Goal: Transaction & Acquisition: Purchase product/service

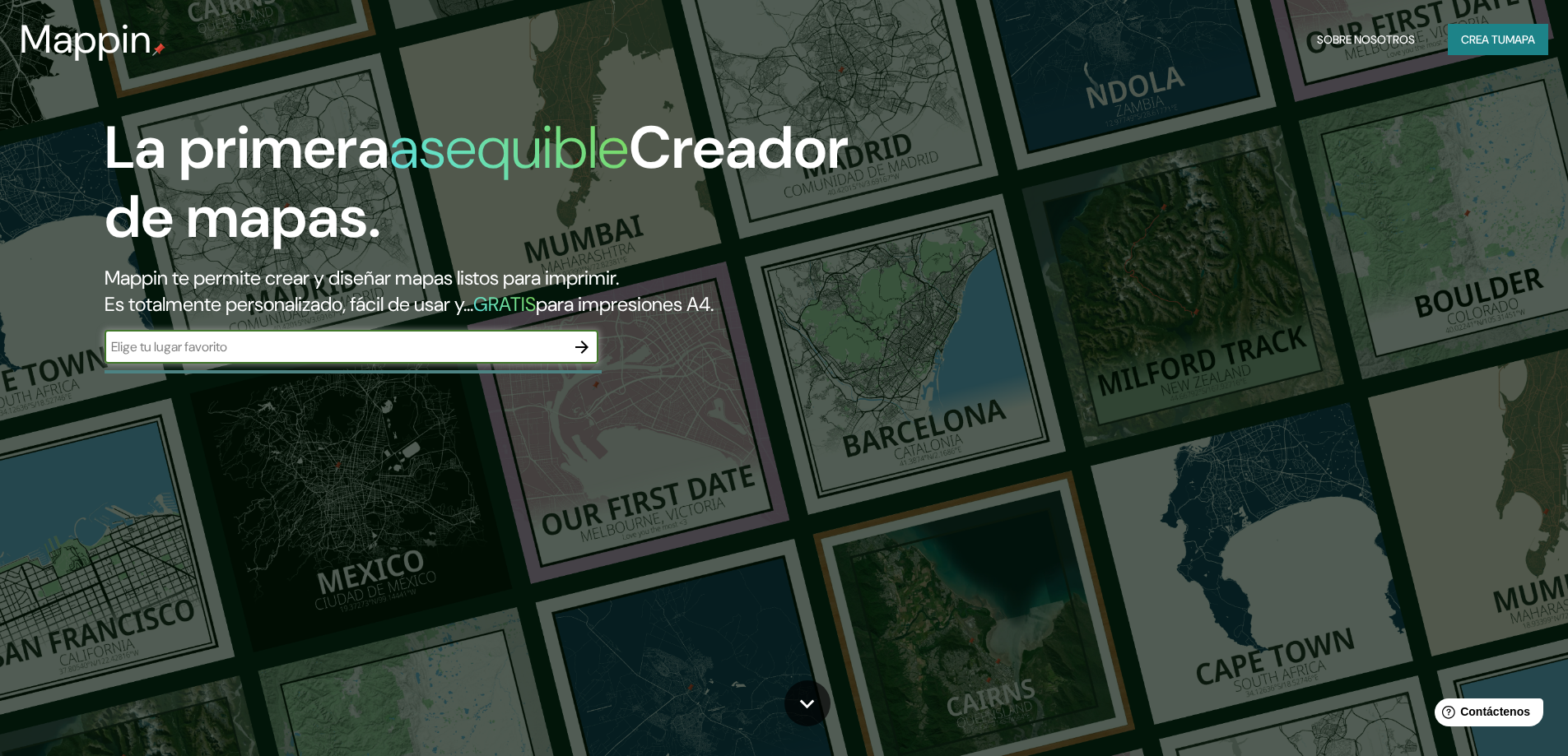
click at [352, 345] on input "text" at bounding box center [334, 347] width 461 height 19
type input "colombia"
click at [581, 349] on icon "button" at bounding box center [582, 348] width 20 height 20
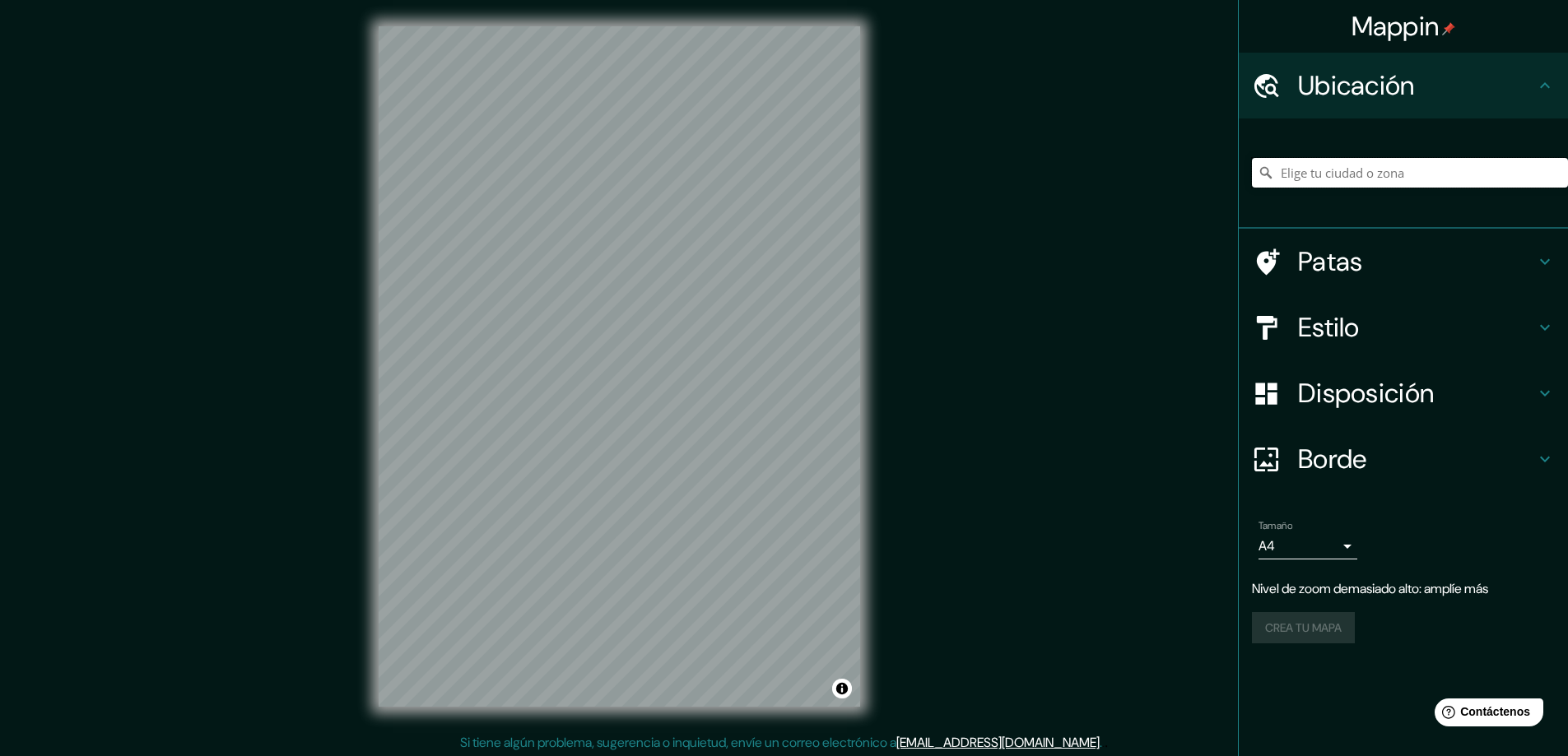
click at [1363, 175] on input "Elige tu ciudad o zona" at bounding box center [1410, 173] width 316 height 29
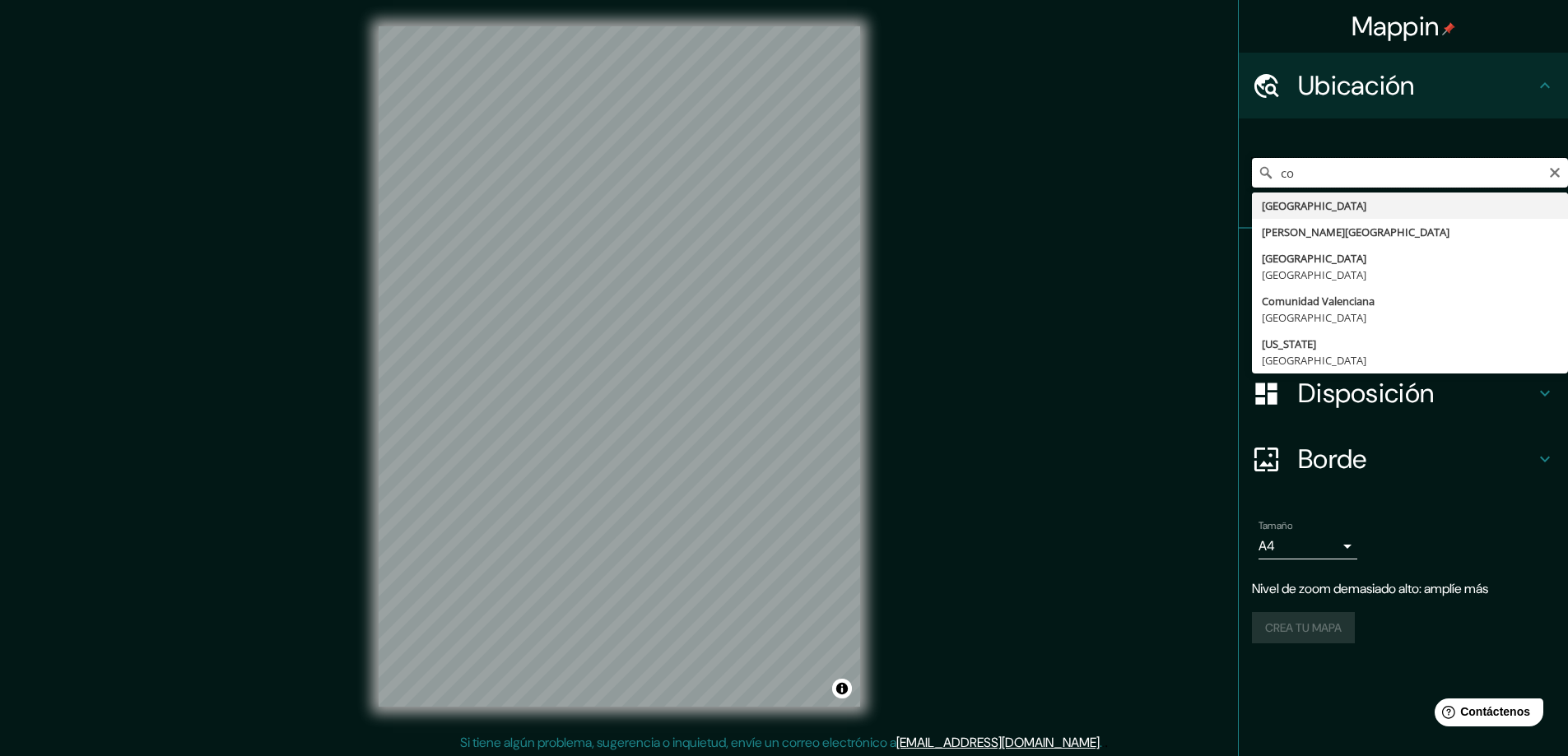
type input "c"
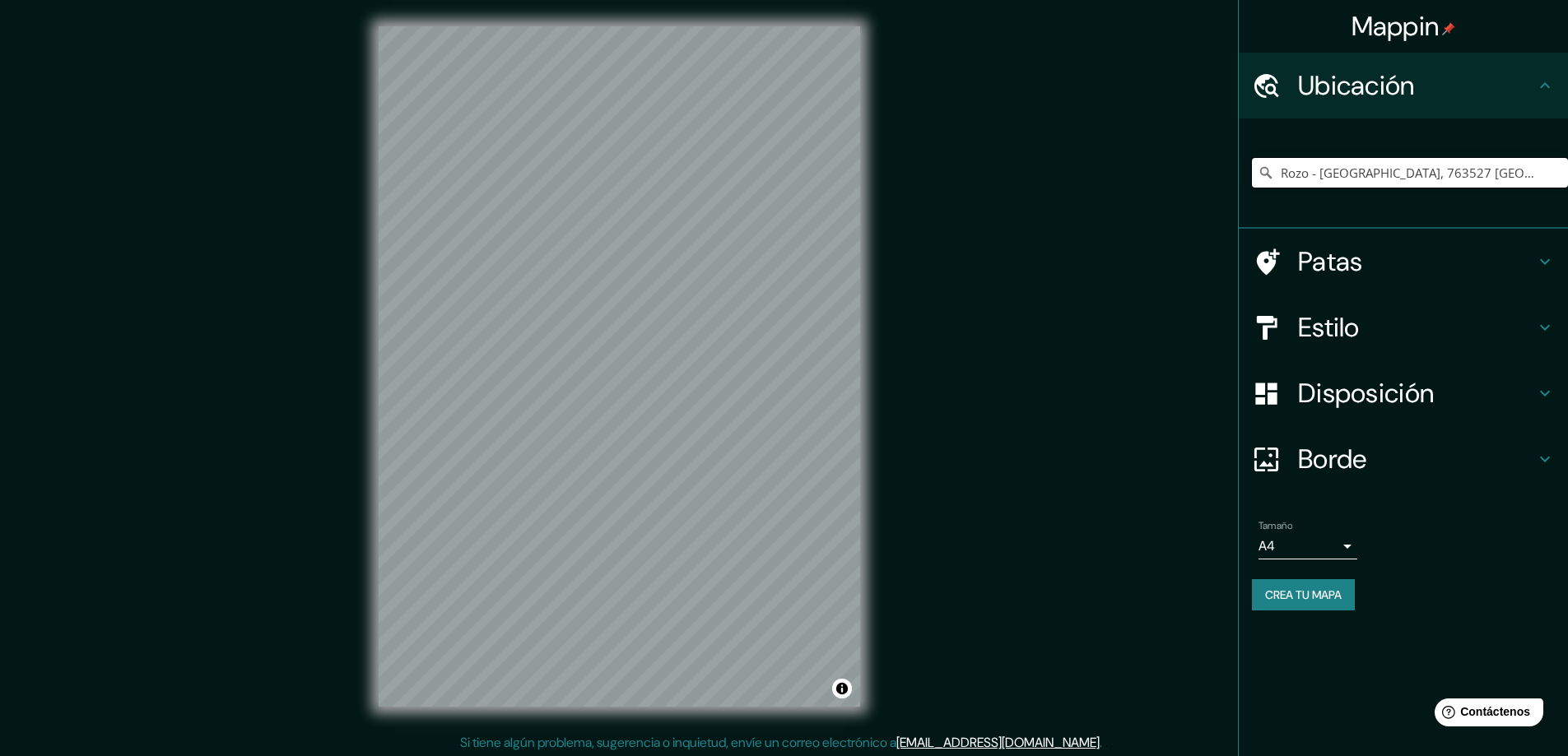
type input "Rozo - El Cerrito, 763527 El Cerrito, Valle del Cauca, Colombia"
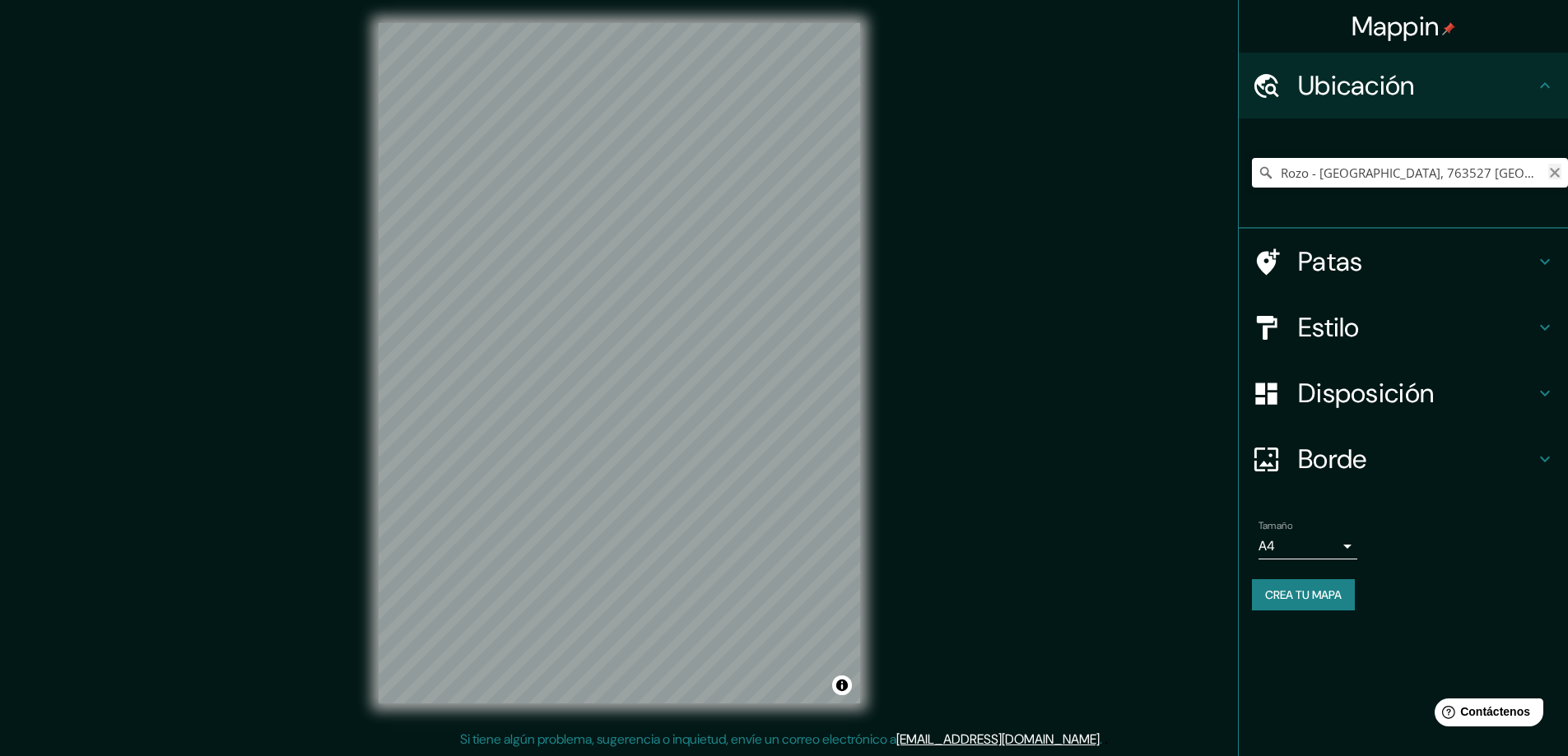
click at [1550, 171] on icon "Claro" at bounding box center [1554, 172] width 13 height 13
type input "Rozo - El Cerrito, 763527 El Cerrito, Valle del Cauca, Colombia"
click at [844, 692] on button "Activar o desactivar atribución" at bounding box center [842, 685] width 20 height 20
click at [844, 687] on button "Activar o desactivar atribución" at bounding box center [842, 685] width 20 height 20
click at [1550, 174] on icon "Claro" at bounding box center [1554, 172] width 13 height 13
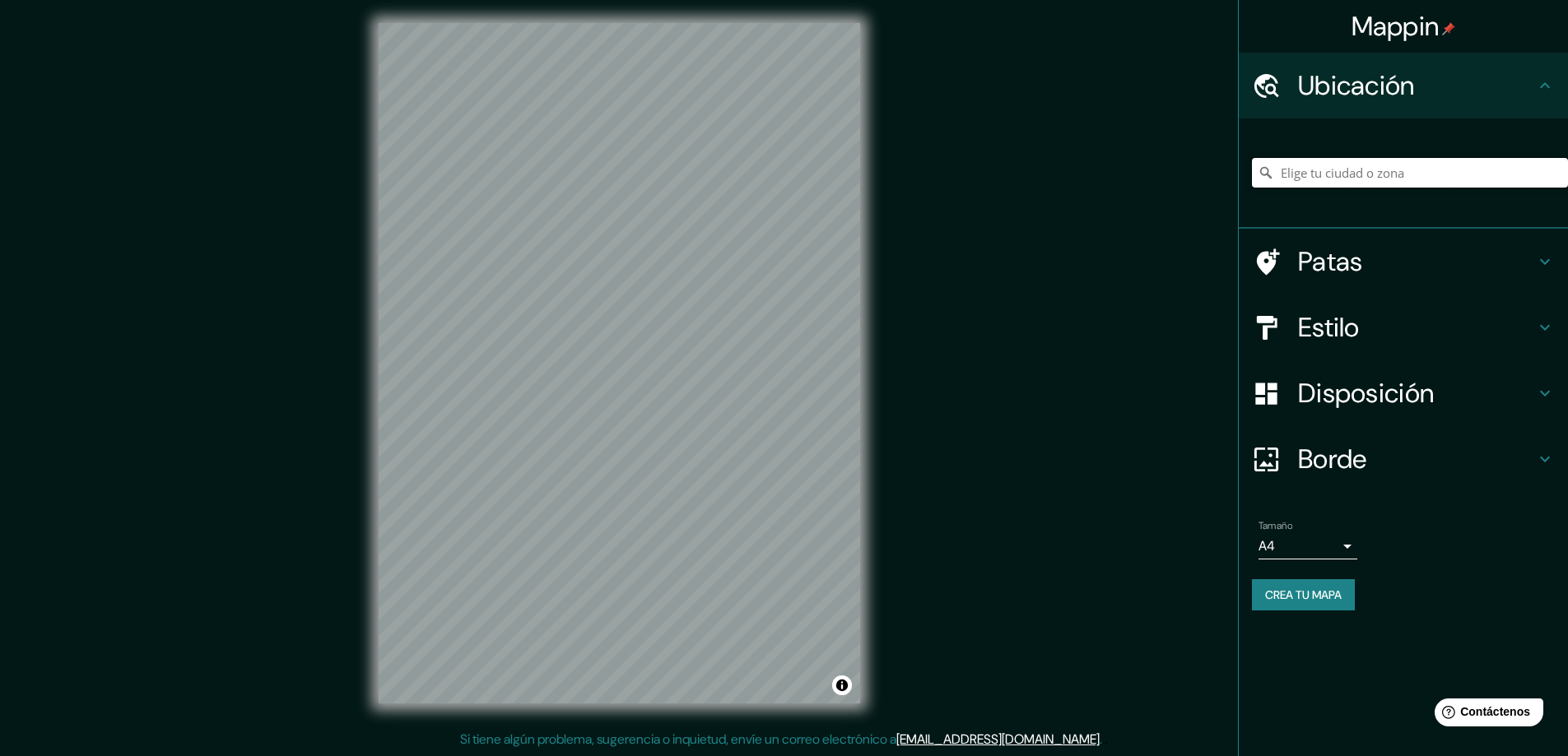
click at [1468, 169] on input "Elige tu ciudad o zona" at bounding box center [1410, 173] width 316 height 29
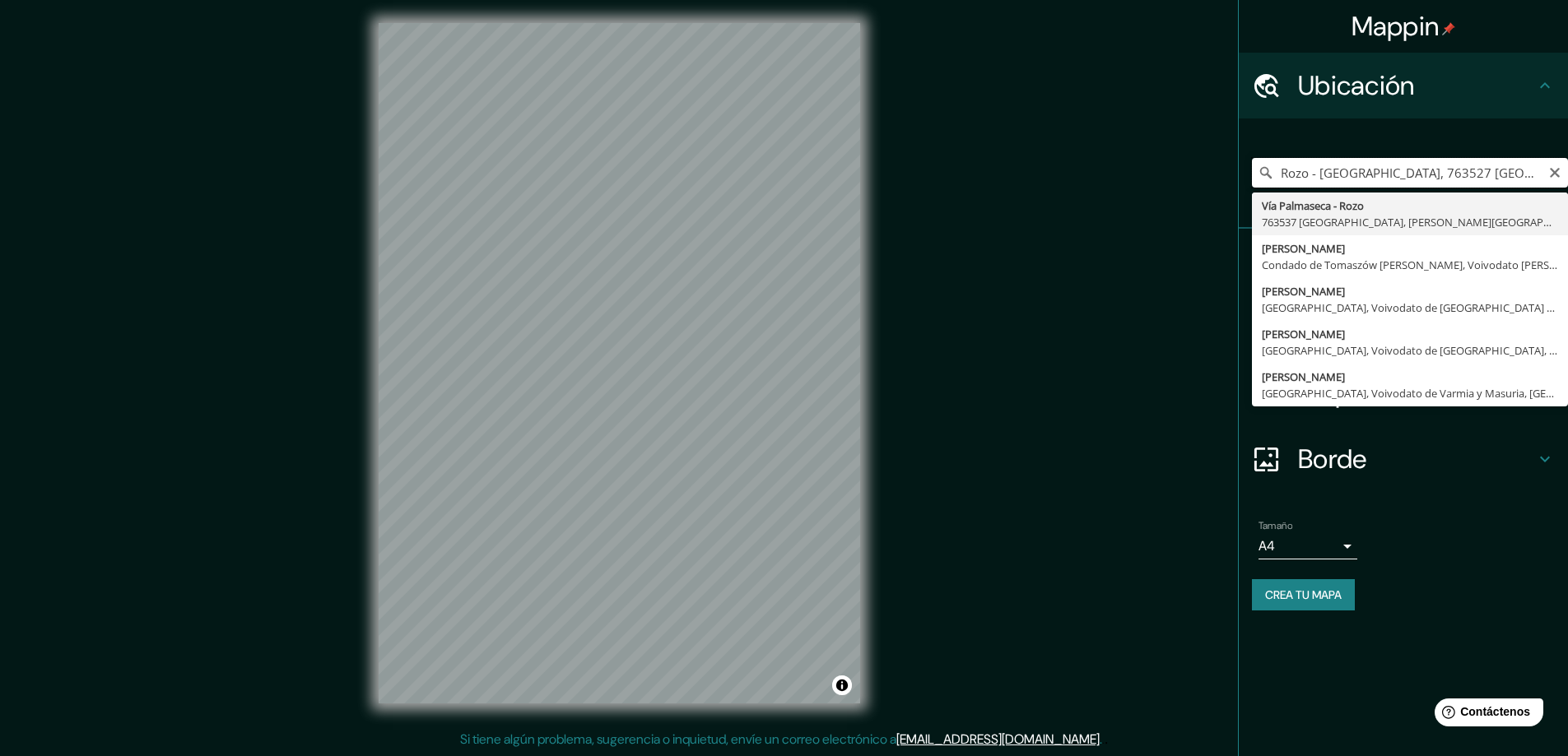
type input "Vía Palmaseca - [PERSON_NAME], 763537 [GEOGRAPHIC_DATA], [PERSON_NAME][GEOGRAPH…"
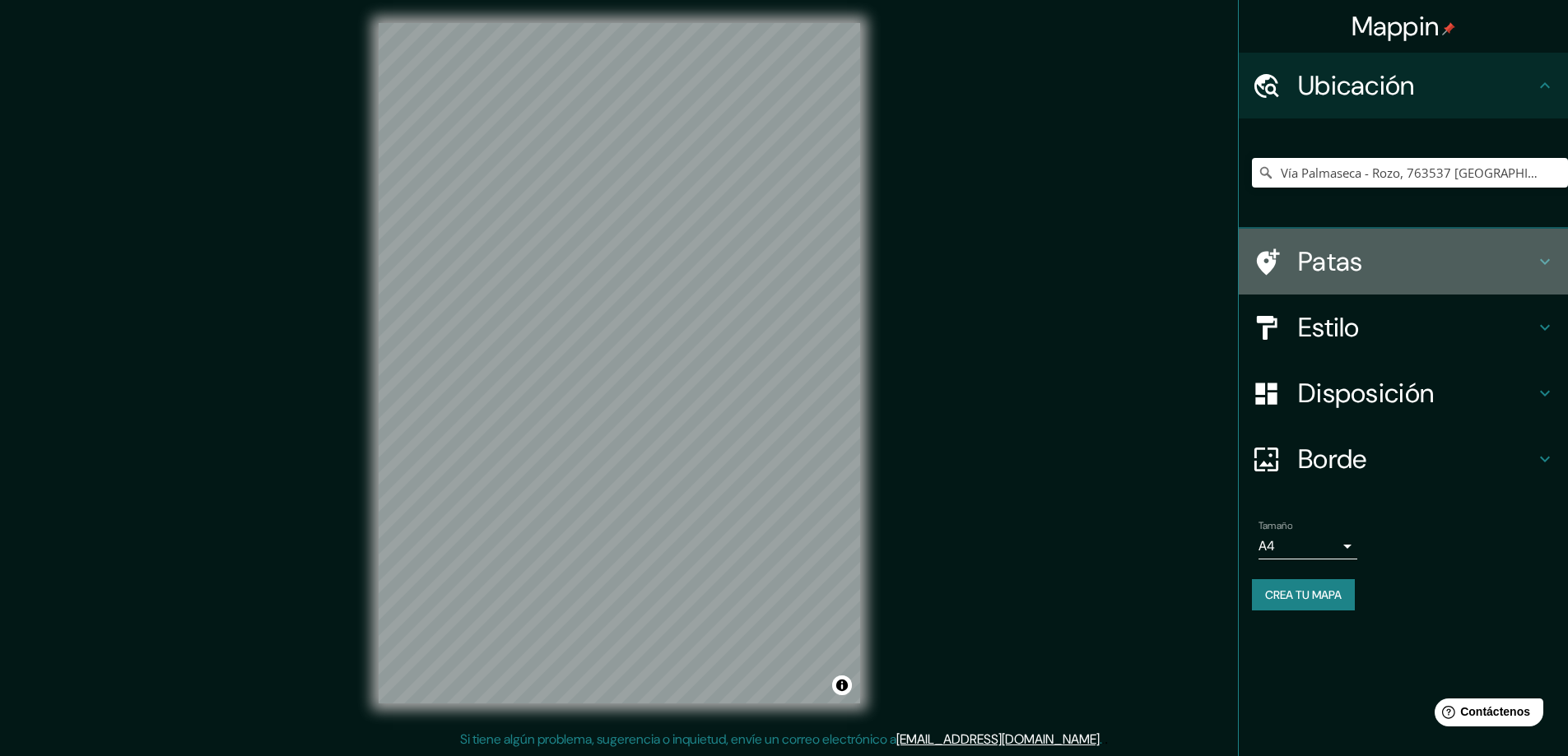
click at [1531, 251] on h4 "Patas" at bounding box center [1416, 262] width 237 height 33
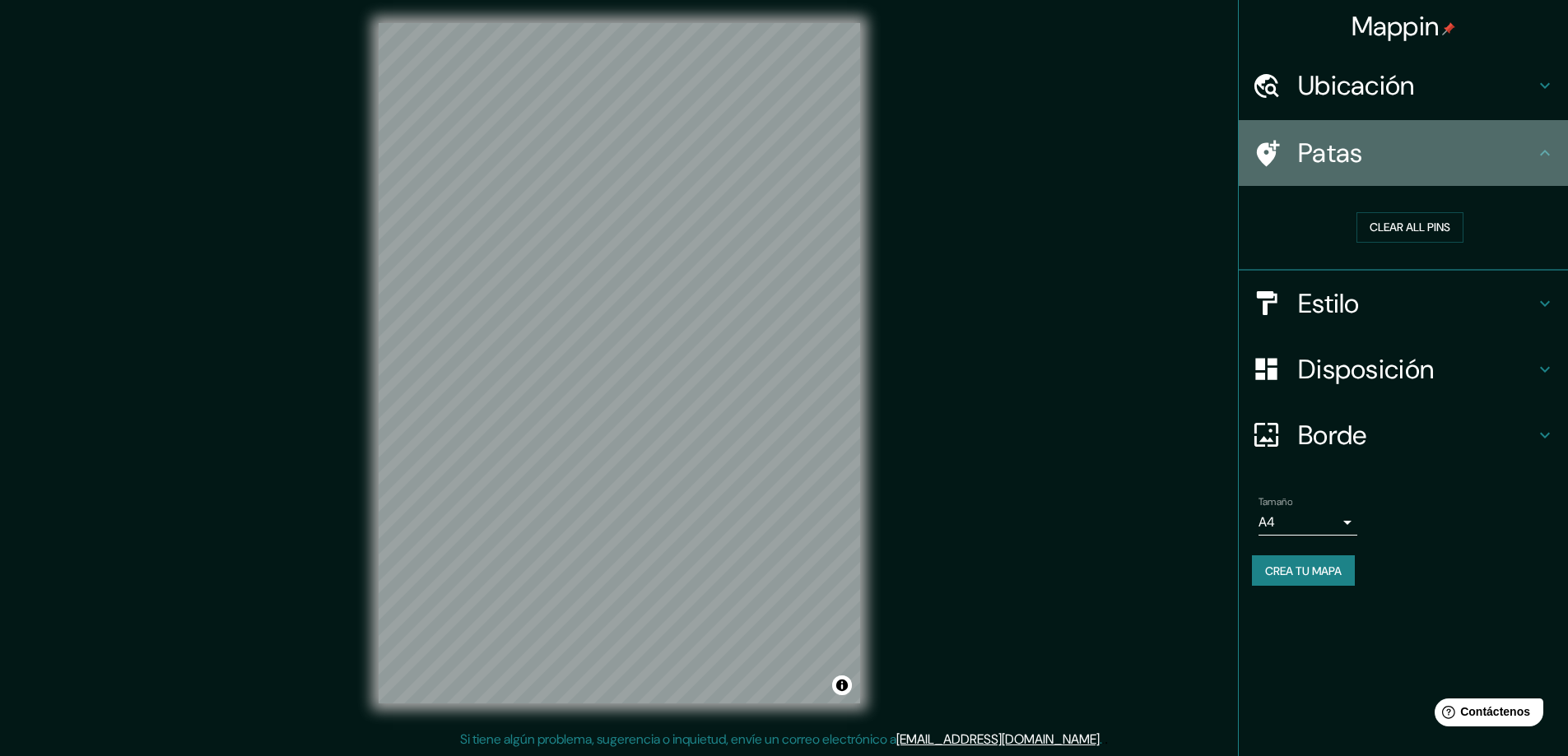
click at [1531, 155] on h4 "Patas" at bounding box center [1416, 153] width 237 height 33
click at [1540, 150] on icon at bounding box center [1545, 153] width 20 height 20
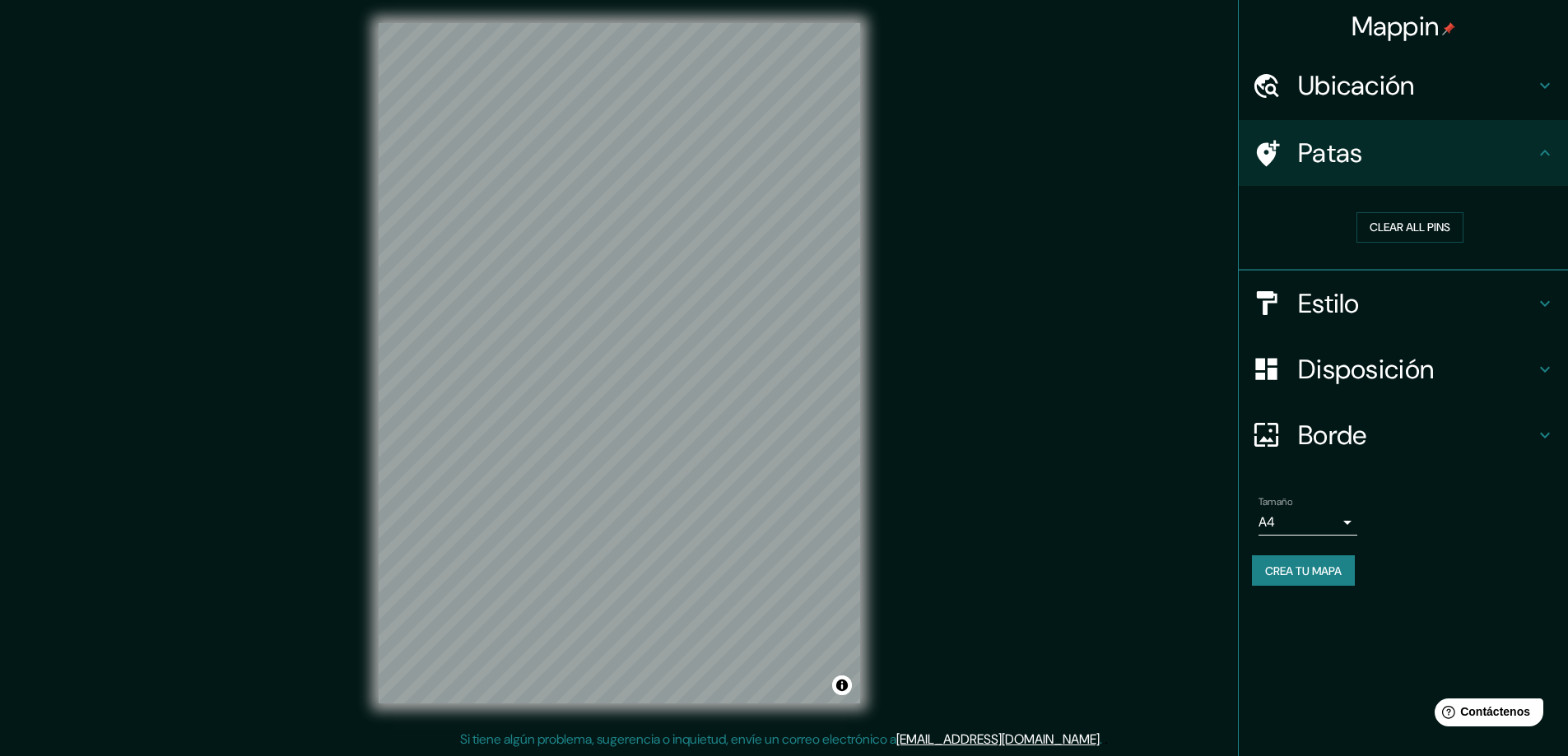
click at [1545, 149] on icon at bounding box center [1545, 153] width 20 height 20
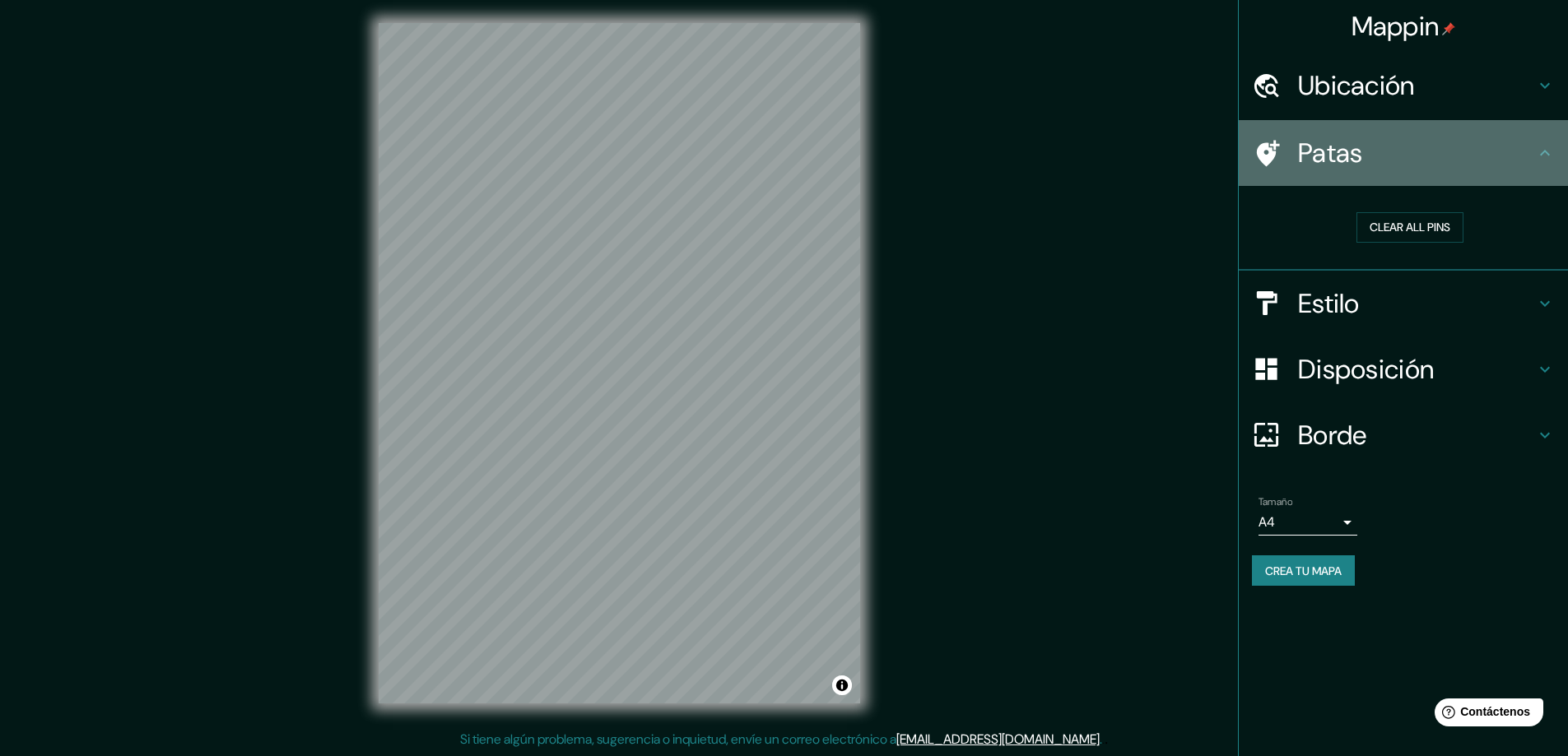
click at [1546, 149] on icon at bounding box center [1545, 153] width 20 height 20
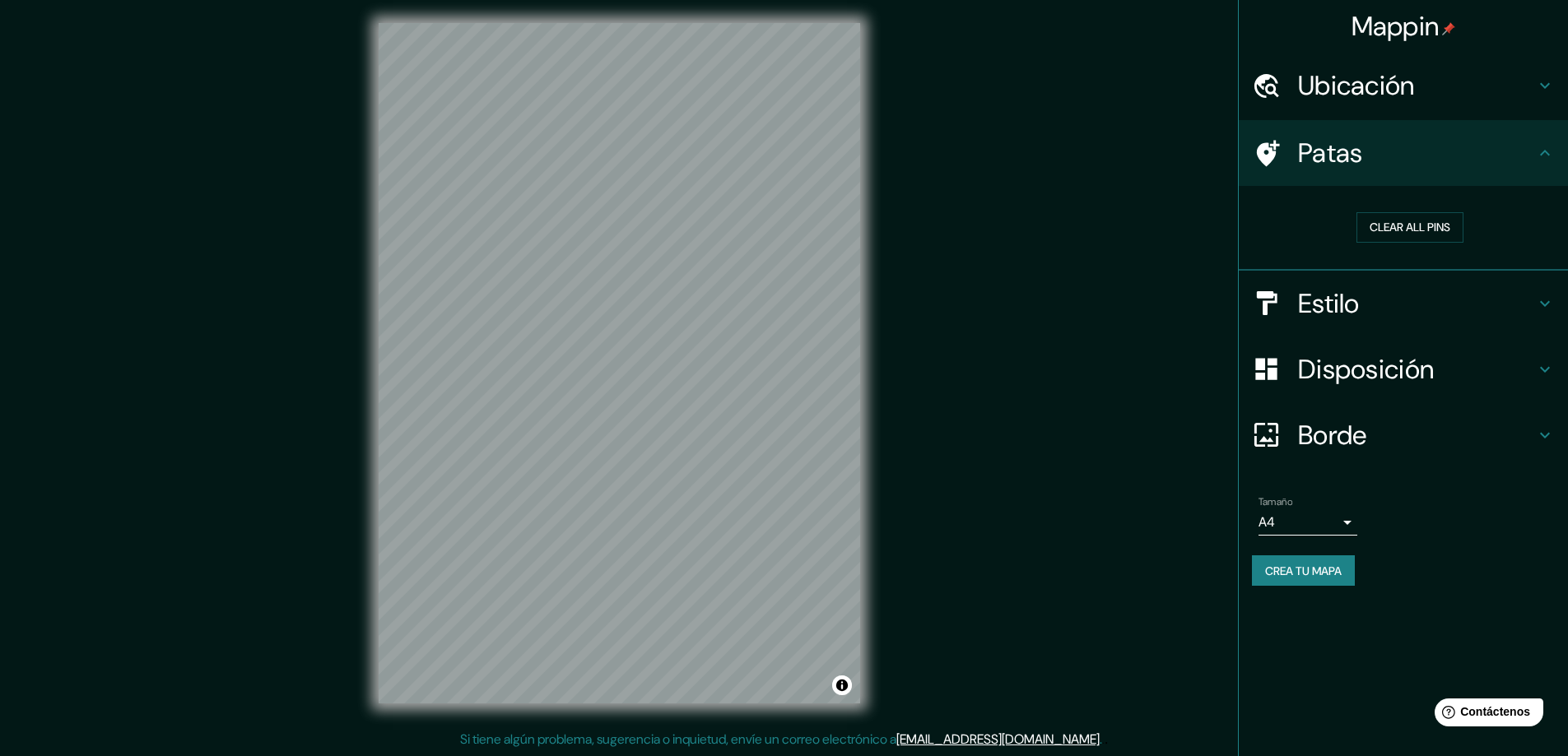
click at [1541, 86] on icon at bounding box center [1545, 85] width 20 height 20
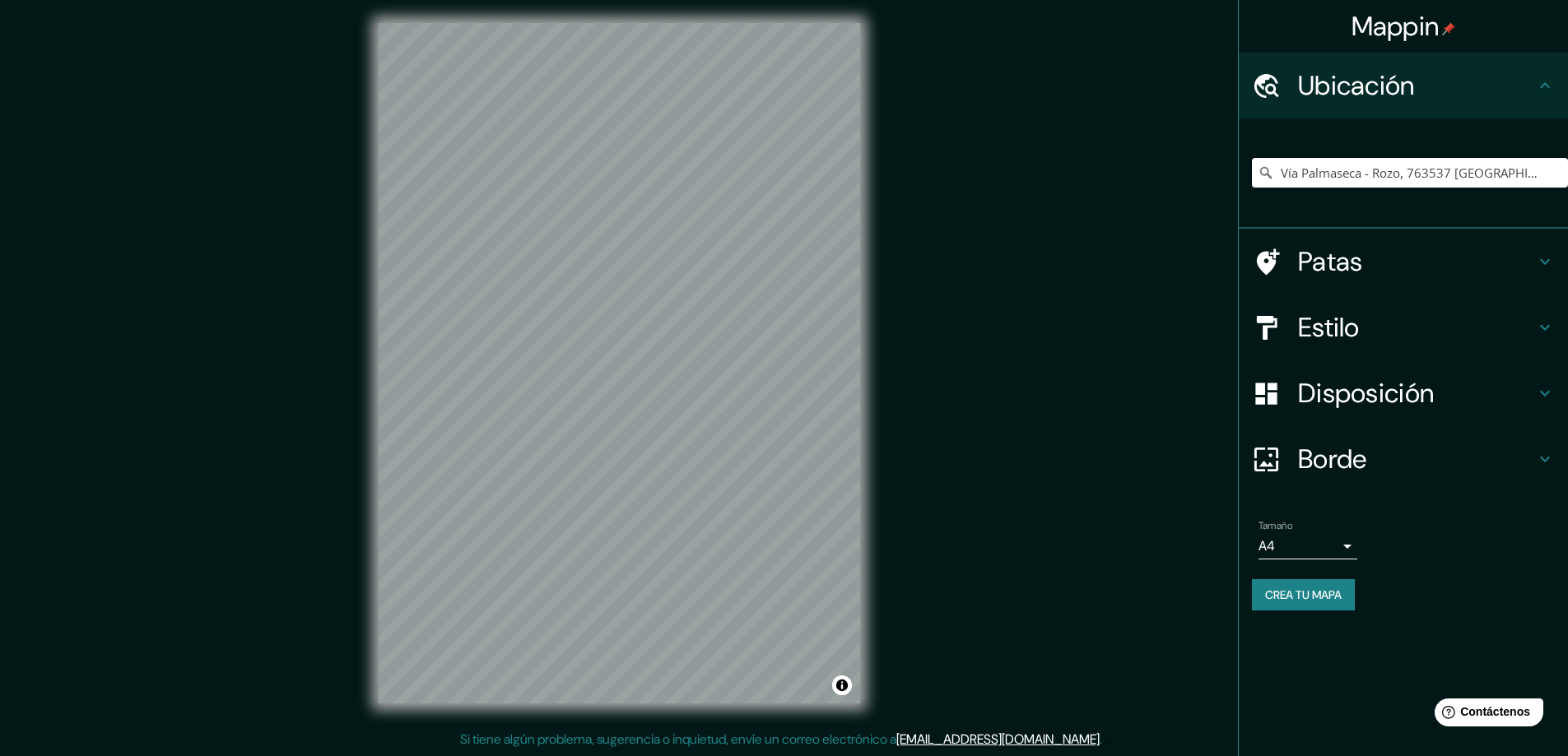
click at [1541, 86] on icon at bounding box center [1545, 85] width 10 height 6
click at [1532, 321] on h4 "Estilo" at bounding box center [1416, 328] width 237 height 33
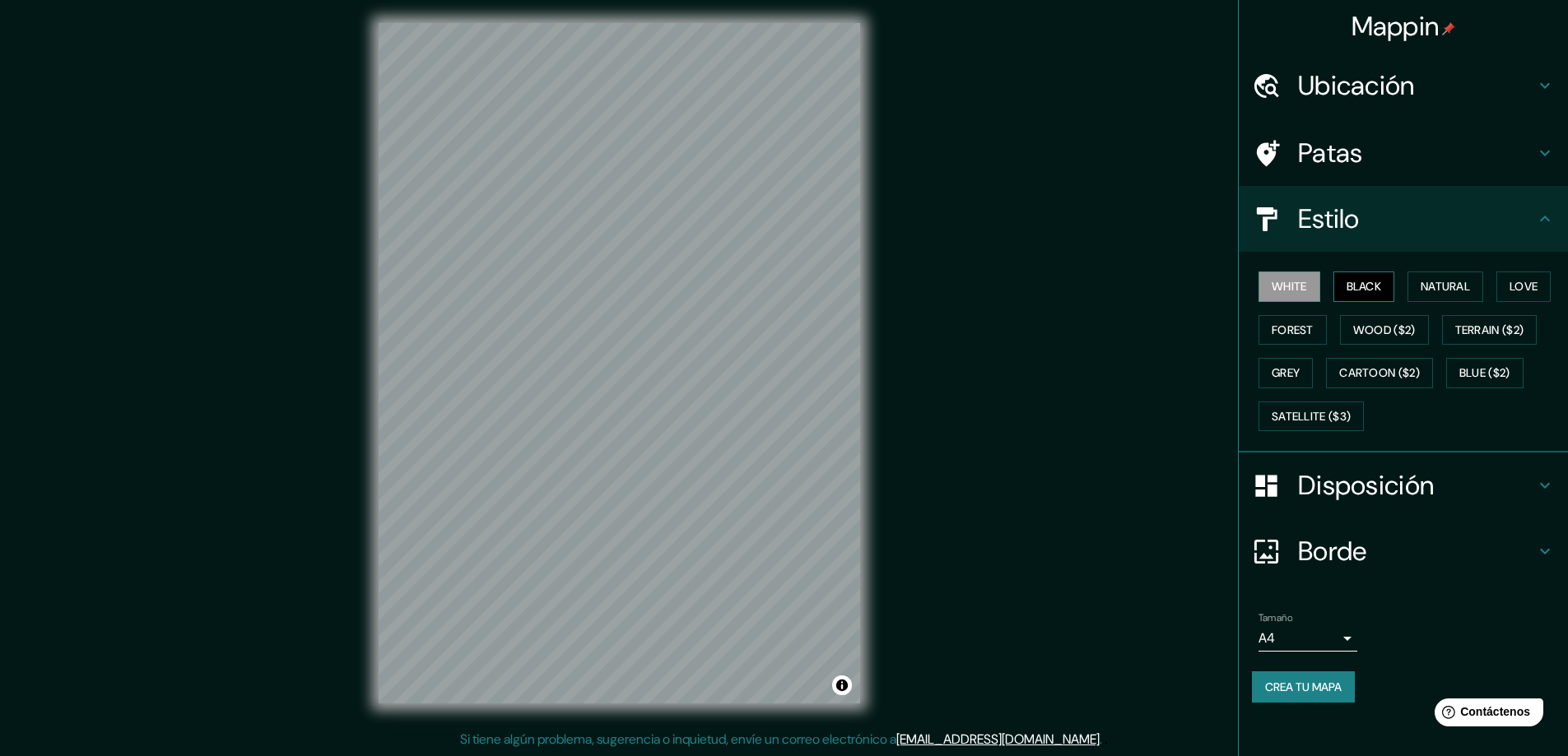
click at [1372, 292] on button "Black" at bounding box center [1364, 286] width 62 height 30
click at [1305, 287] on button "White" at bounding box center [1289, 286] width 62 height 30
click at [1432, 279] on button "Natural" at bounding box center [1445, 286] width 76 height 30
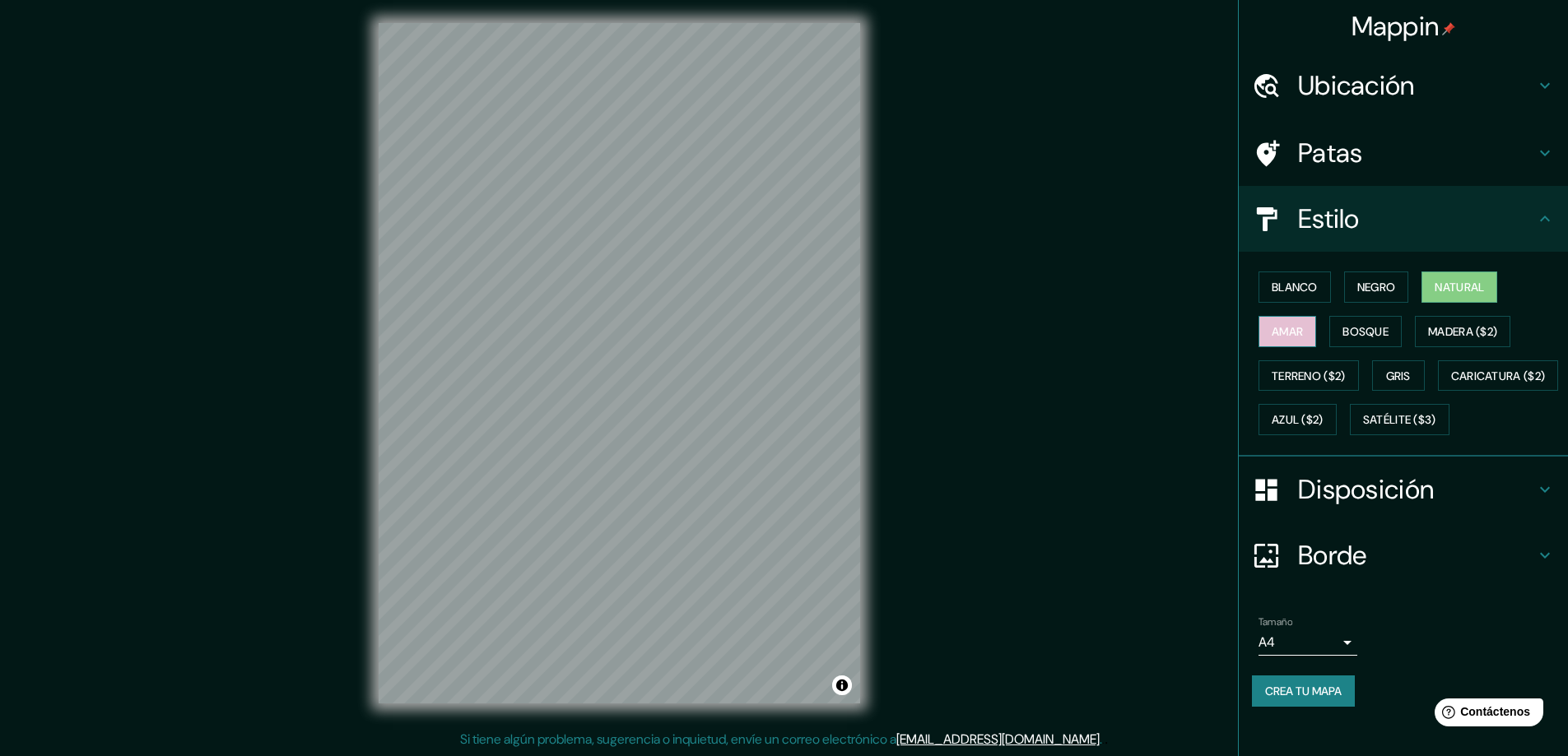
click at [1281, 330] on font "Amar" at bounding box center [1287, 331] width 31 height 15
click at [1360, 333] on font "Bosque" at bounding box center [1365, 331] width 46 height 15
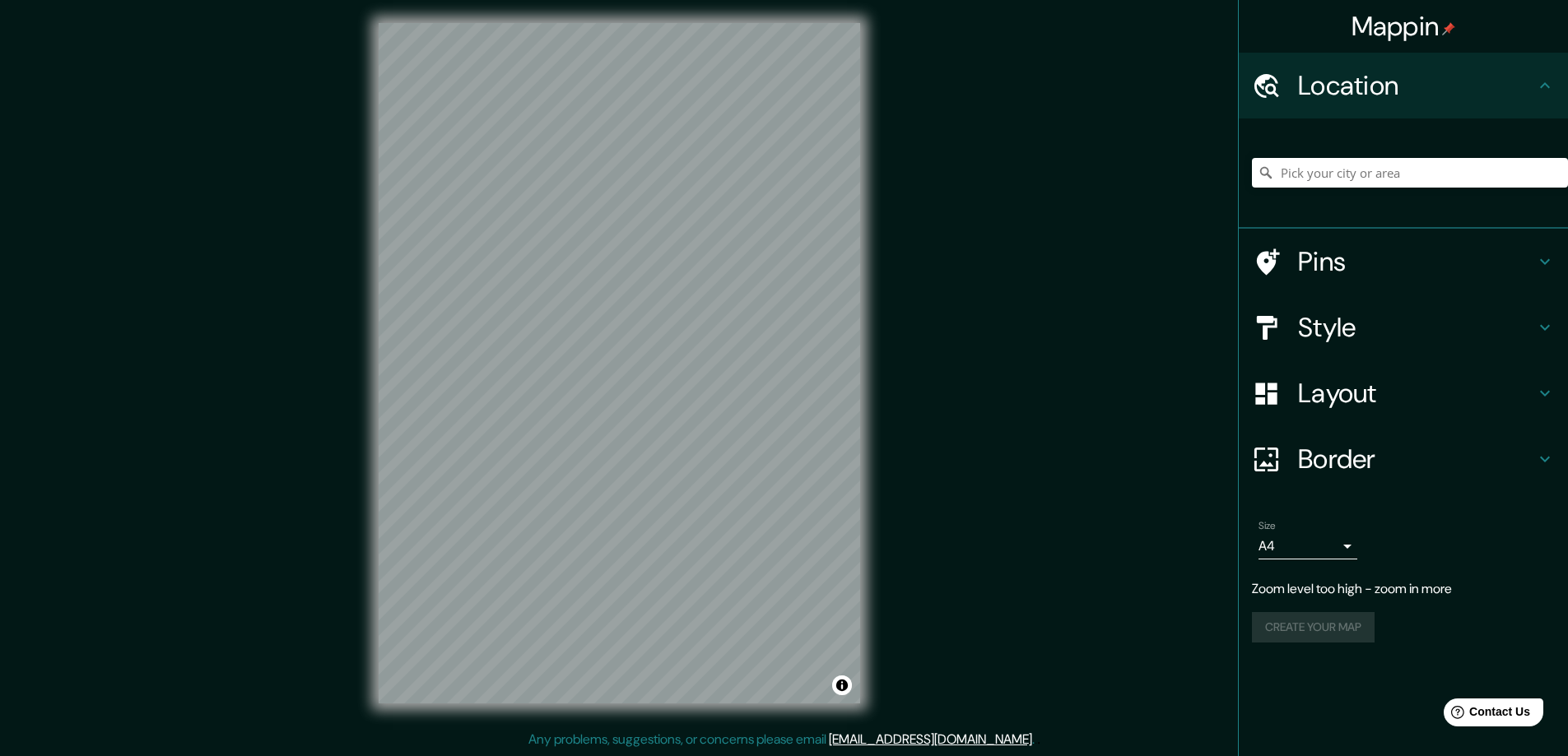
click at [870, 148] on div "© Mapbox © OpenStreetMap Improve this map" at bounding box center [620, 363] width 534 height 732
click at [1403, 168] on input "Pick your city or area" at bounding box center [1410, 173] width 316 height 29
type input "Vía Palmaseca - Rozo, 763537 Palmira, Valle del Cauca, Colombia"
click at [1538, 170] on input "Vía Palmaseca - Rozo, 763537 Palmira, Valle del Cauca, Colombia" at bounding box center [1410, 173] width 316 height 29
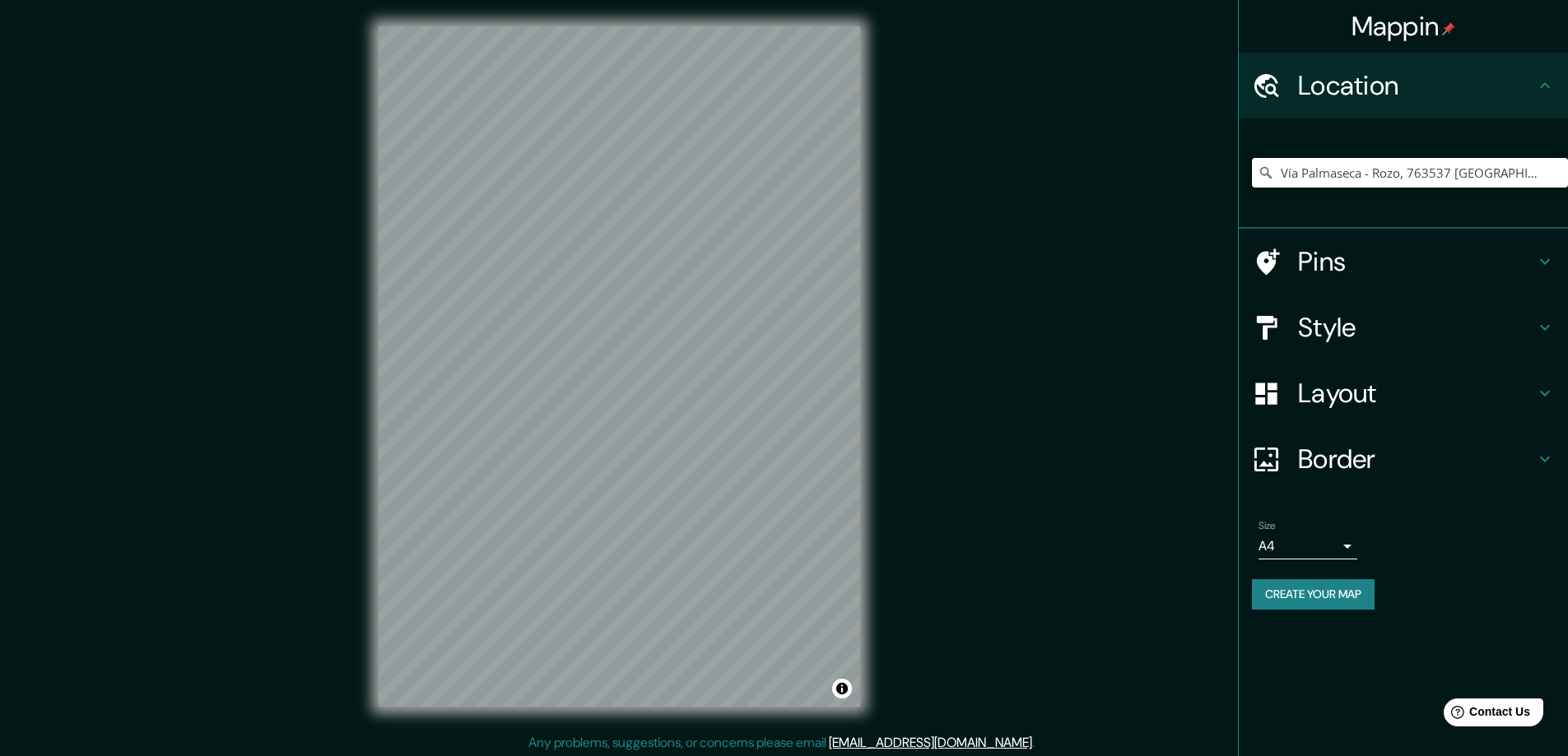
click at [1502, 171] on input "Vía Palmaseca - Rozo, 763537 Palmira, Valle del Cauca, Colombia" at bounding box center [1410, 173] width 316 height 29
click at [1510, 181] on input "Vía Palmaseca - Rozo, 763537 Palmira, Valle del Cauca, Colombia" at bounding box center [1410, 173] width 316 height 29
click at [1262, 175] on icon at bounding box center [1266, 173] width 12 height 12
click at [1266, 175] on icon at bounding box center [1266, 173] width 12 height 12
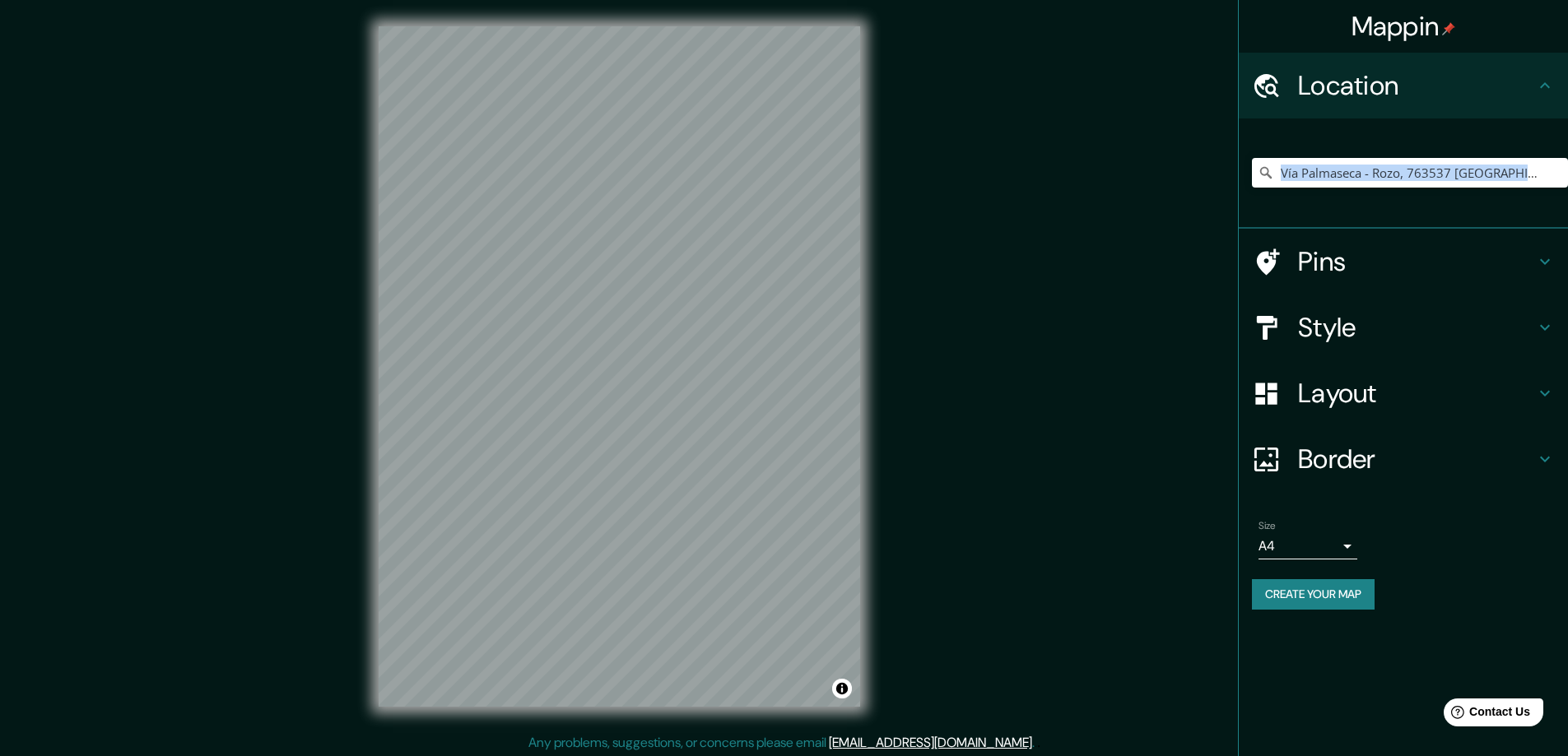
click at [1266, 175] on icon at bounding box center [1266, 173] width 12 height 12
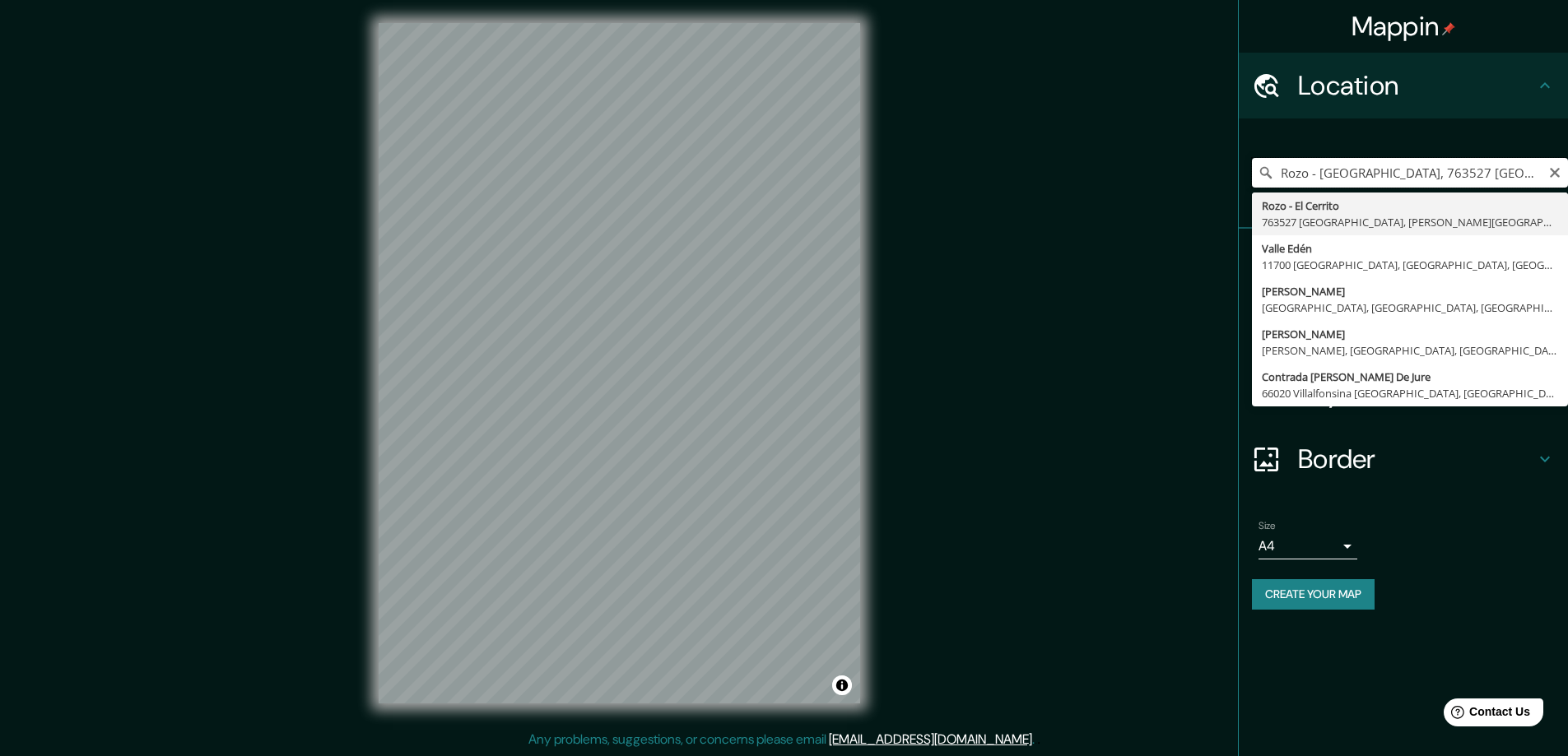
click at [1391, 170] on input "Rozo - El Cerrito, 763527 El Cerrito, Valle del Cauca, Colombia" at bounding box center [1410, 173] width 316 height 29
click at [1285, 178] on input "Rozo - El Cerrito, 763527 El Cerrito, Valle del Cauca, Colombia" at bounding box center [1410, 173] width 316 height 29
click at [1282, 178] on input "Rozo - El Cerrito, 763527 El Cerrito, Valle del Cauca, Colombia" at bounding box center [1410, 173] width 316 height 29
drag, startPoint x: 1368, startPoint y: 172, endPoint x: 1580, endPoint y: 171, distance: 212.0
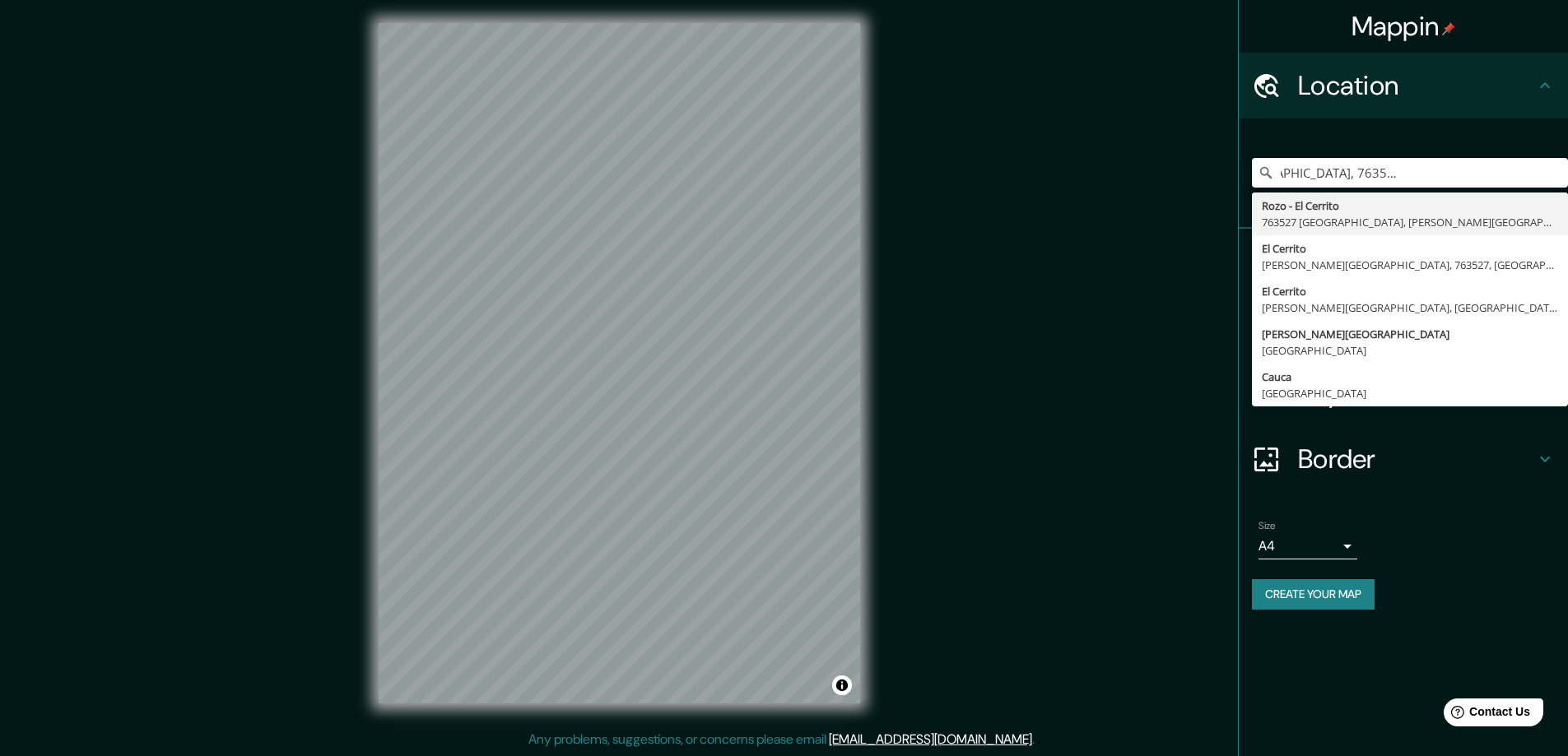
click at [1567, 171] on html "Mappin Location via palmaseca - El Cerrito, 763527 El Cerrito, Valle del Cauca,…" at bounding box center [784, 375] width 1568 height 756
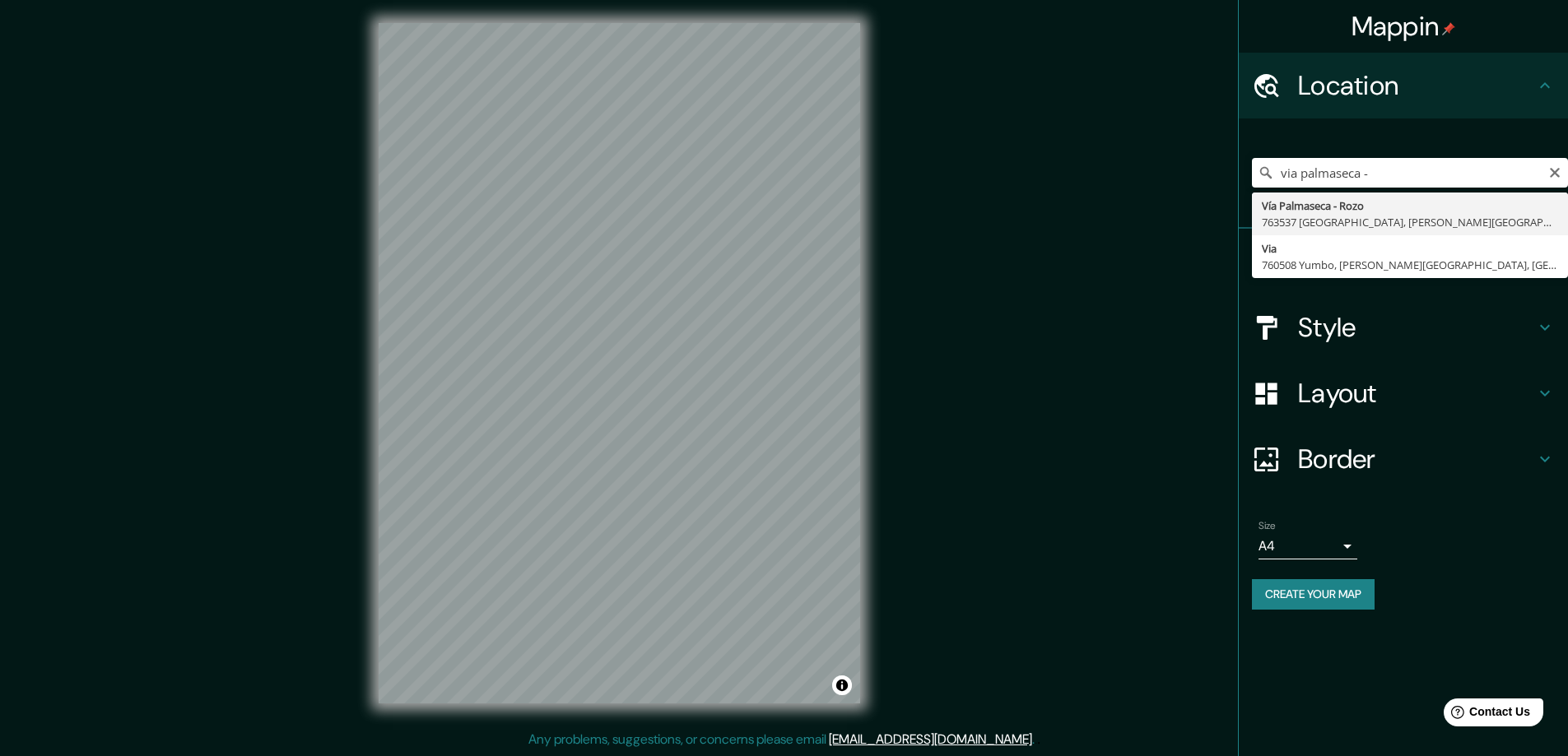
type input "Vía Palmaseca - [PERSON_NAME], 763537 [GEOGRAPHIC_DATA], [PERSON_NAME][GEOGRAPH…"
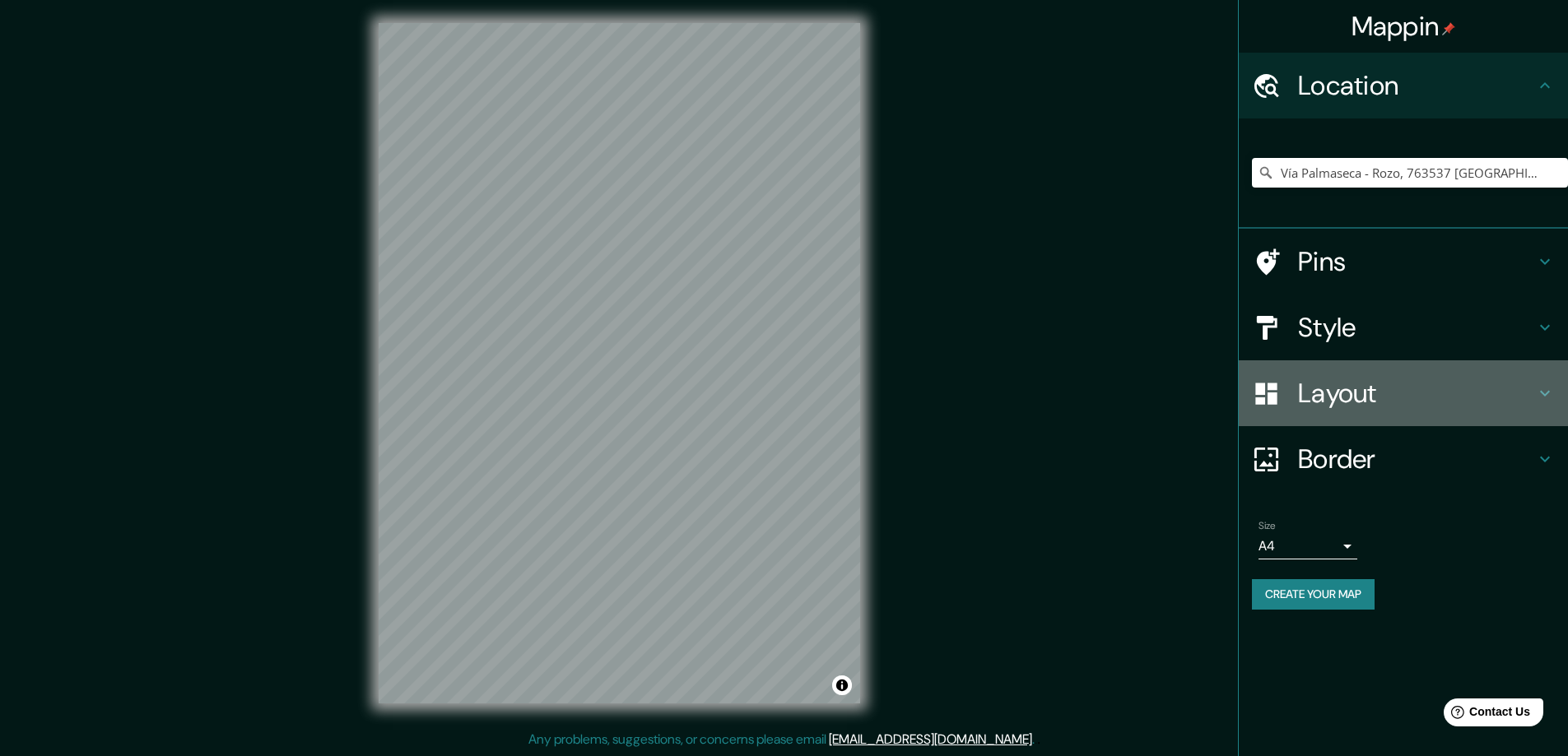
click at [1542, 389] on icon at bounding box center [1545, 393] width 20 height 20
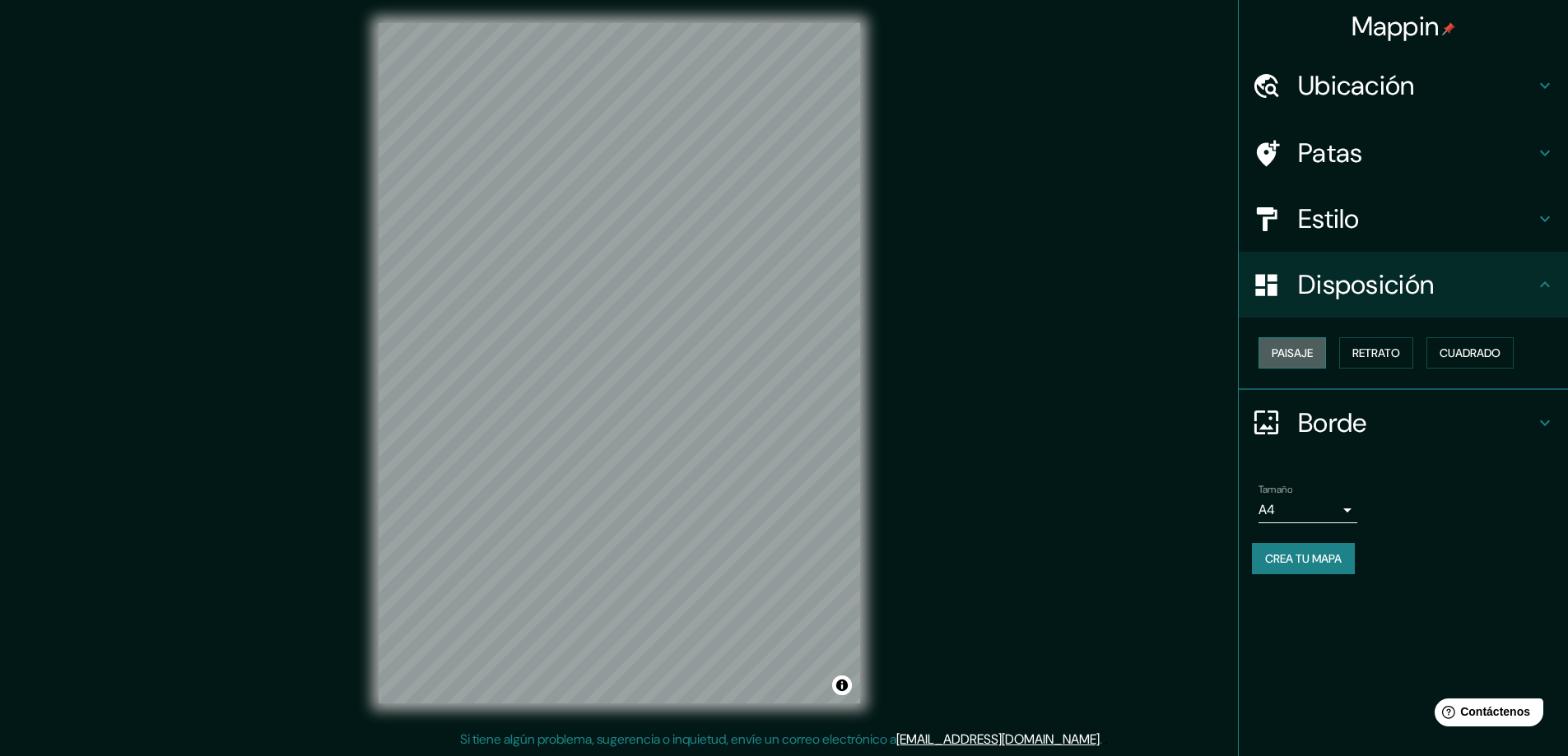
click at [1292, 354] on font "Paisaje" at bounding box center [1292, 352] width 41 height 15
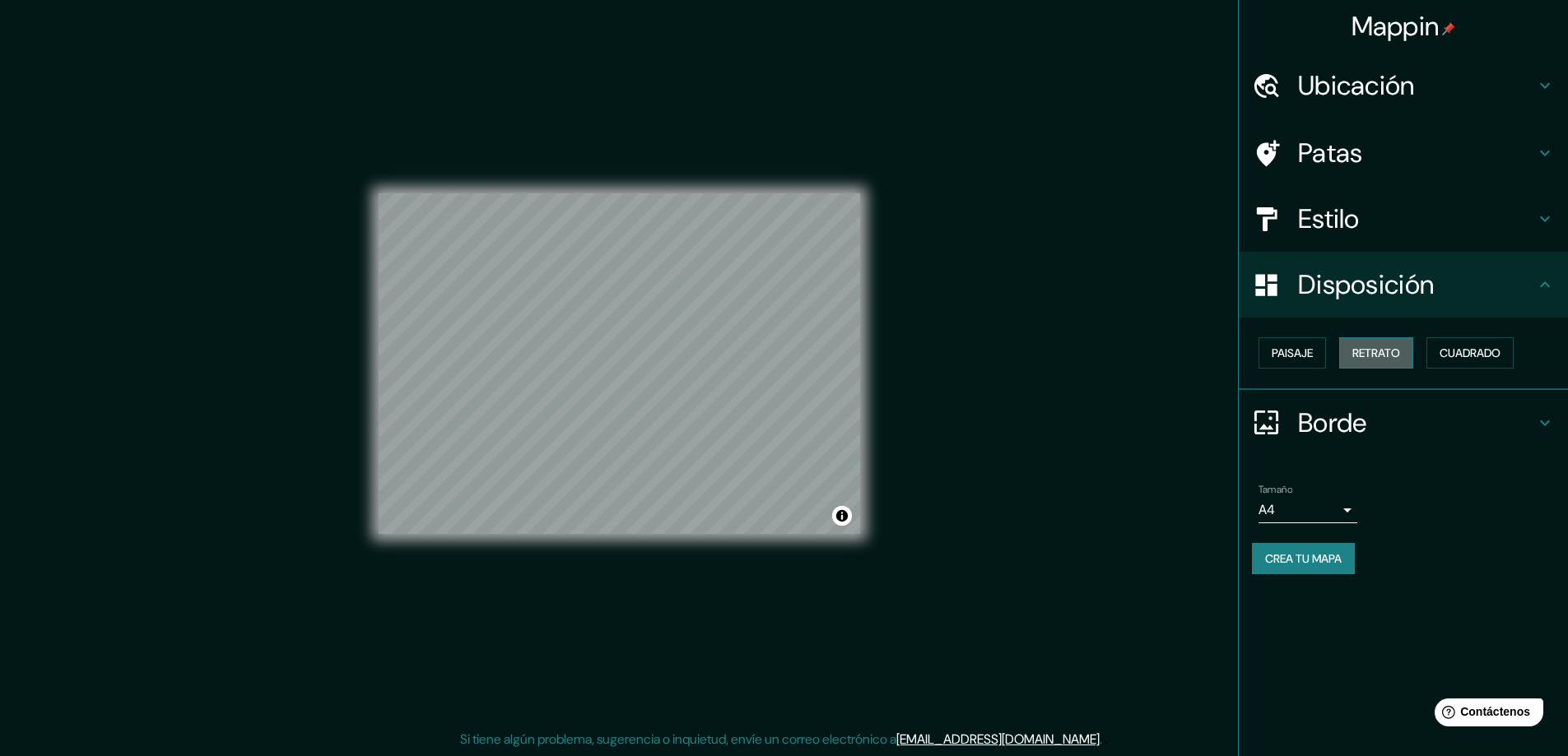
click at [1375, 355] on font "Retrato" at bounding box center [1376, 352] width 48 height 15
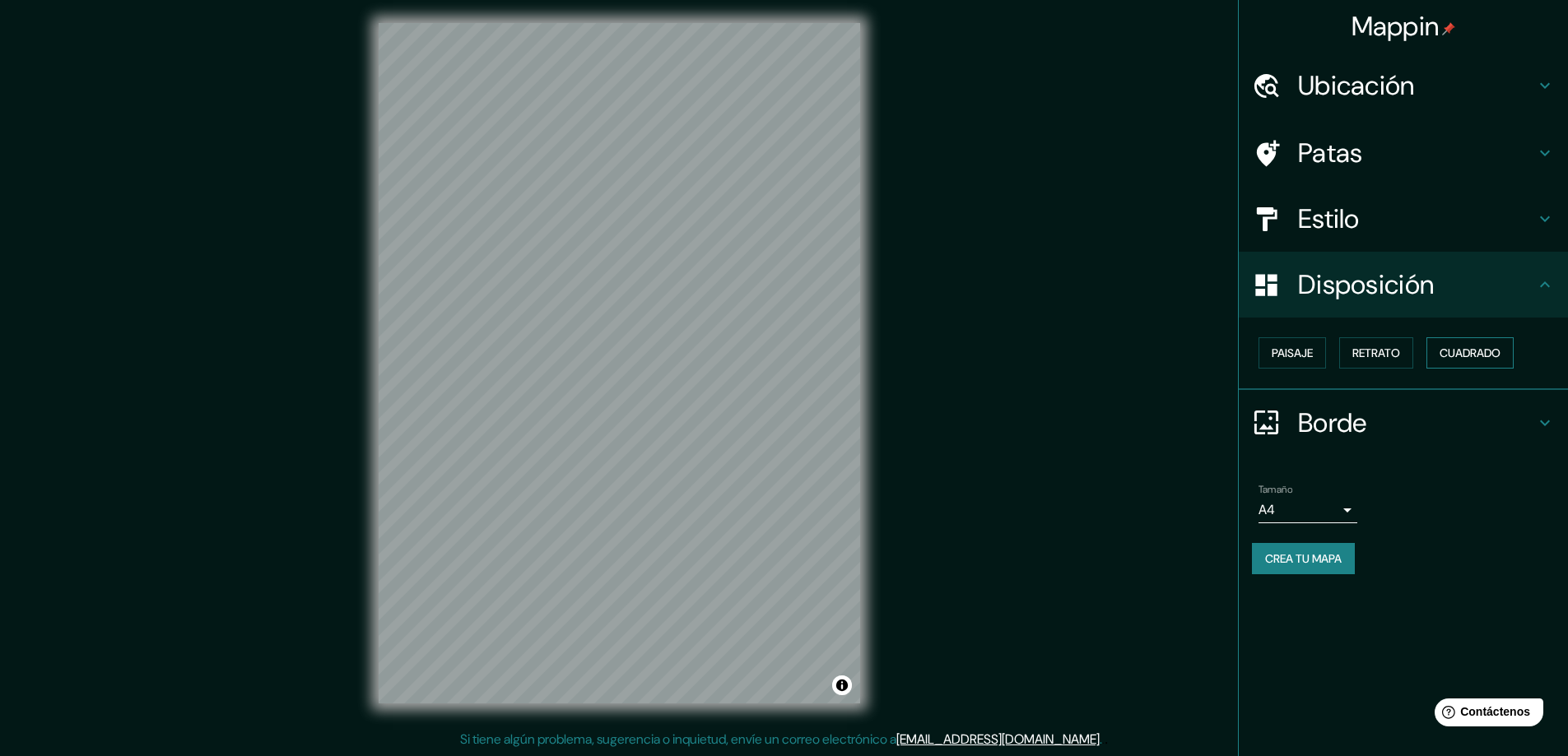
click at [1456, 352] on font "Cuadrado" at bounding box center [1470, 352] width 61 height 15
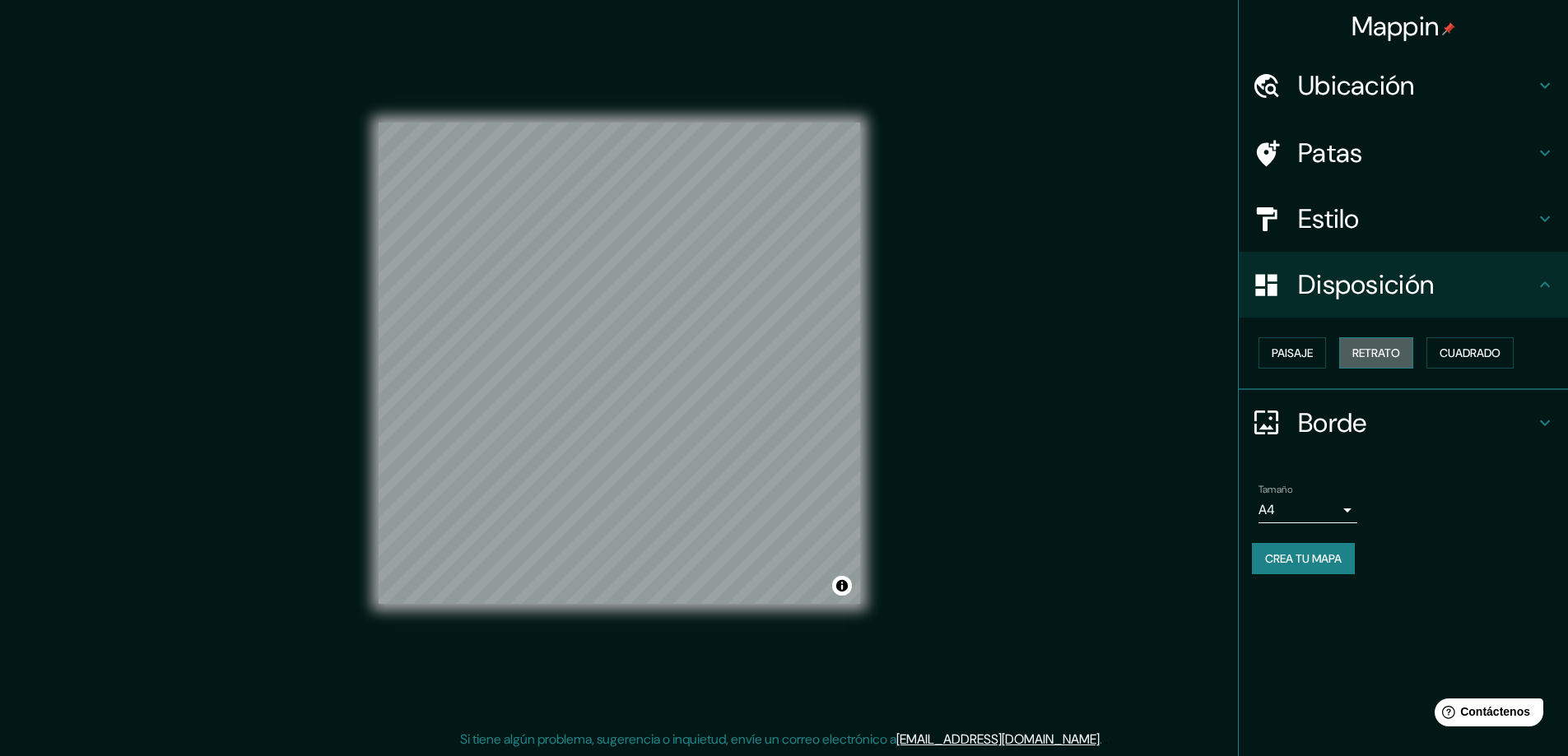
click at [1368, 352] on font "Retrato" at bounding box center [1376, 352] width 48 height 15
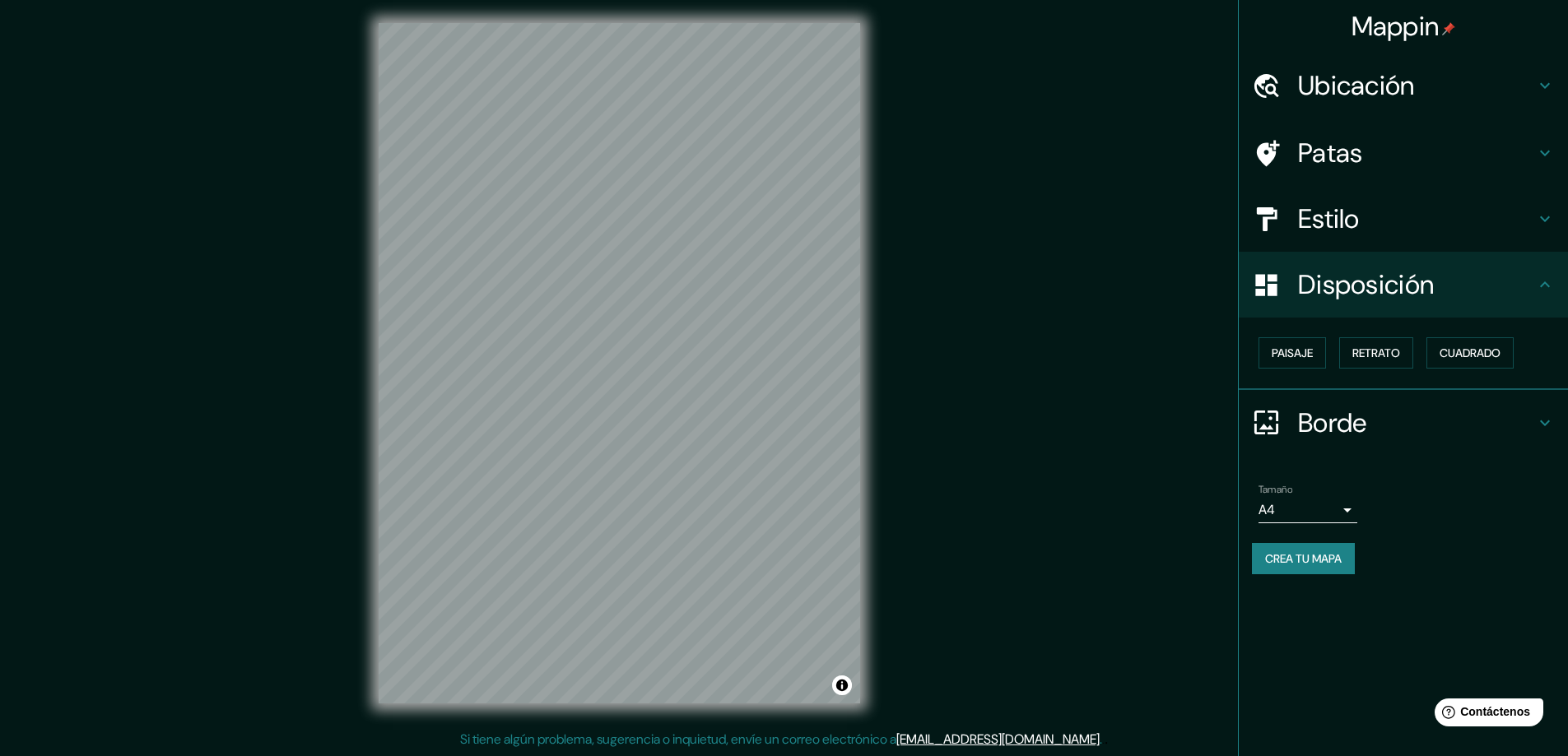
click at [1454, 228] on h4 "Estilo" at bounding box center [1416, 219] width 237 height 33
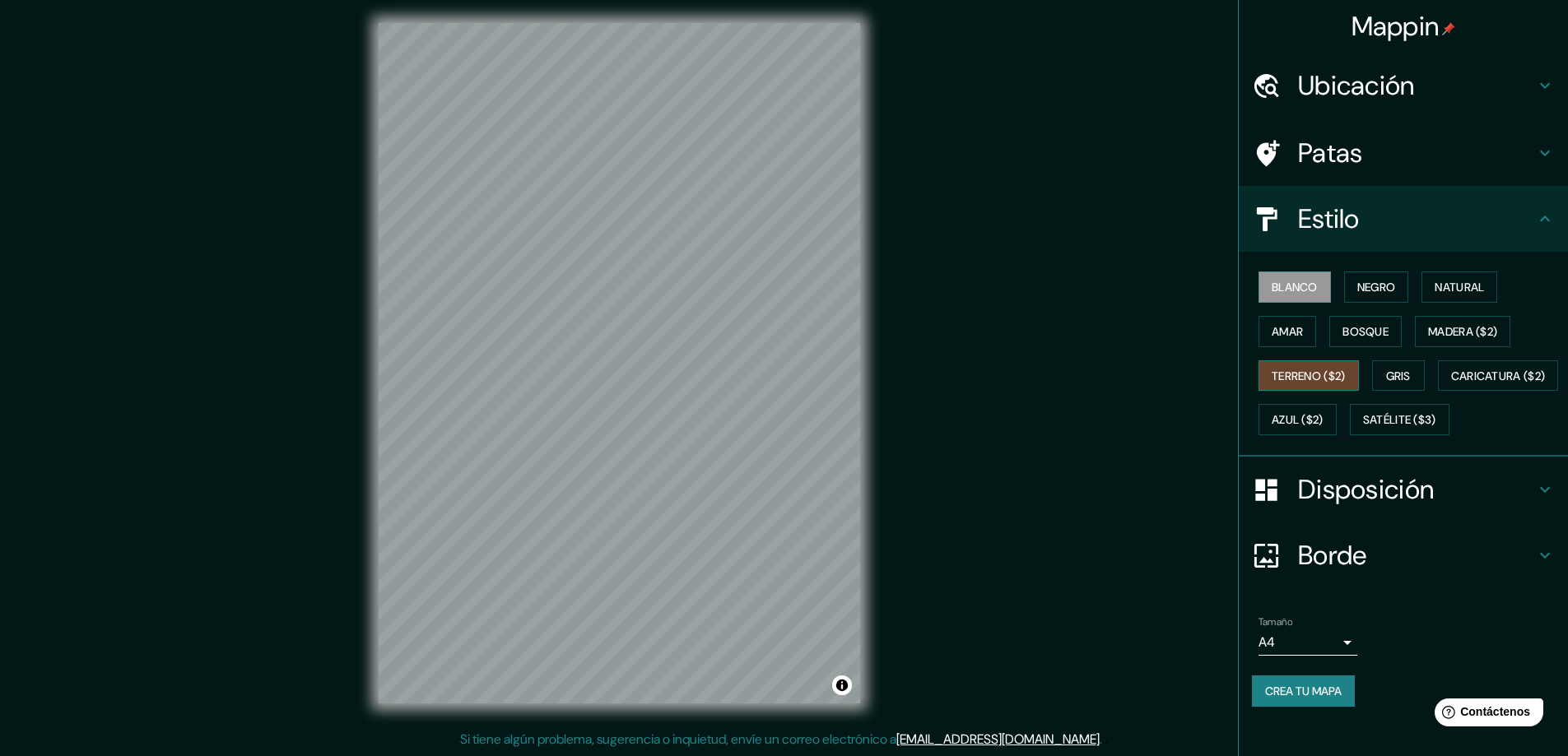
click at [1313, 375] on font "Terreno ($2)" at bounding box center [1308, 375] width 74 height 15
click at [1387, 375] on font "Gris" at bounding box center [1398, 375] width 25 height 15
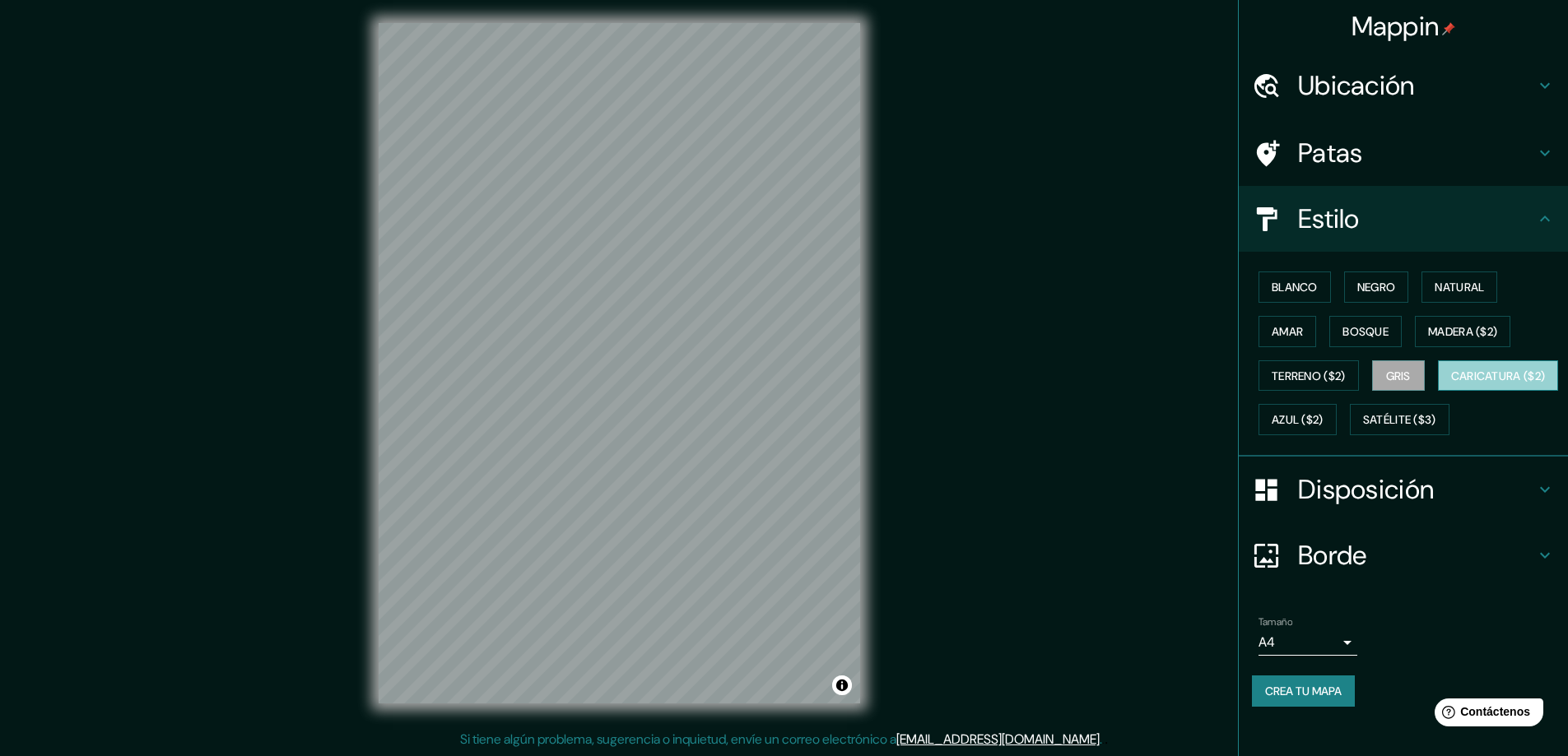
click at [1451, 383] on font "Caricatura ($2)" at bounding box center [1498, 375] width 94 height 15
click at [1337, 430] on button "Azul ($2)" at bounding box center [1298, 419] width 79 height 31
click at [1323, 426] on font "Azul ($2)" at bounding box center [1297, 420] width 52 height 15
click at [1323, 425] on font "Azul ($2)" at bounding box center [1297, 420] width 52 height 15
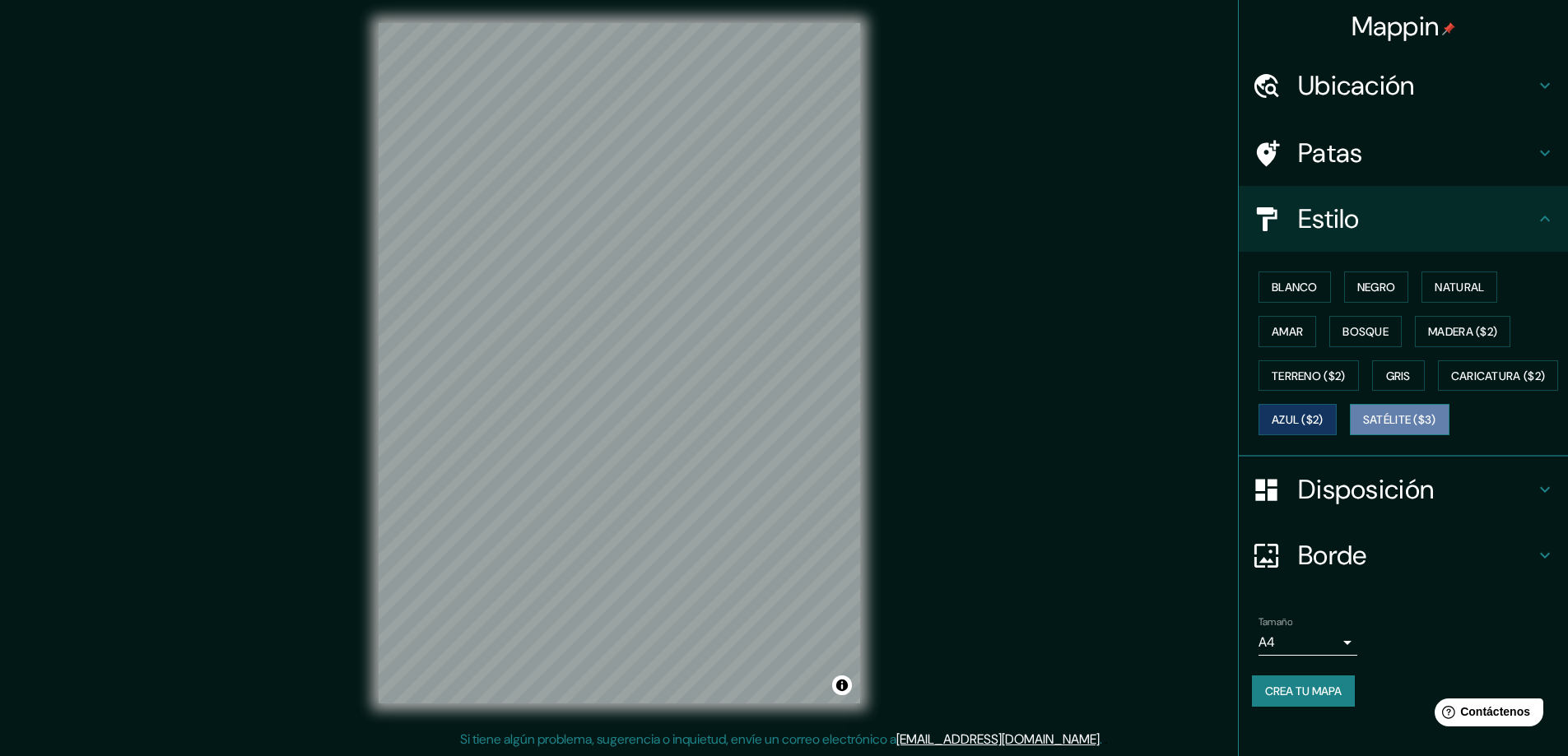
click at [1363, 428] on font "Satélite ($3)" at bounding box center [1399, 420] width 74 height 15
click at [1384, 507] on font "Disposición" at bounding box center [1366, 489] width 136 height 34
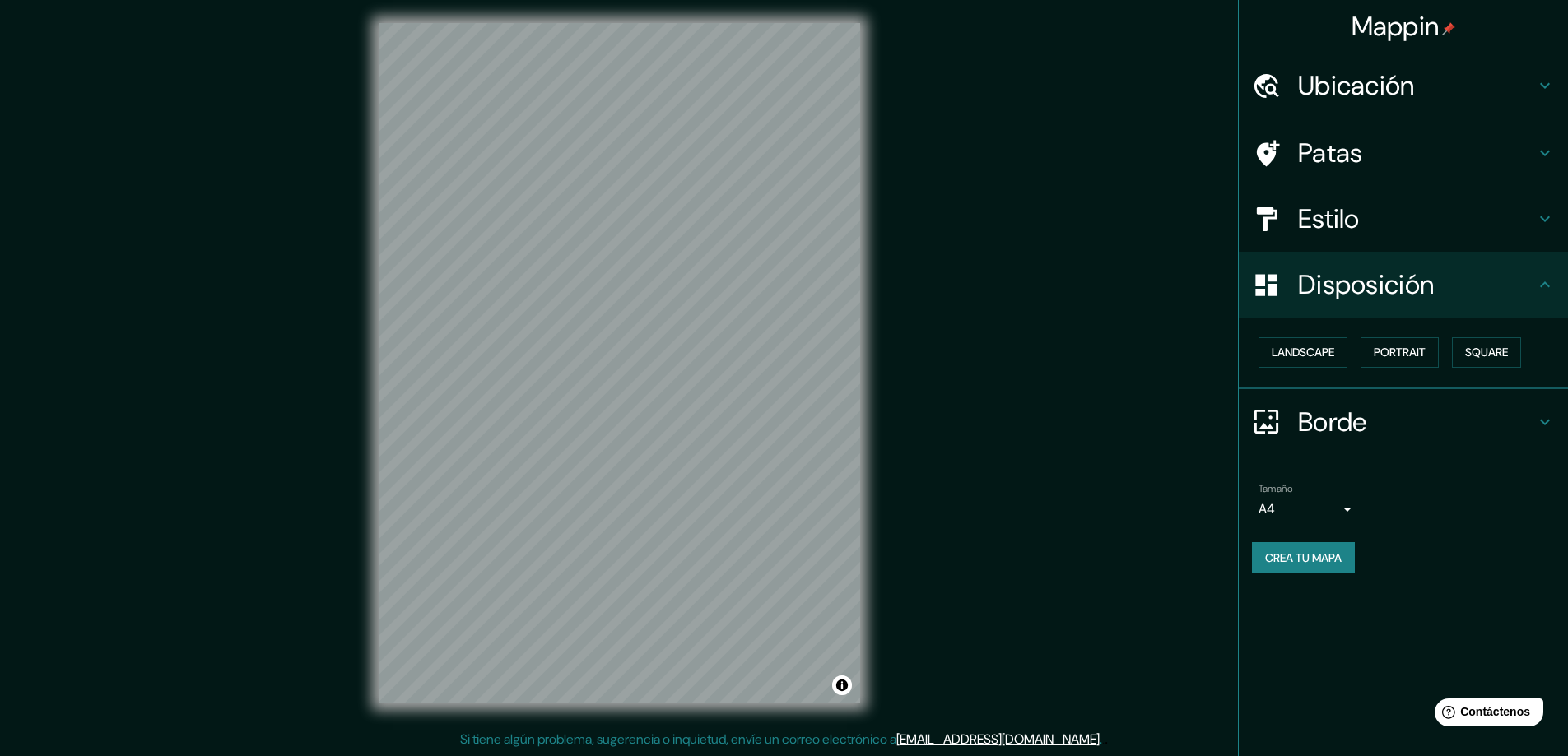
click at [1351, 508] on body "Mappin Ubicación Vía Palmaseca - Rozo, 763537 Palmira, Valle del Cauca, Colombi…" at bounding box center [784, 375] width 1568 height 756
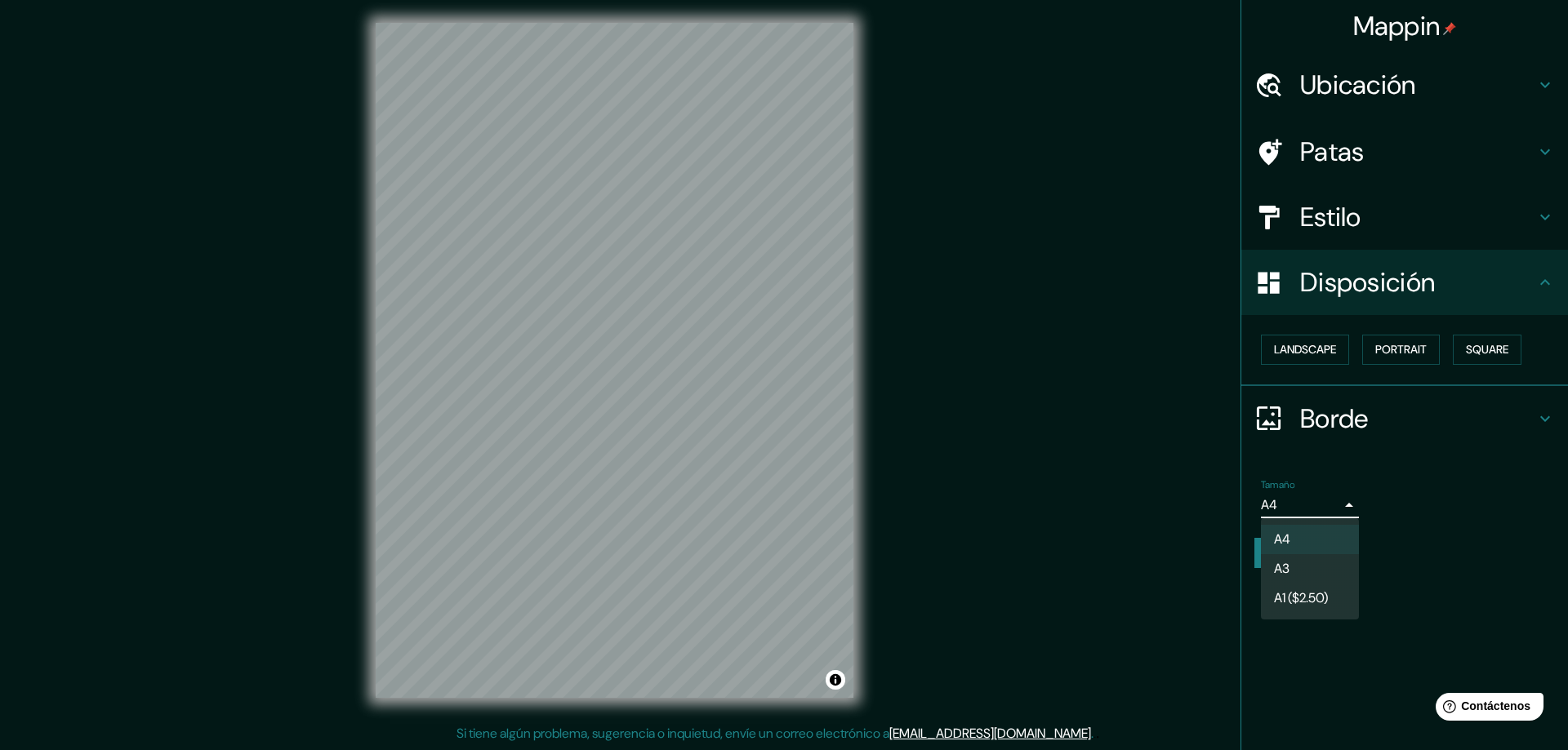
click at [1317, 571] on li "A3" at bounding box center [1310, 569] width 98 height 29
click at [1326, 499] on body "Mappin Ubicación Vía Palmaseca - Rozo, 763537 Palmira, Valle del Cauca, Colombi…" at bounding box center [784, 372] width 1568 height 750
click at [1315, 544] on li "A4" at bounding box center [1310, 540] width 98 height 30
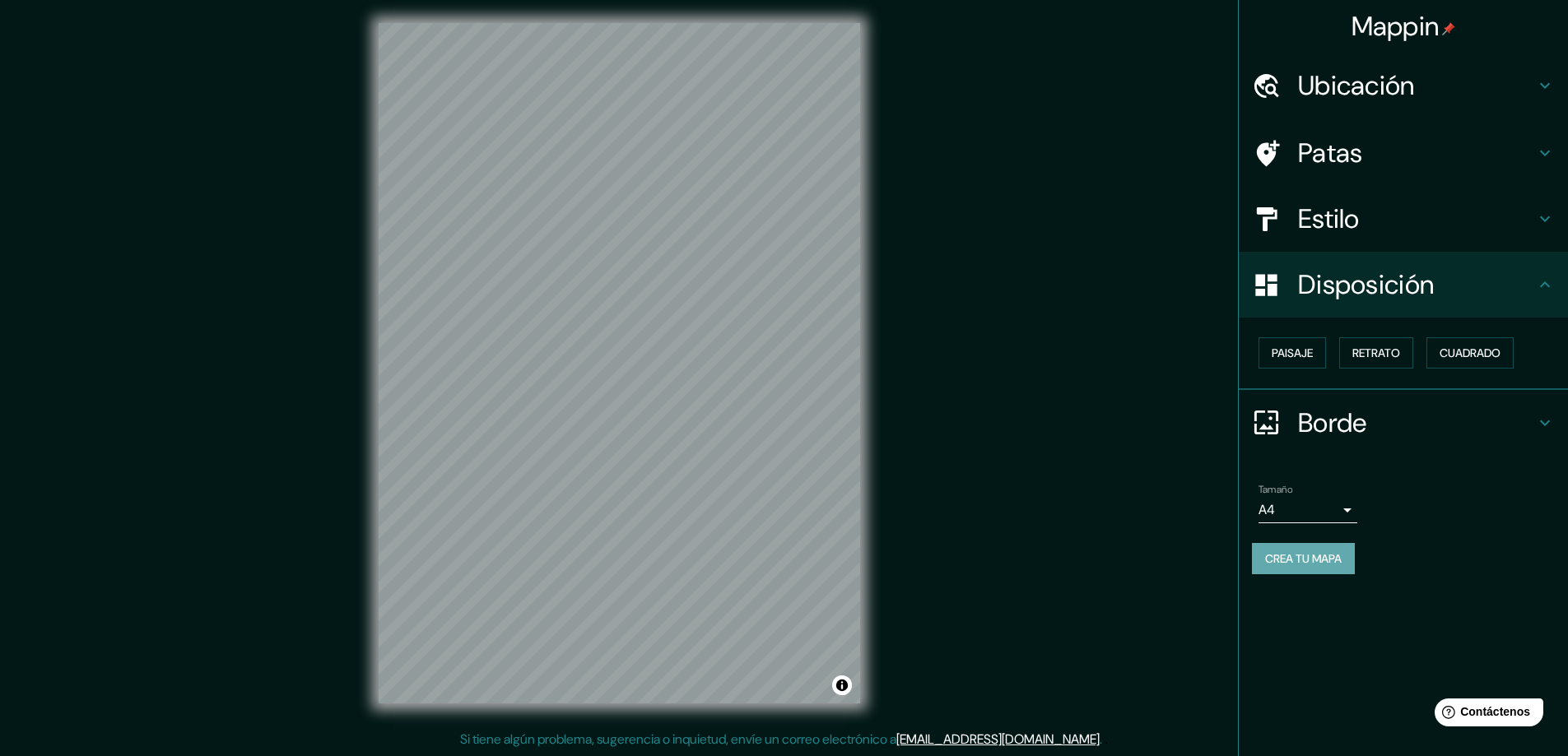
click at [1320, 557] on font "Crea tu mapa" at bounding box center [1304, 558] width 77 height 15
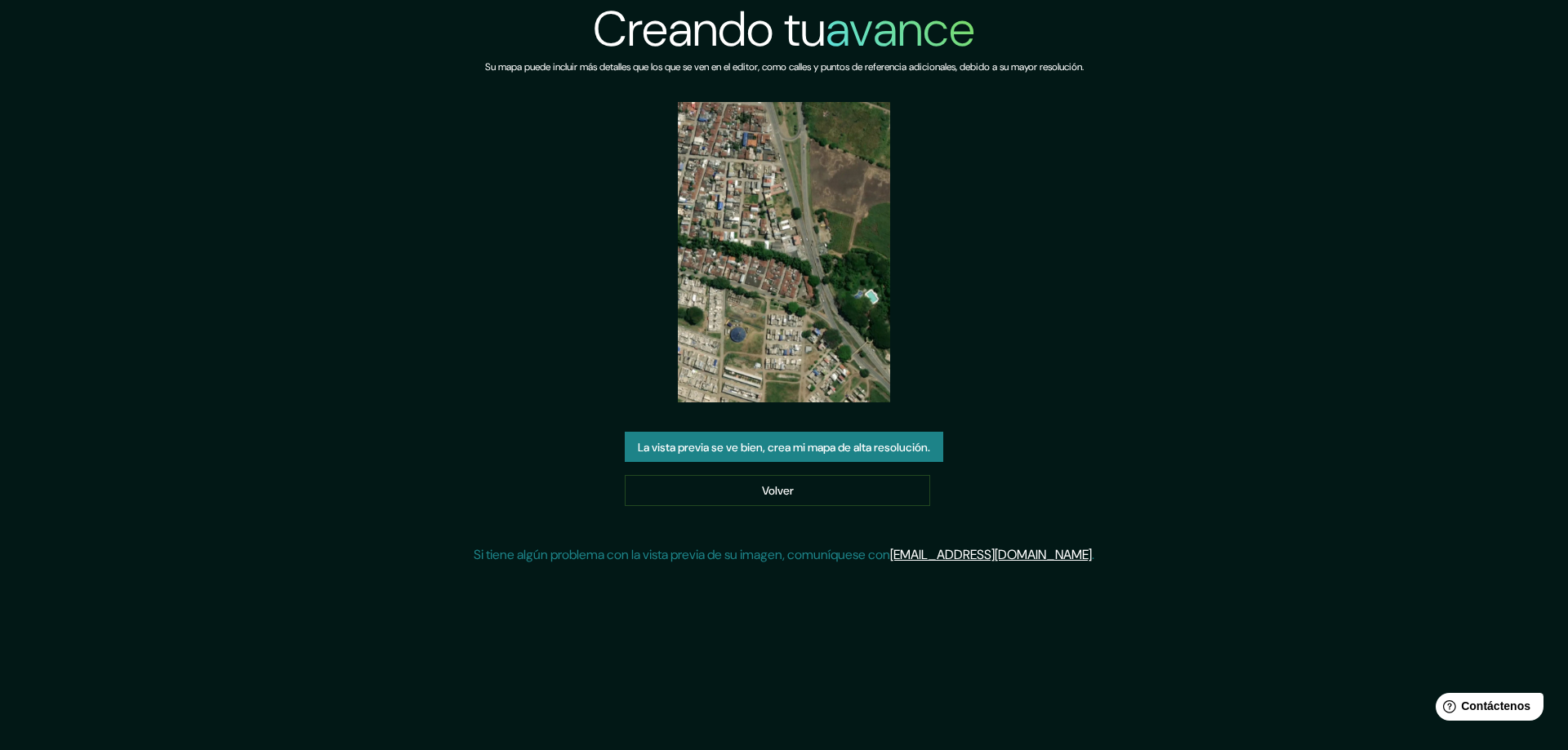
click at [835, 308] on img at bounding box center [784, 252] width 212 height 300
drag, startPoint x: 784, startPoint y: 385, endPoint x: 793, endPoint y: 374, distance: 14.2
click at [787, 384] on img at bounding box center [784, 252] width 212 height 300
click at [833, 292] on img at bounding box center [784, 252] width 212 height 300
click at [809, 279] on img at bounding box center [784, 252] width 212 height 300
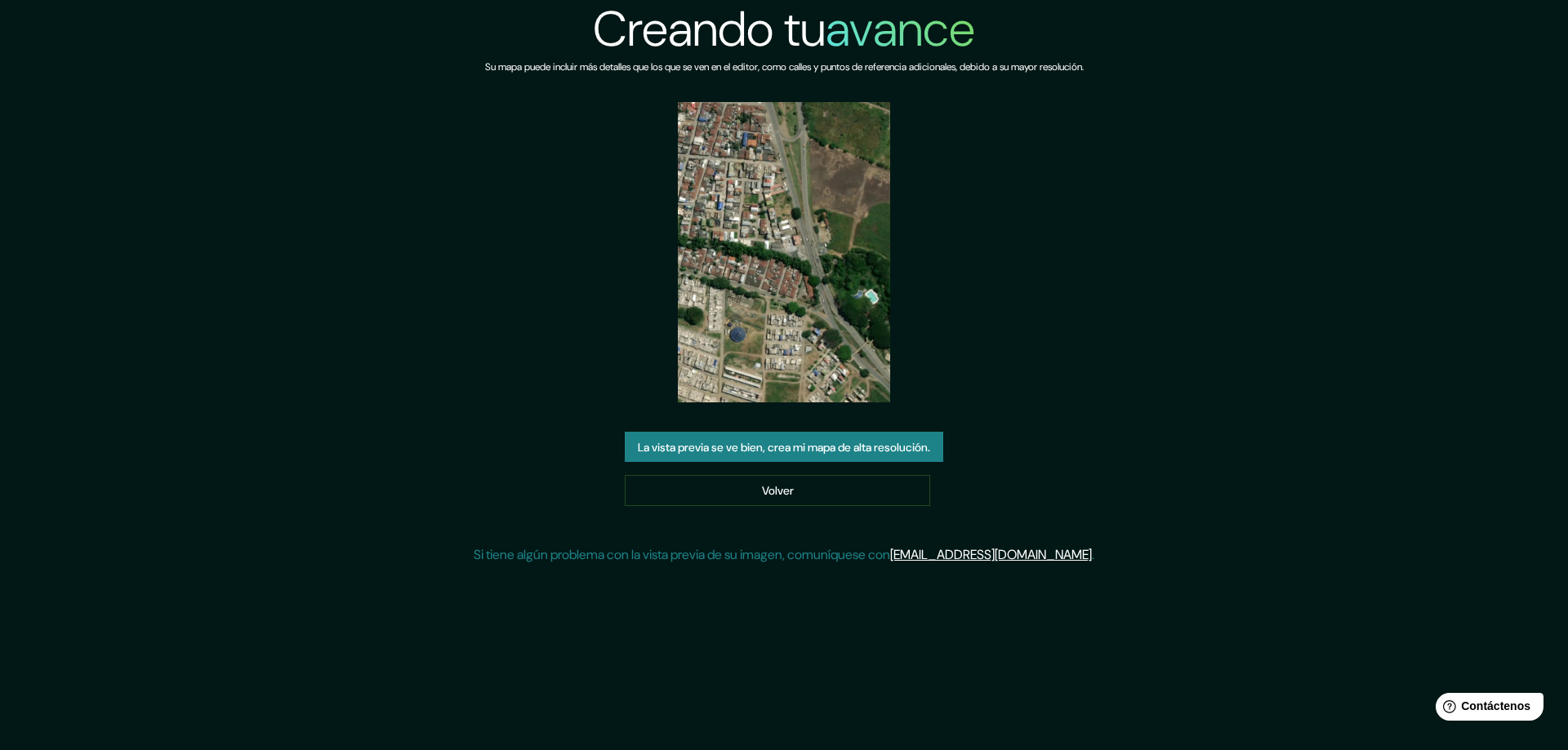
click at [722, 445] on font "La vista previa se ve bien, crea mi mapa de alta resolución." at bounding box center [784, 447] width 292 height 15
click at [821, 284] on img at bounding box center [784, 252] width 212 height 300
click at [781, 249] on img at bounding box center [784, 252] width 212 height 300
click at [793, 180] on img at bounding box center [784, 252] width 212 height 300
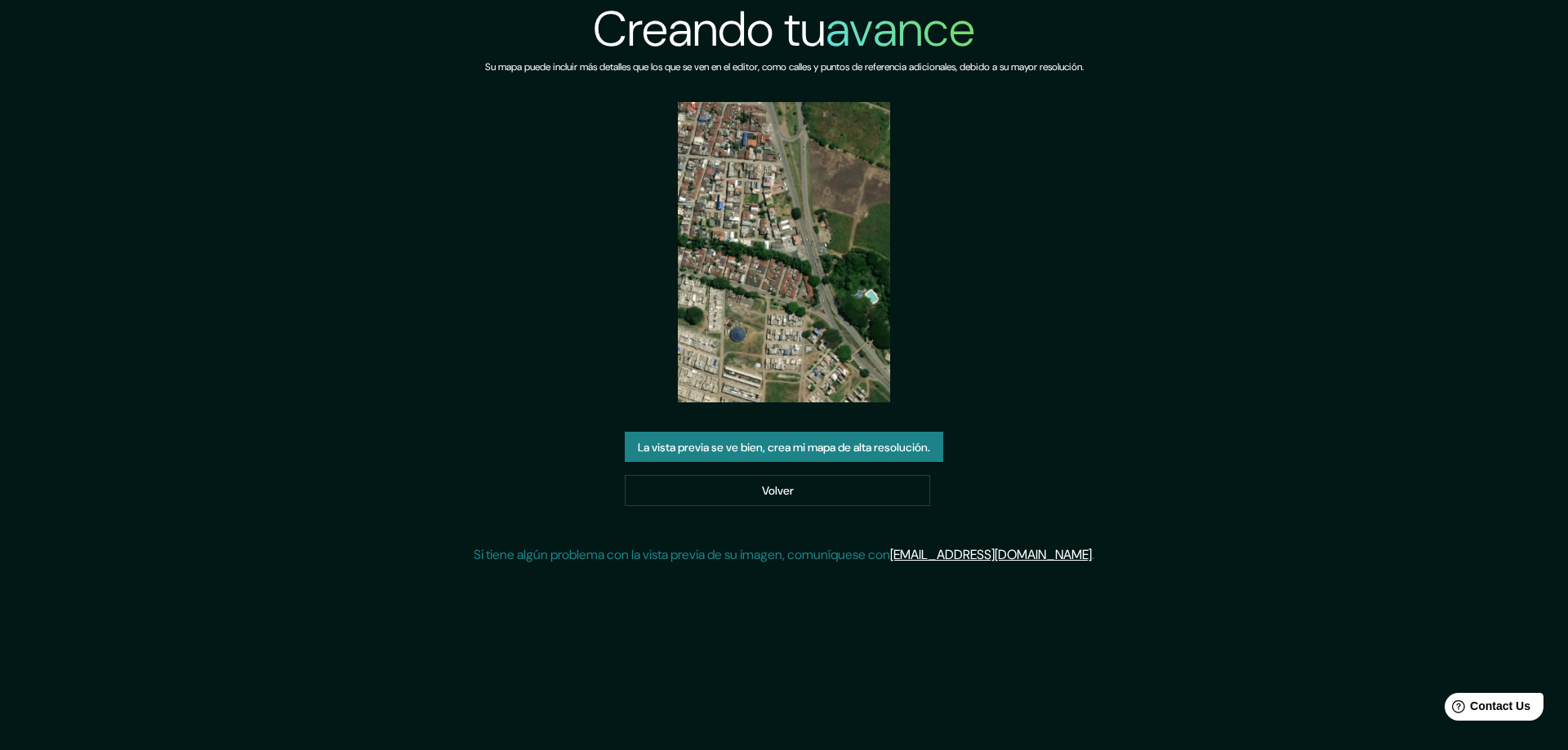
drag, startPoint x: 793, startPoint y: 180, endPoint x: 798, endPoint y: 254, distance: 74.2
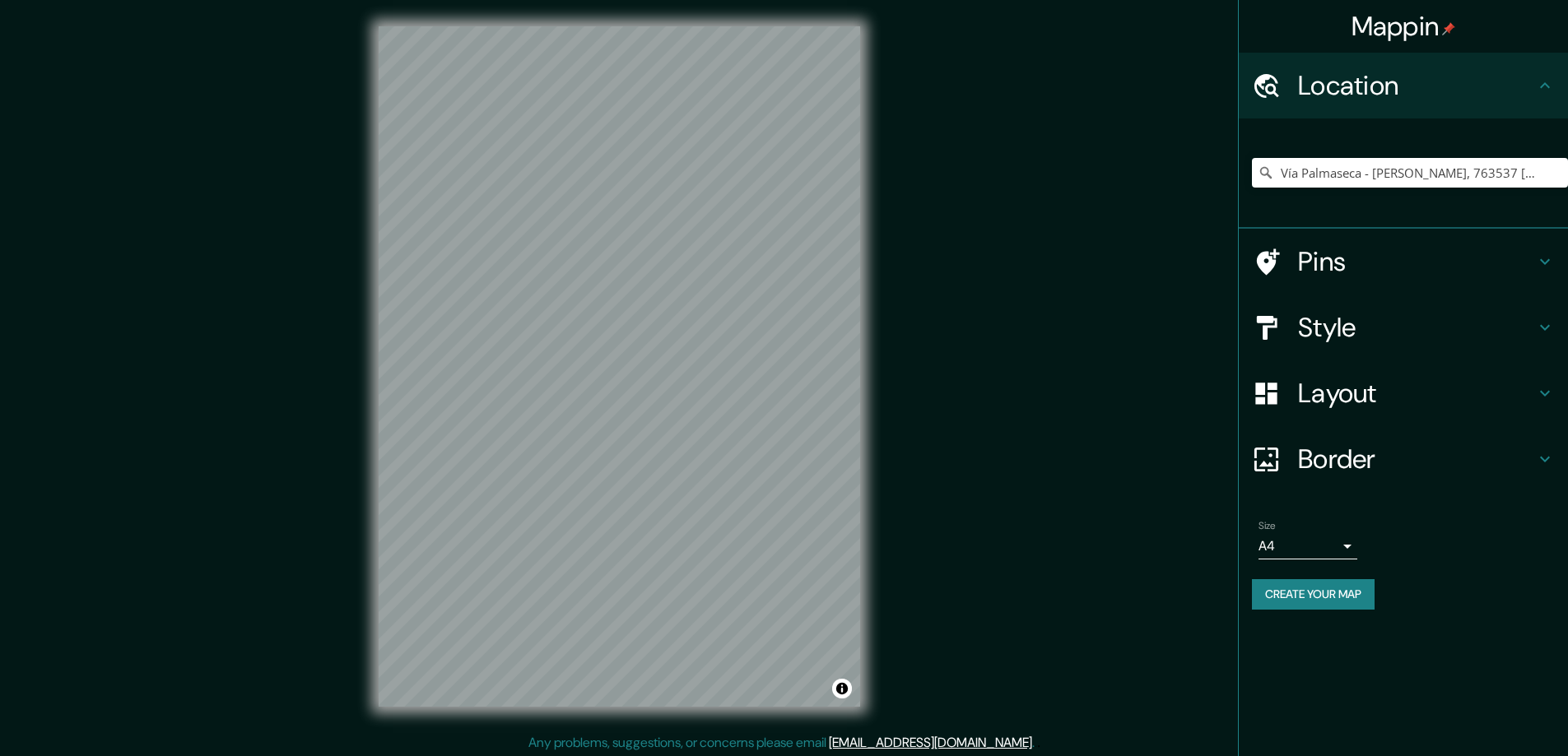
scroll to position [3, 0]
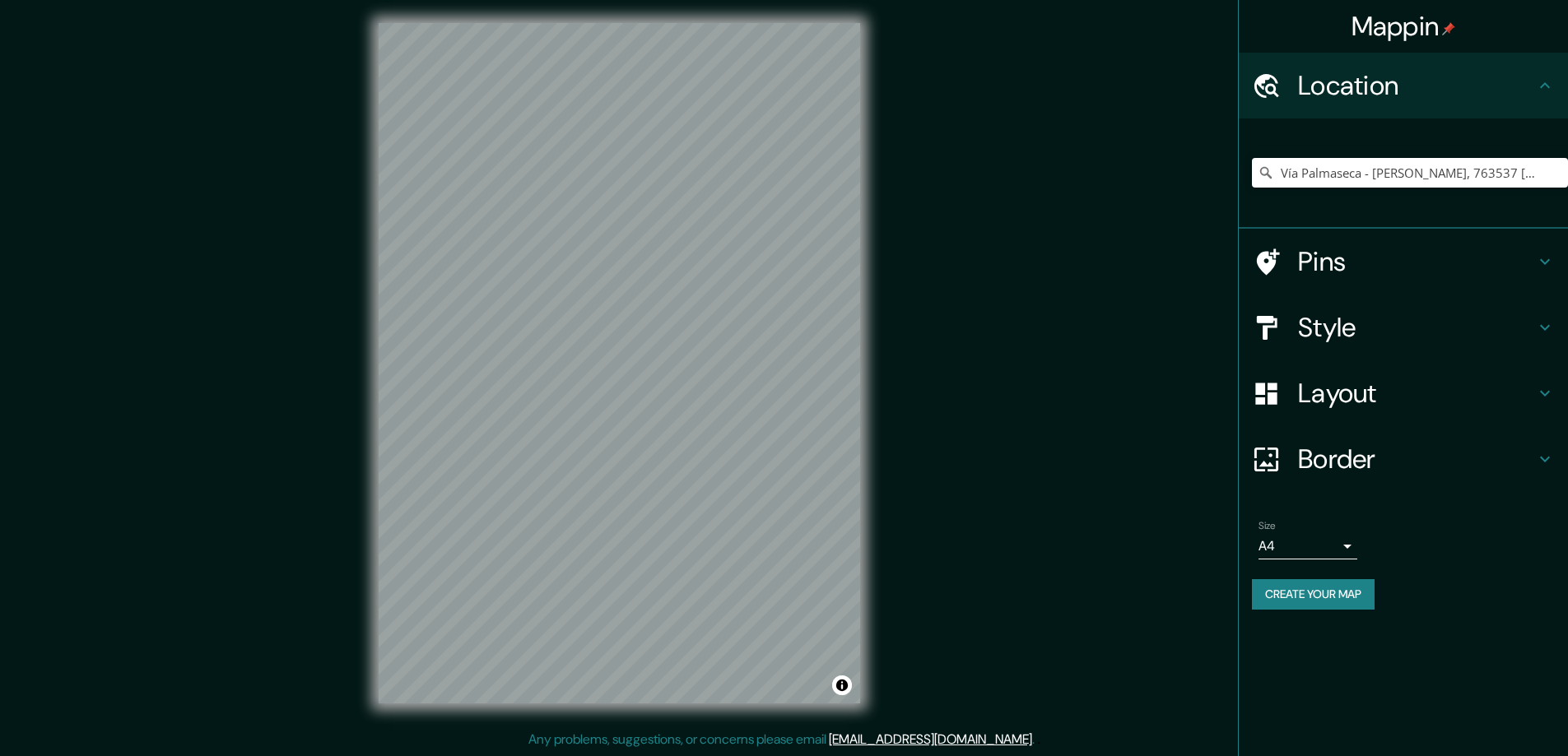
click at [1268, 175] on icon at bounding box center [1266, 173] width 12 height 12
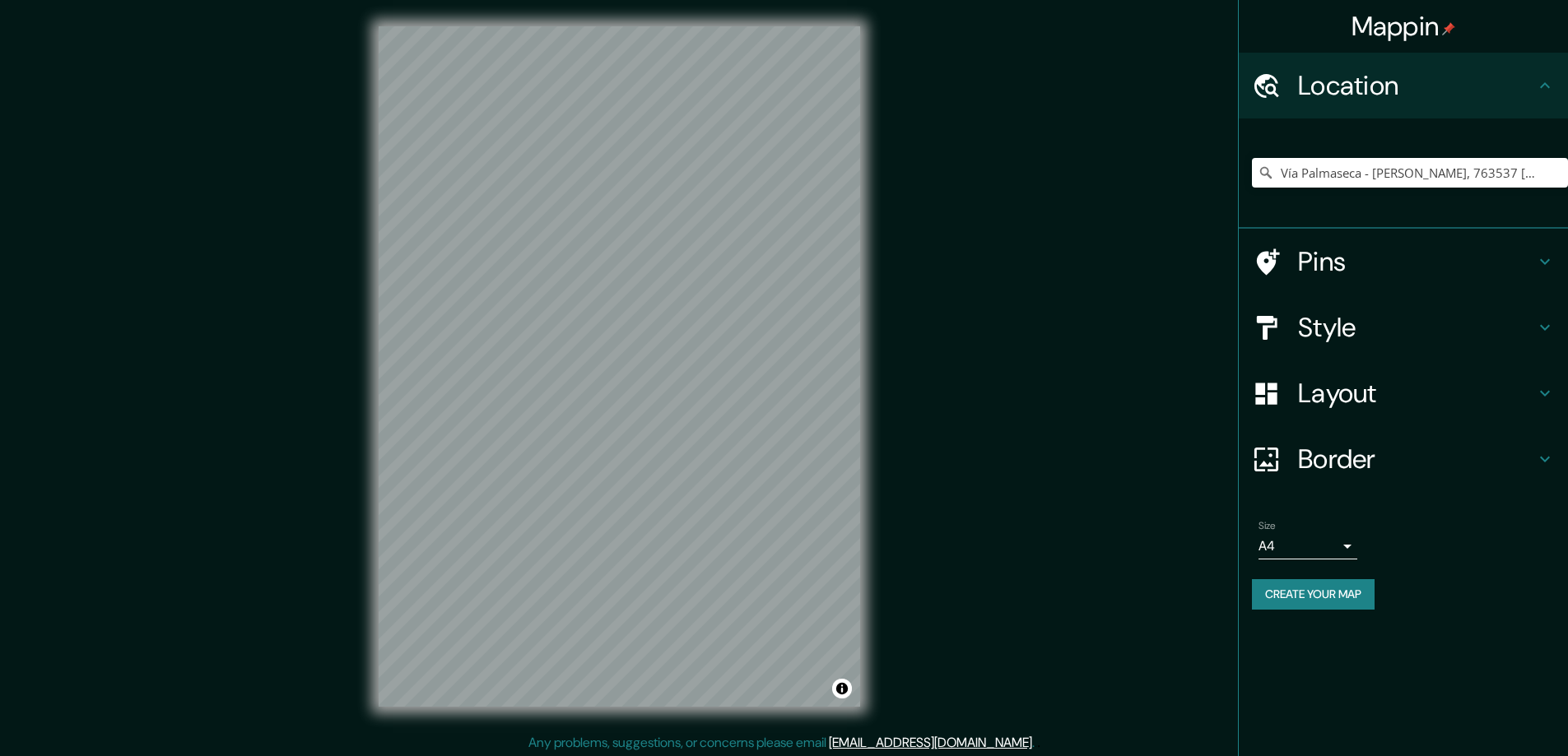
click at [322, 444] on div "Mappin Location [GEOGRAPHIC_DATA] - [PERSON_NAME][GEOGRAPHIC_DATA][PERSON_NAME]…" at bounding box center [784, 379] width 1568 height 759
click at [888, 268] on div "Mappin Location [GEOGRAPHIC_DATA] - [PERSON_NAME][GEOGRAPHIC_DATA][PERSON_NAME]…" at bounding box center [784, 379] width 1568 height 759
click at [1471, 334] on h4 "Style" at bounding box center [1416, 328] width 237 height 33
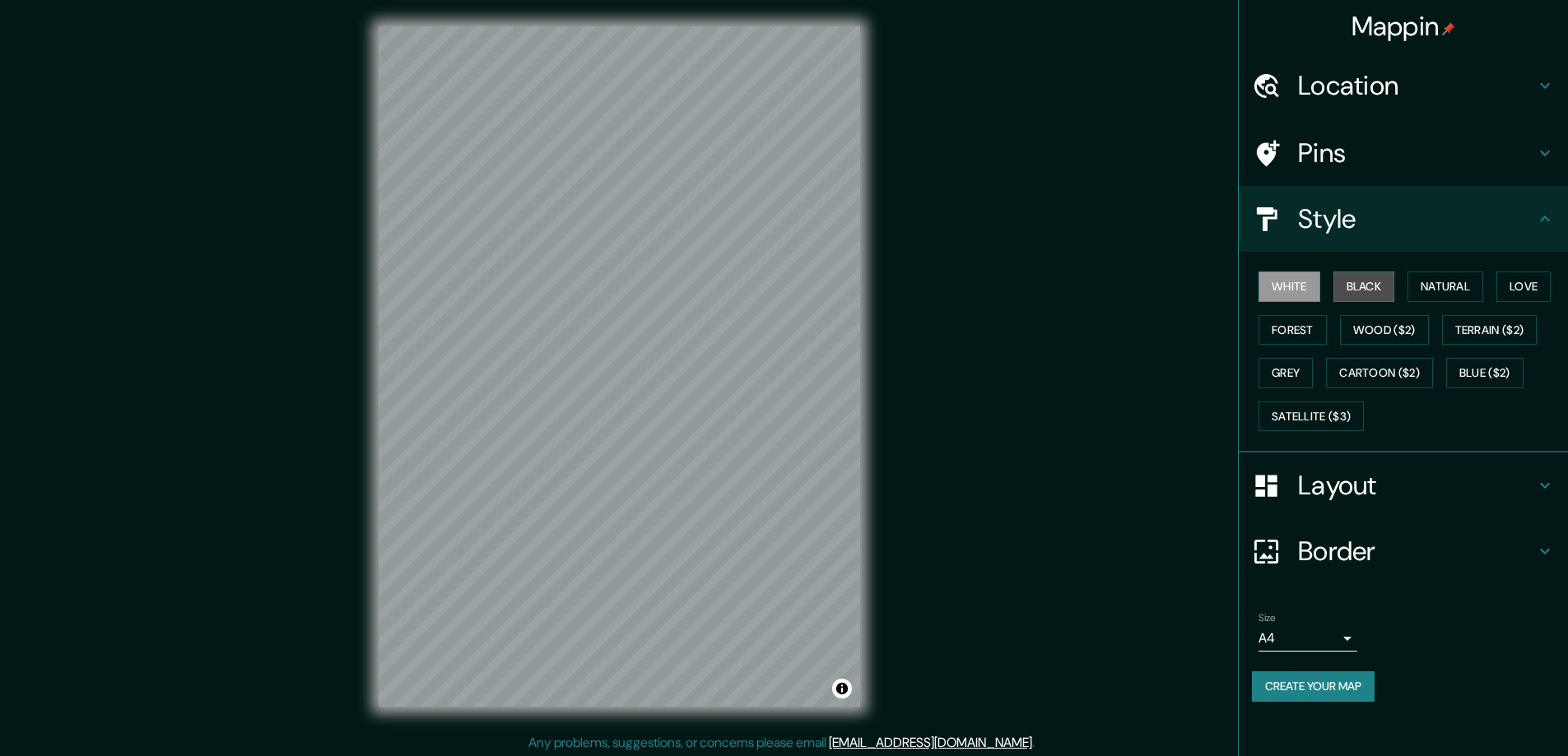
click at [1373, 289] on button "Black" at bounding box center [1364, 286] width 62 height 30
click at [1435, 283] on button "Natural" at bounding box center [1445, 286] width 76 height 30
click at [1506, 287] on button "Love" at bounding box center [1523, 286] width 54 height 30
click at [1514, 87] on h4 "Location" at bounding box center [1416, 85] width 237 height 33
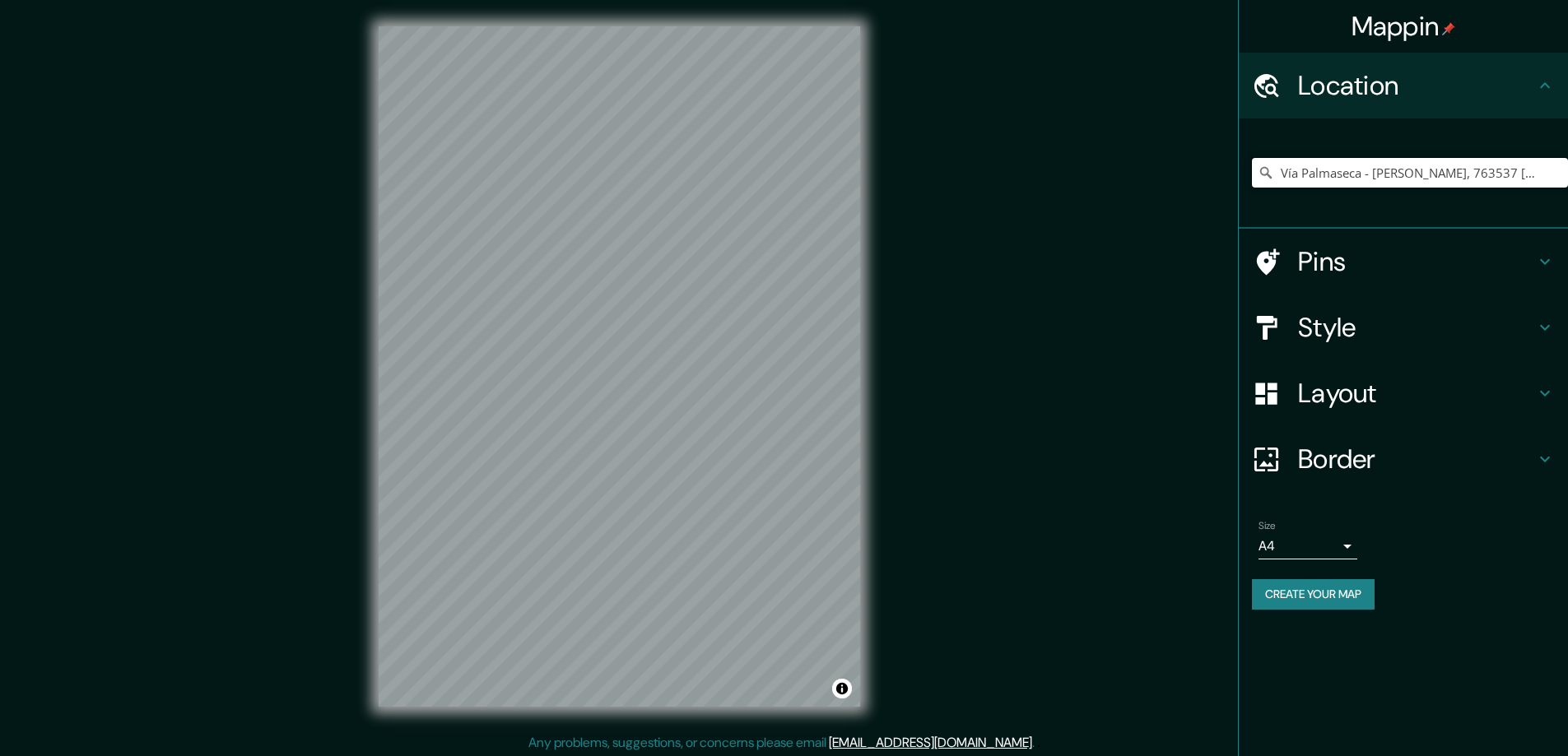
click at [1373, 175] on input "Vía Palmaseca - [PERSON_NAME], 763537 [GEOGRAPHIC_DATA], [PERSON_NAME][GEOGRAPH…" at bounding box center [1410, 173] width 316 height 29
click at [1485, 174] on input "Vía Palmaseca - [PERSON_NAME], 763537 [GEOGRAPHIC_DATA], [PERSON_NAME][GEOGRAPH…" at bounding box center [1410, 173] width 316 height 29
click at [1339, 171] on input "Pick your city or area" at bounding box center [1410, 173] width 316 height 29
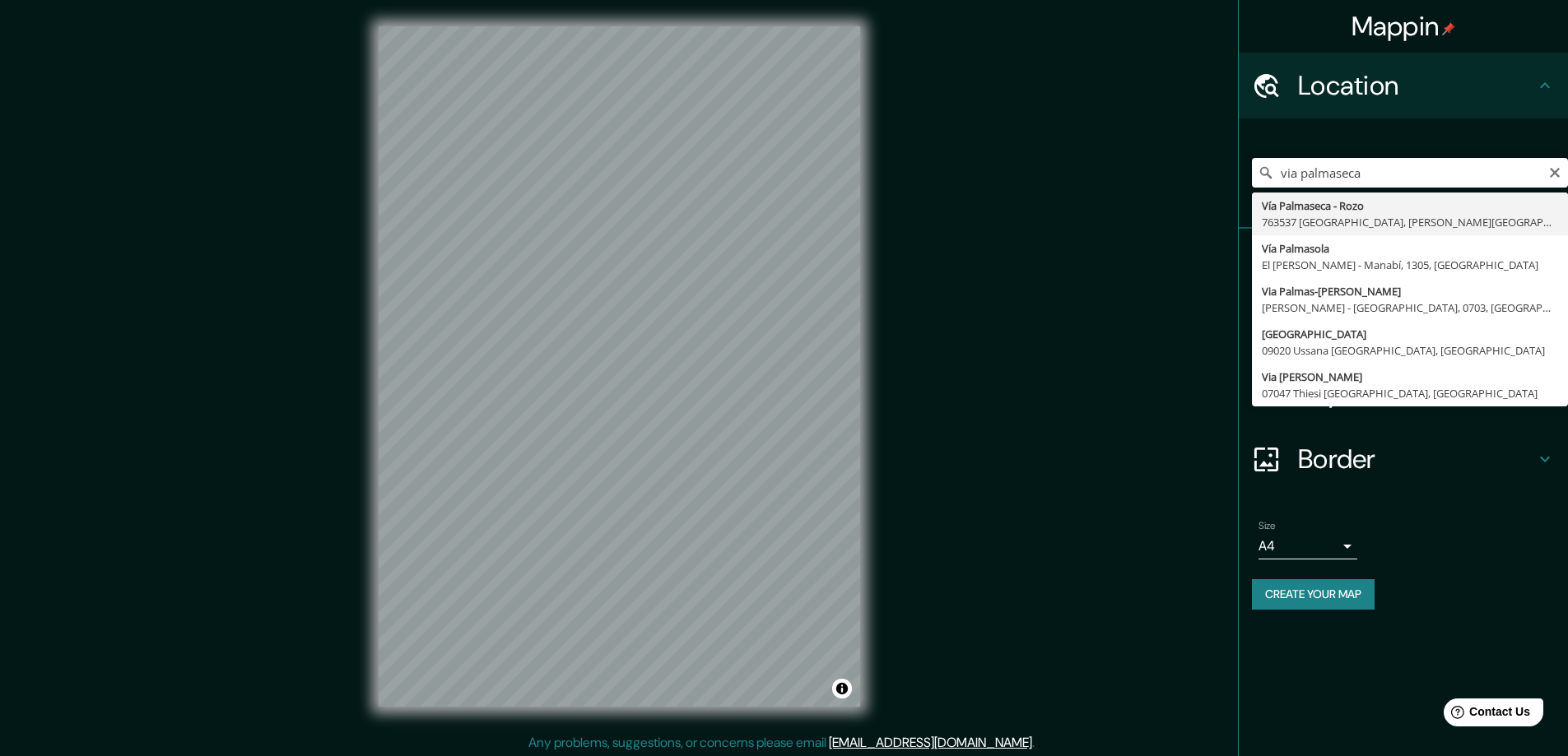
type input "Vía Palmaseca - [PERSON_NAME], 763537 [GEOGRAPHIC_DATA], [PERSON_NAME][GEOGRAPH…"
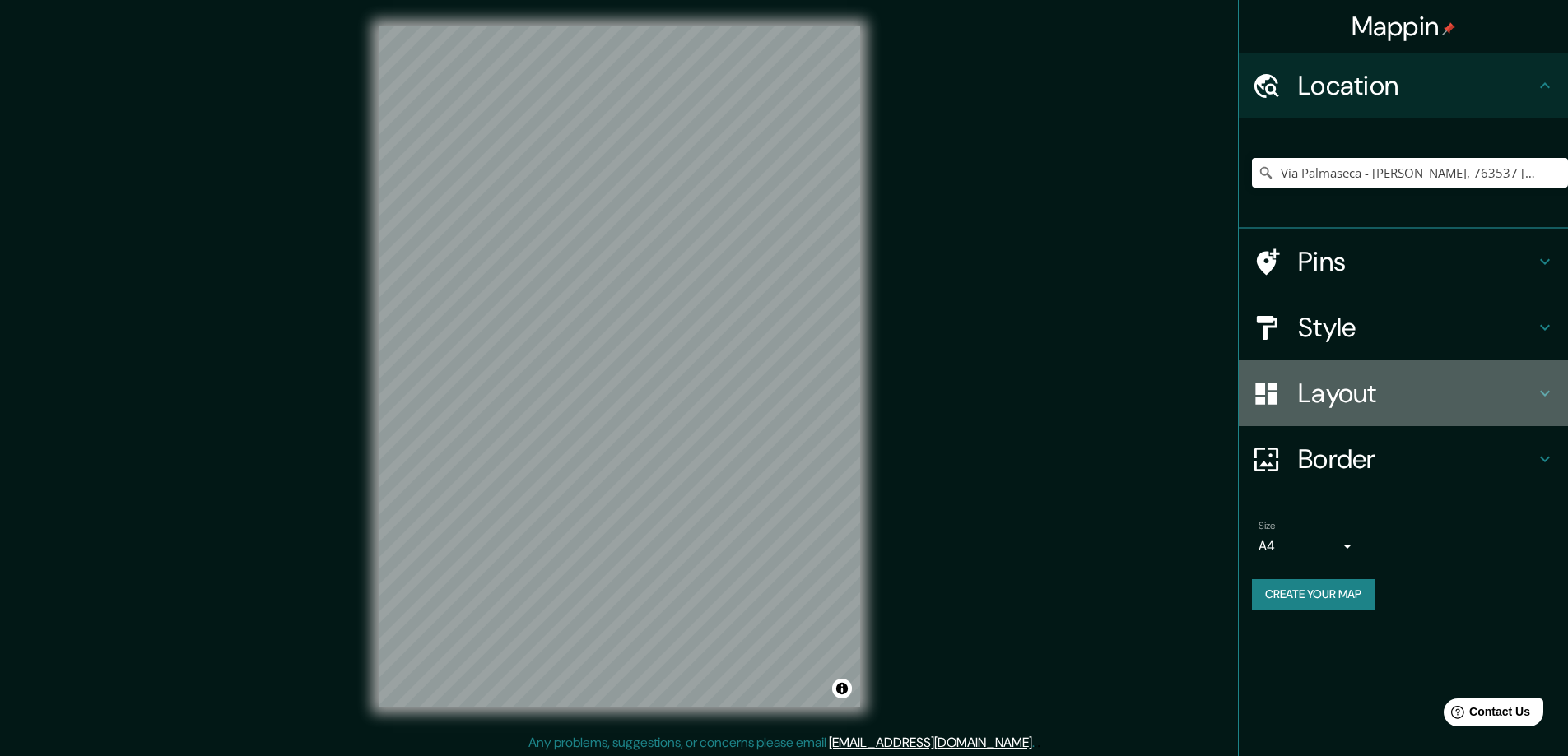
click at [1531, 404] on h4 "Layout" at bounding box center [1416, 394] width 237 height 33
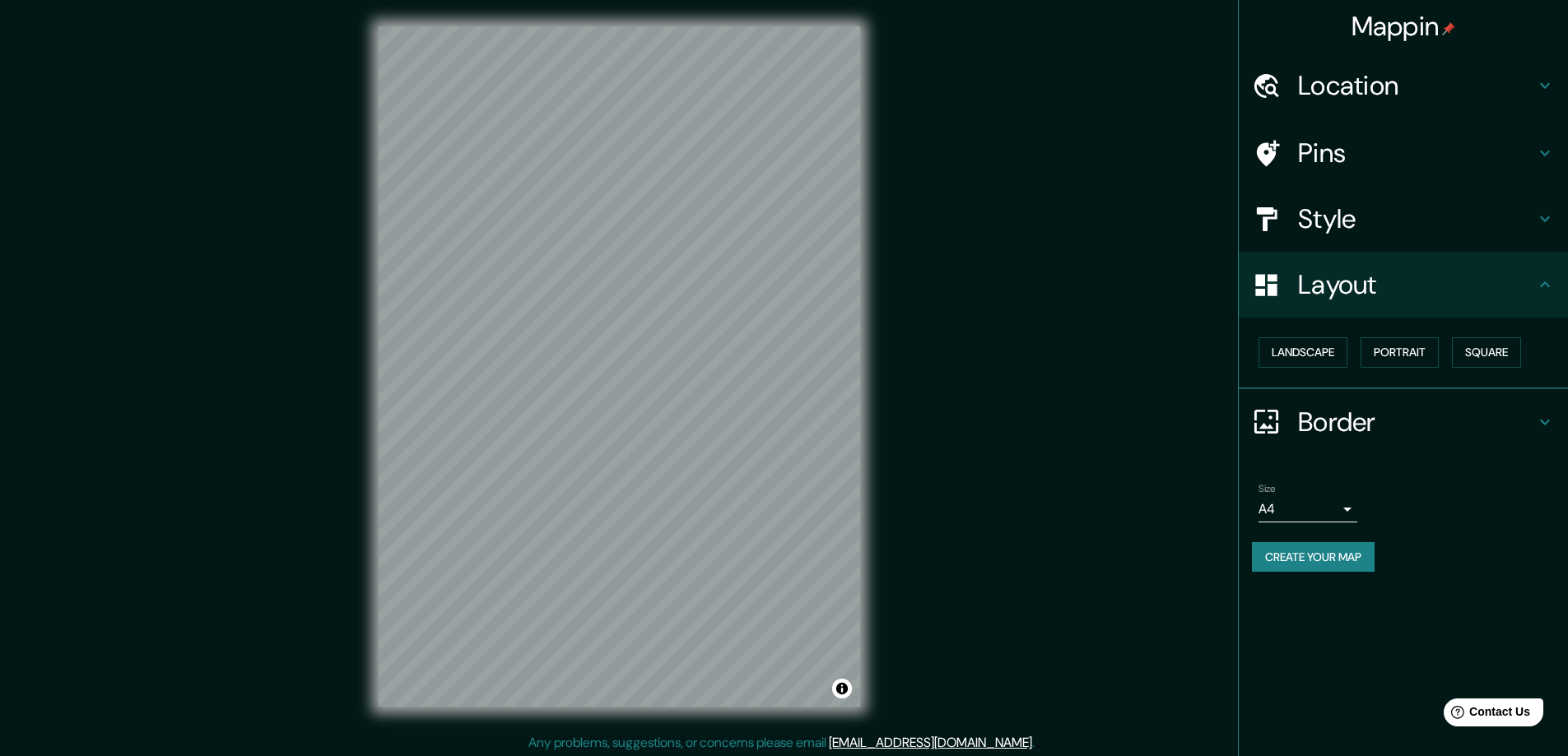
click at [1411, 228] on h4 "Style" at bounding box center [1416, 219] width 237 height 33
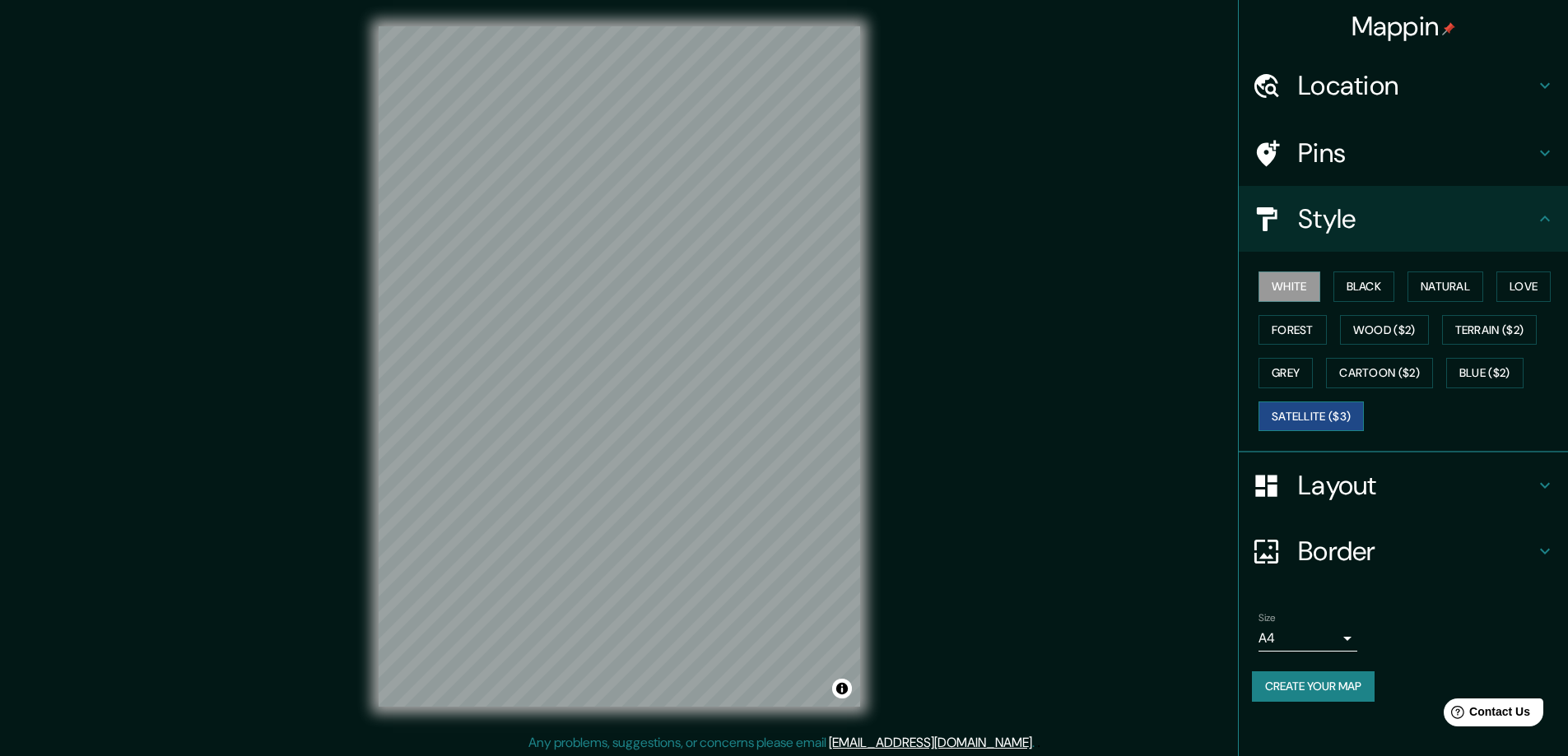
click at [1316, 417] on button "Satellite ($3)" at bounding box center [1311, 416] width 105 height 30
click at [1341, 631] on body "Mappin Location [GEOGRAPHIC_DATA] - [PERSON_NAME], 763537 [GEOGRAPHIC_DATA], [P…" at bounding box center [784, 378] width 1568 height 756
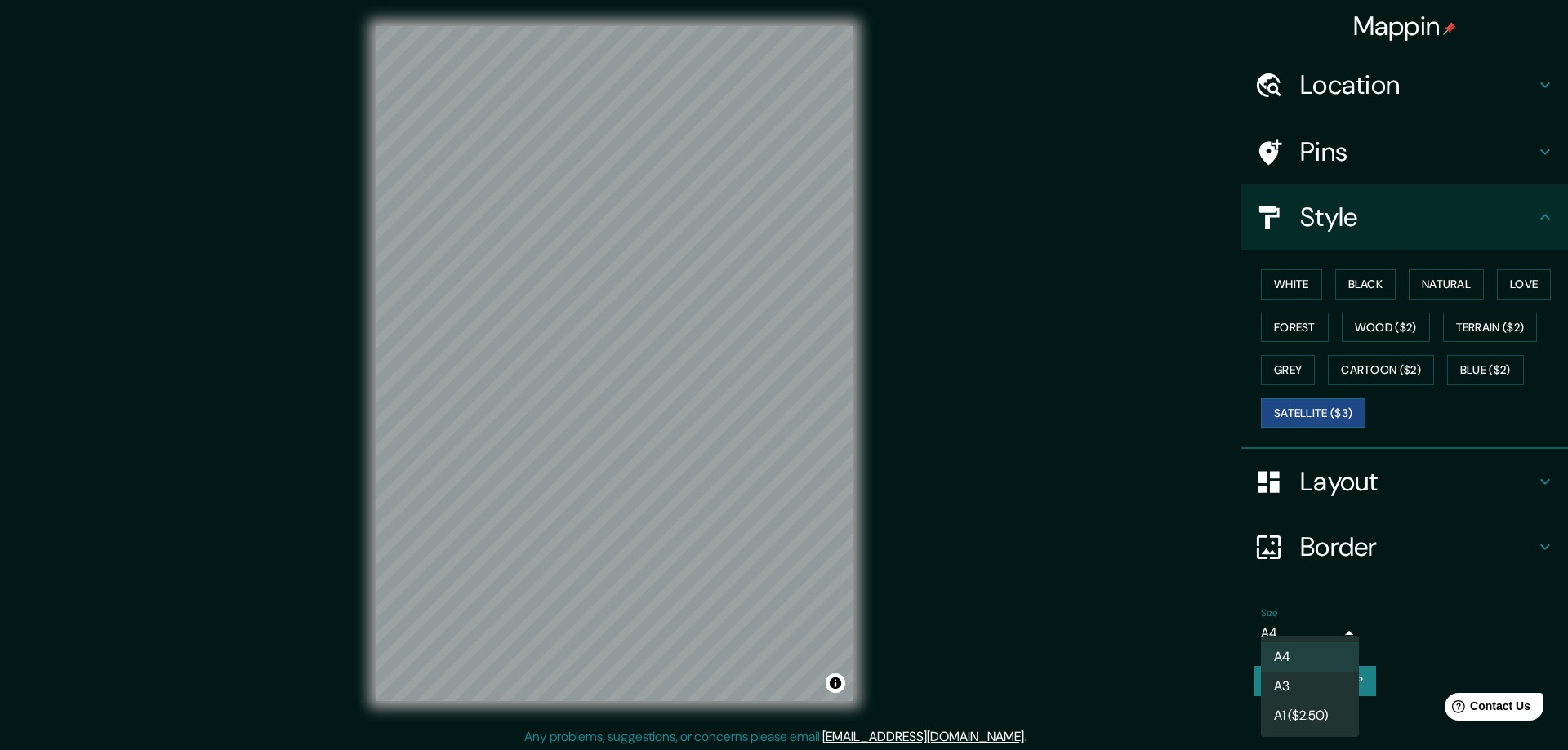
click at [1330, 626] on div at bounding box center [784, 375] width 1568 height 750
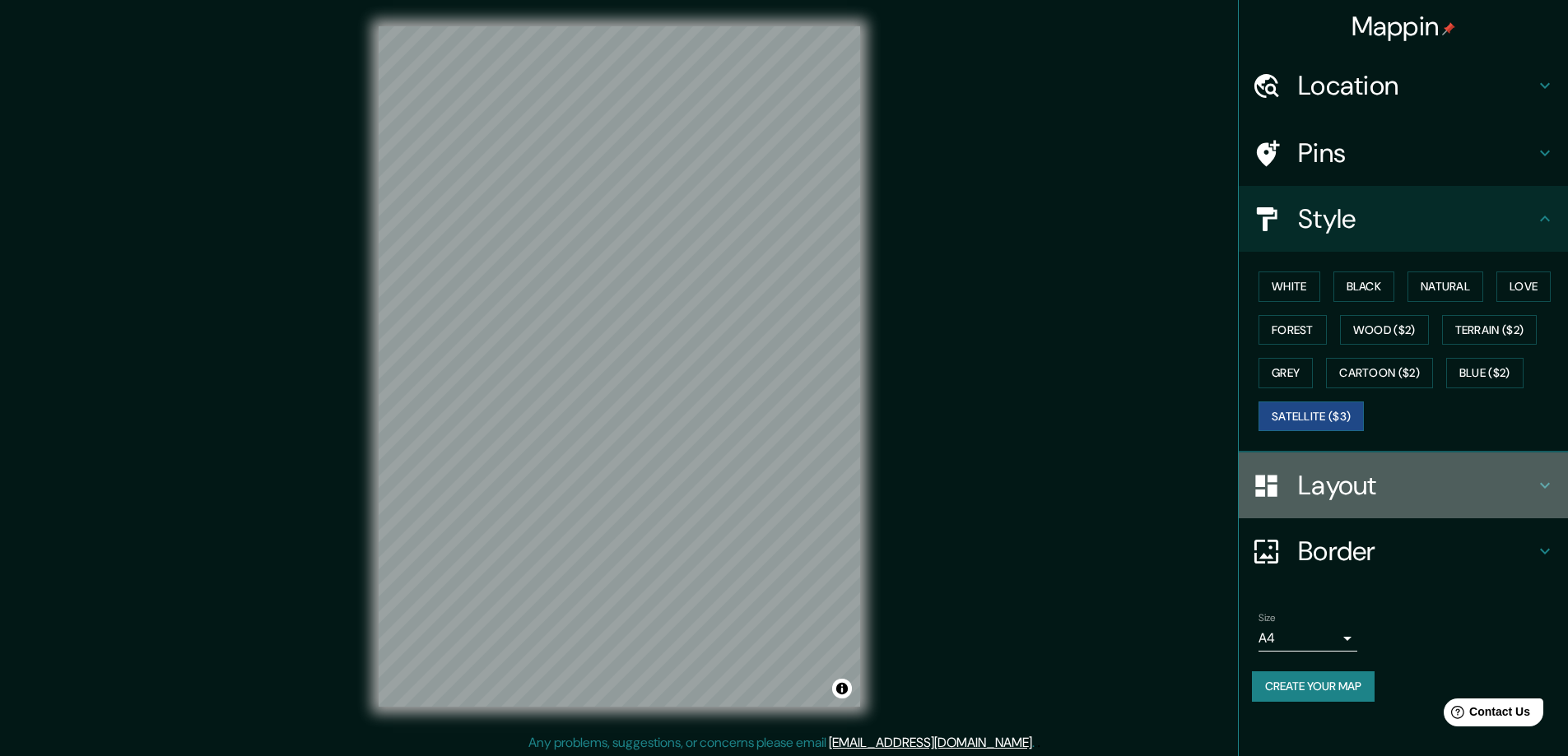
click at [1362, 479] on h4 "Layout" at bounding box center [1416, 486] width 237 height 33
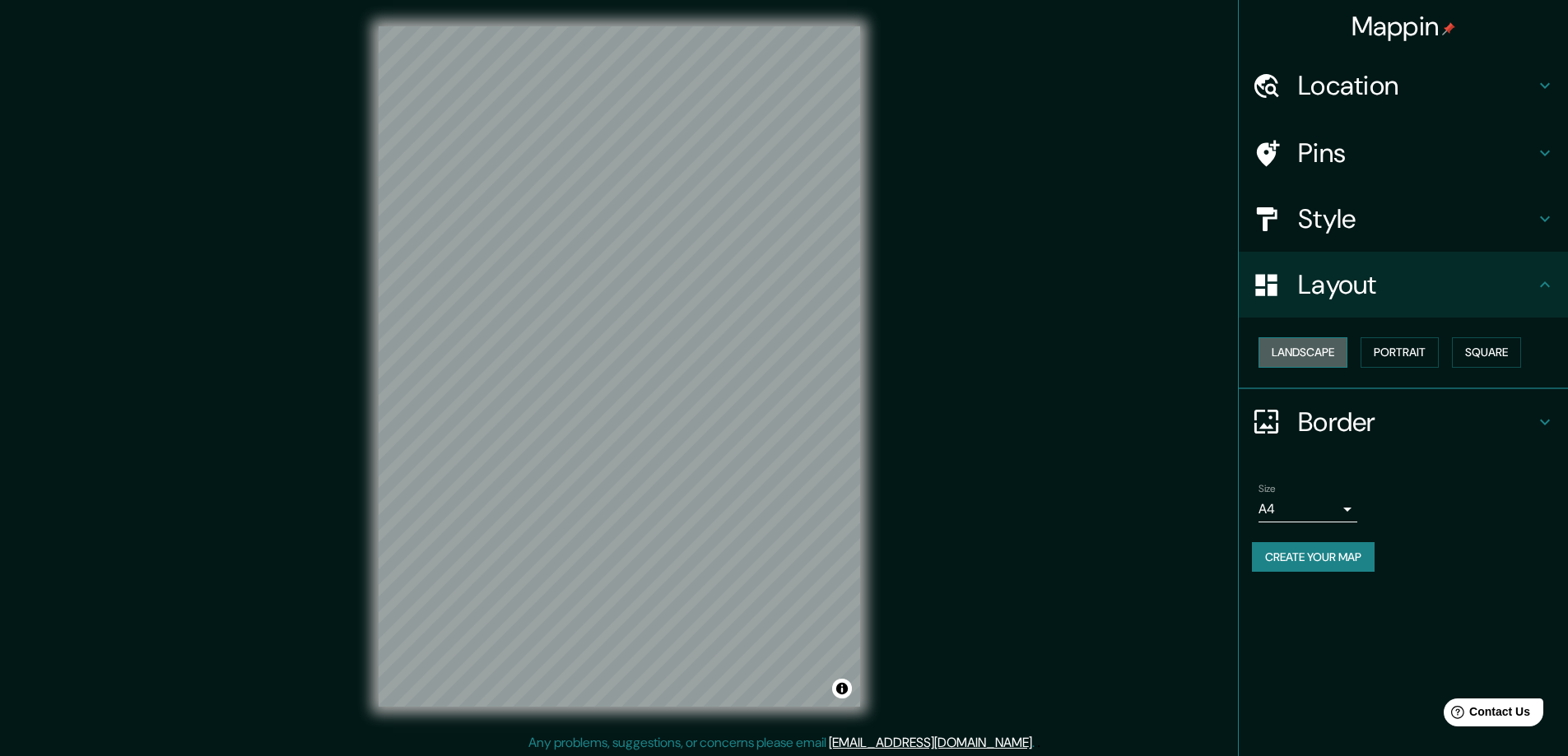
click at [1292, 360] on button "Landscape" at bounding box center [1303, 352] width 88 height 30
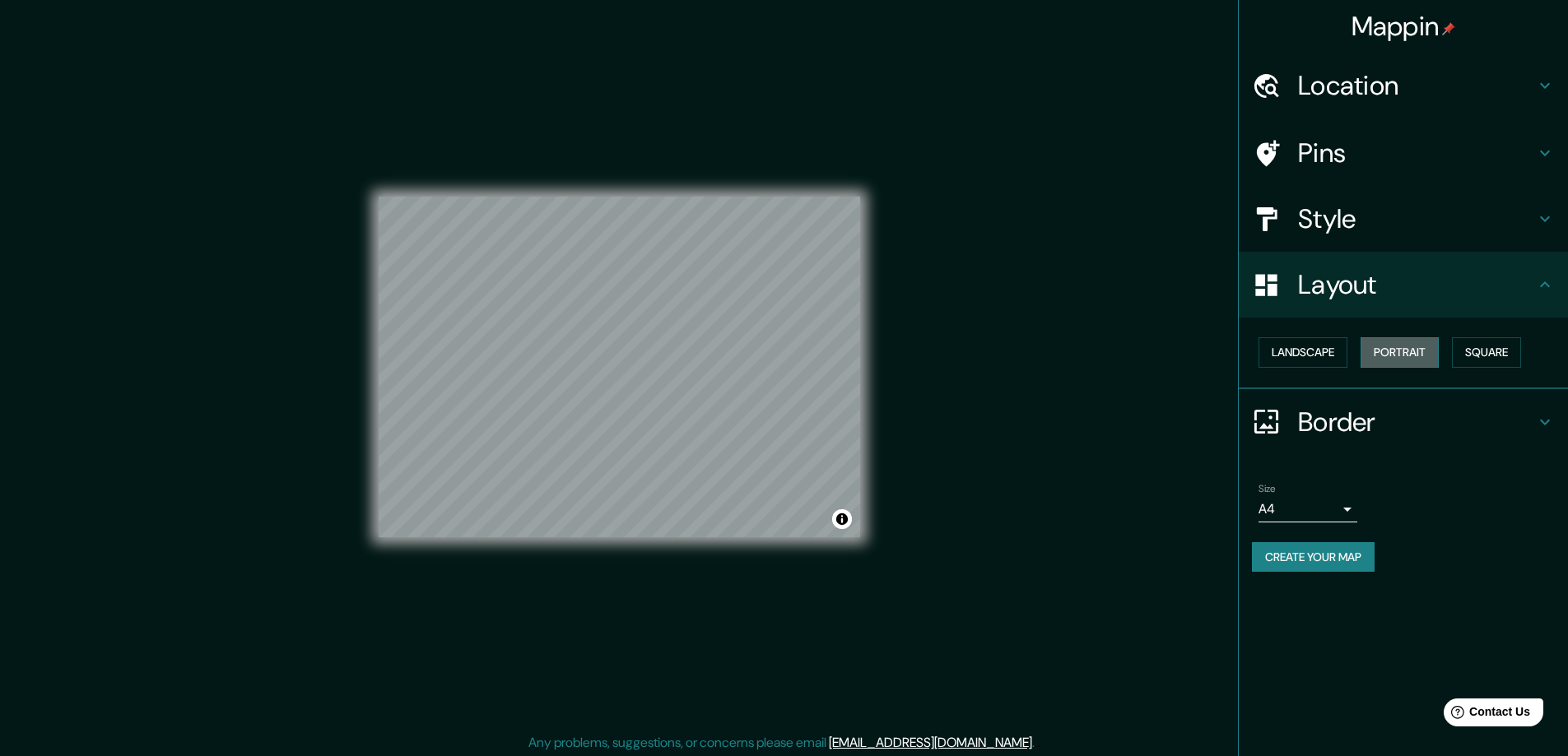
click at [1388, 351] on button "Portrait" at bounding box center [1400, 352] width 79 height 30
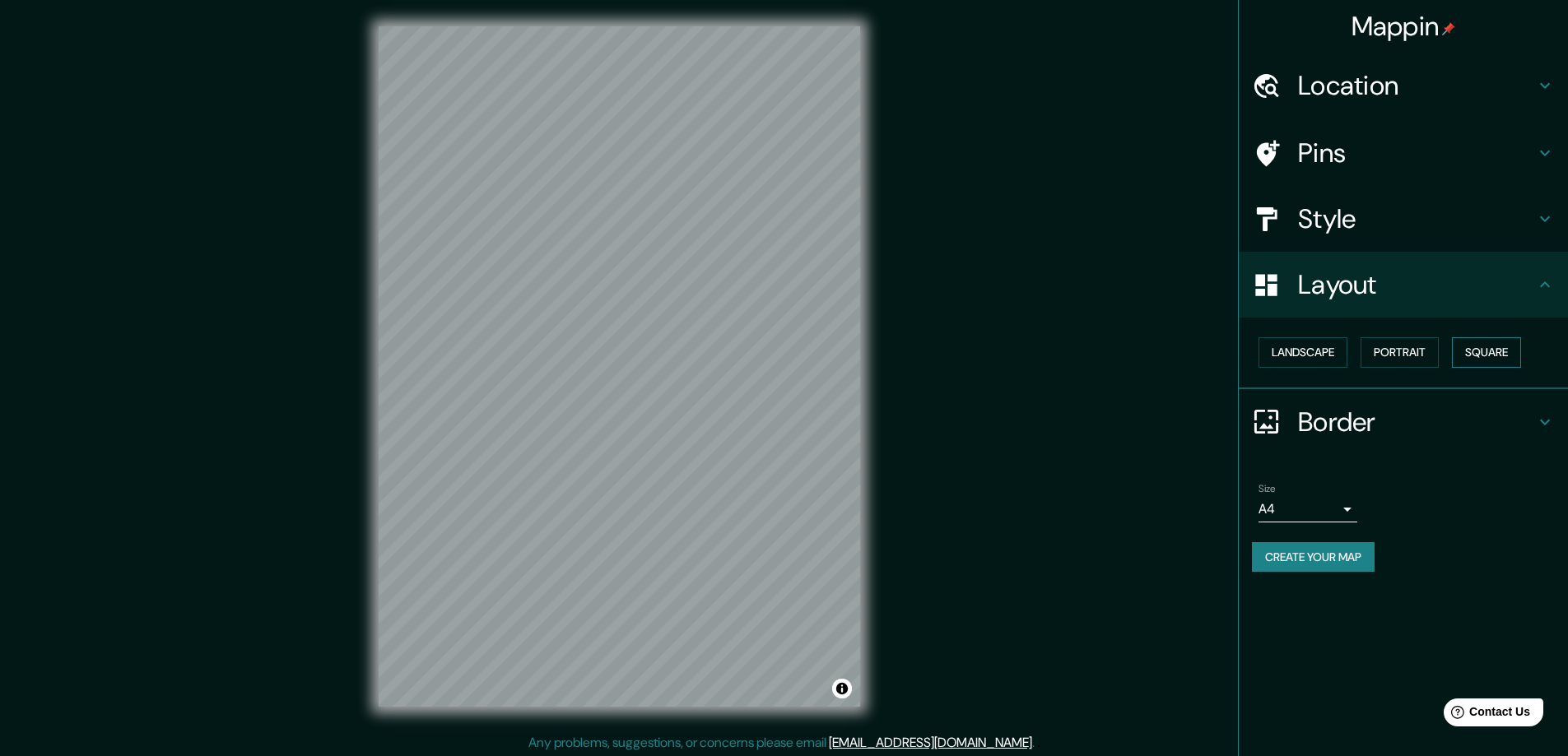
click at [1489, 347] on button "Square" at bounding box center [1486, 352] width 69 height 30
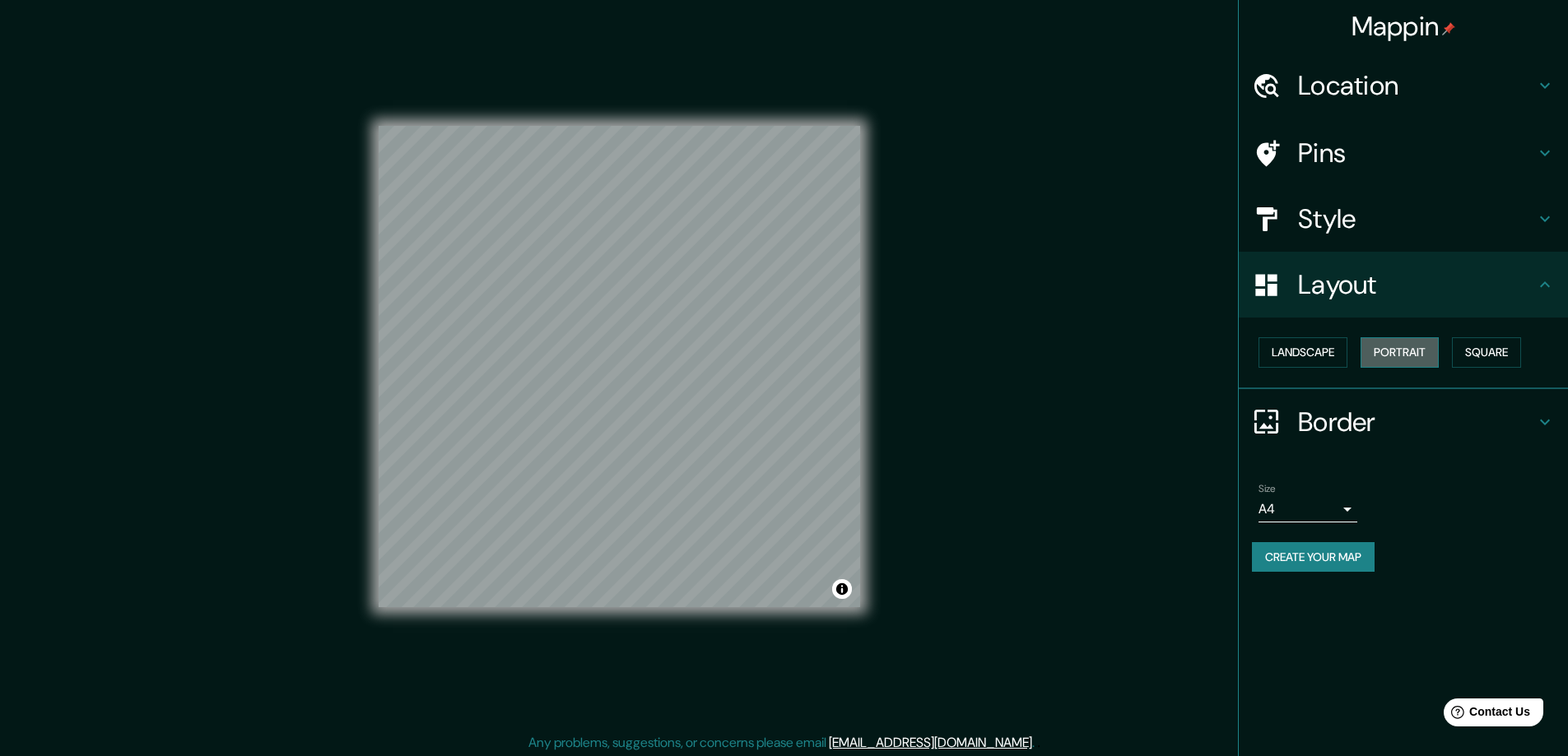
click at [1368, 354] on button "Portrait" at bounding box center [1400, 352] width 79 height 30
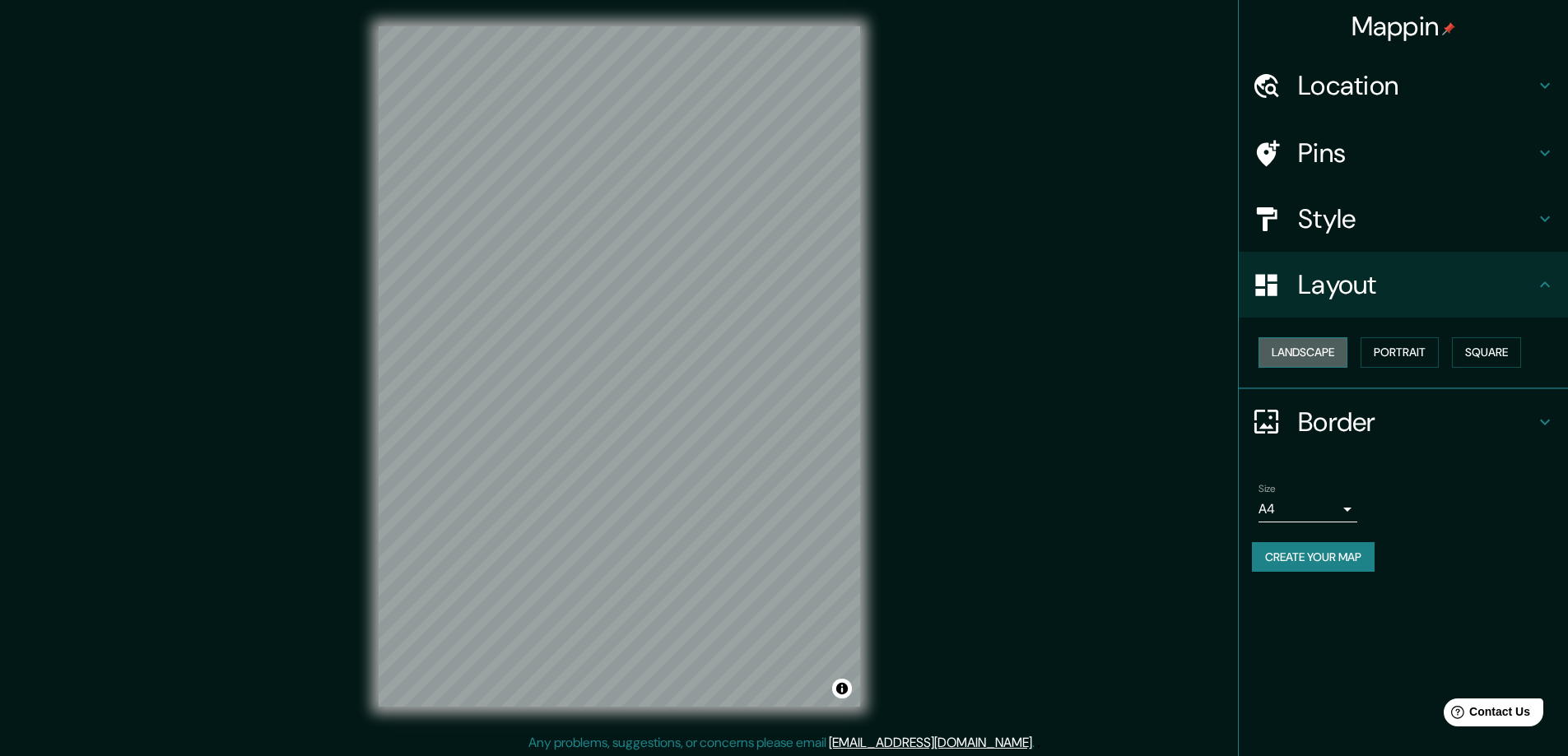
click at [1325, 354] on button "Landscape" at bounding box center [1303, 352] width 88 height 30
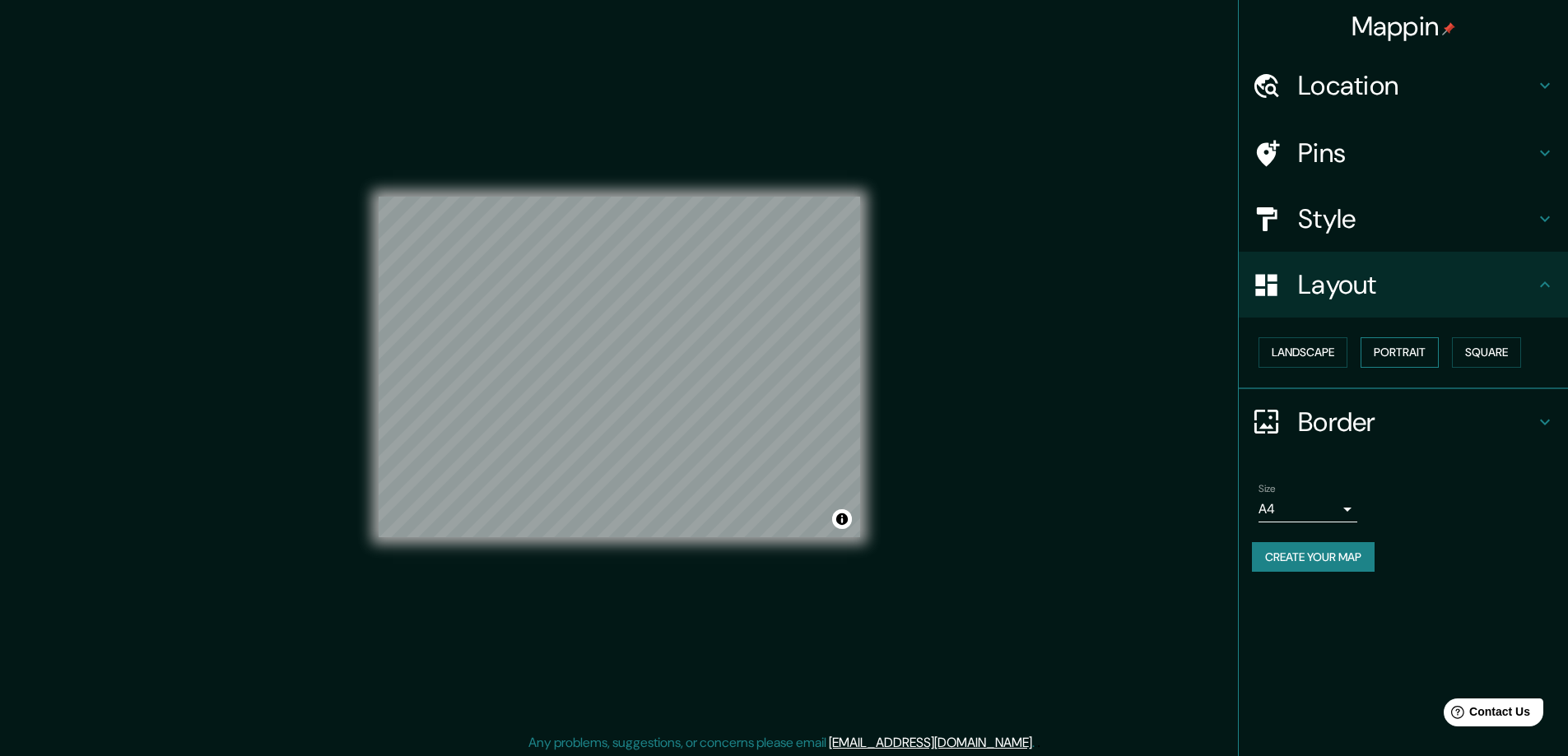
click at [1377, 357] on button "Portrait" at bounding box center [1400, 352] width 79 height 30
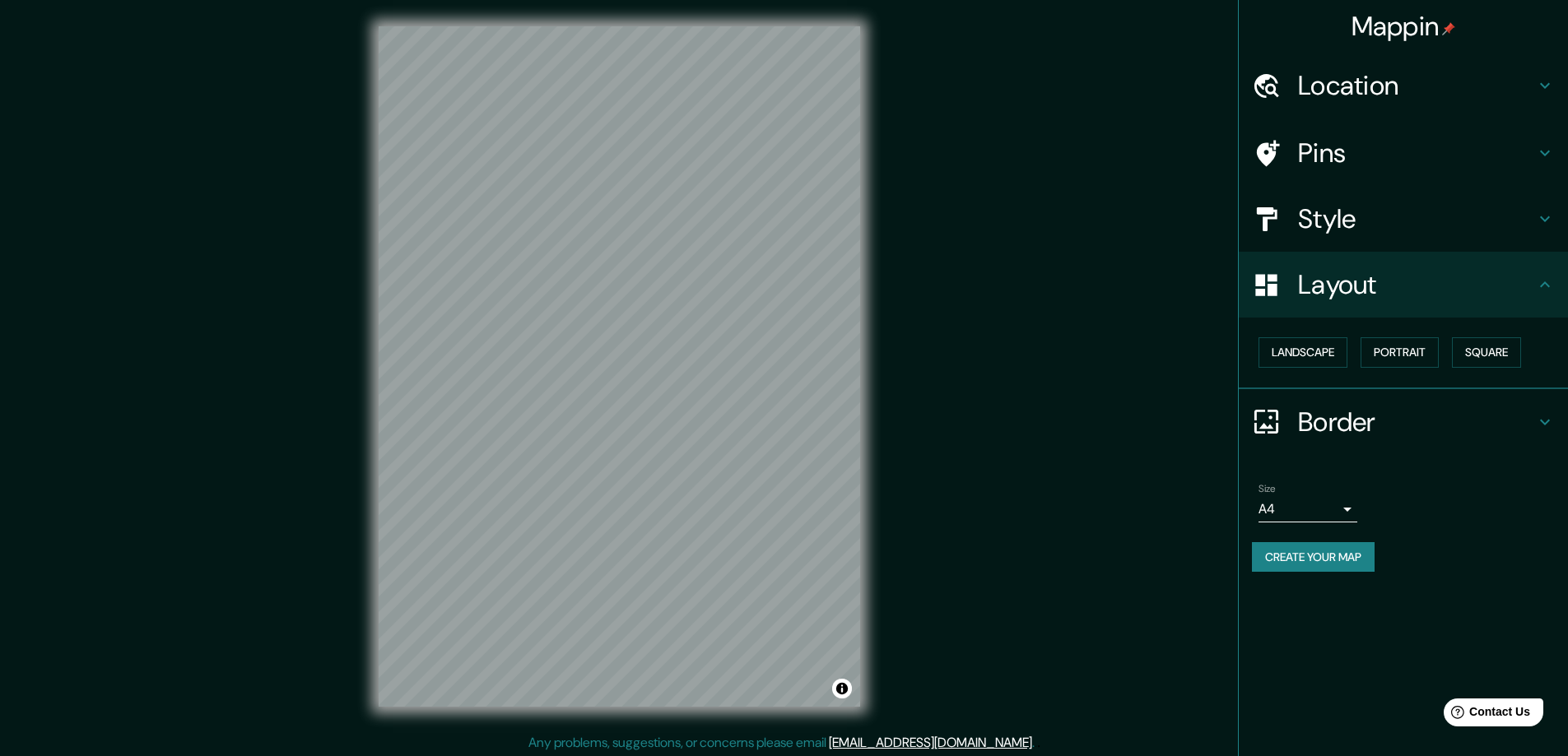
click at [1381, 224] on h4 "Style" at bounding box center [1416, 219] width 237 height 33
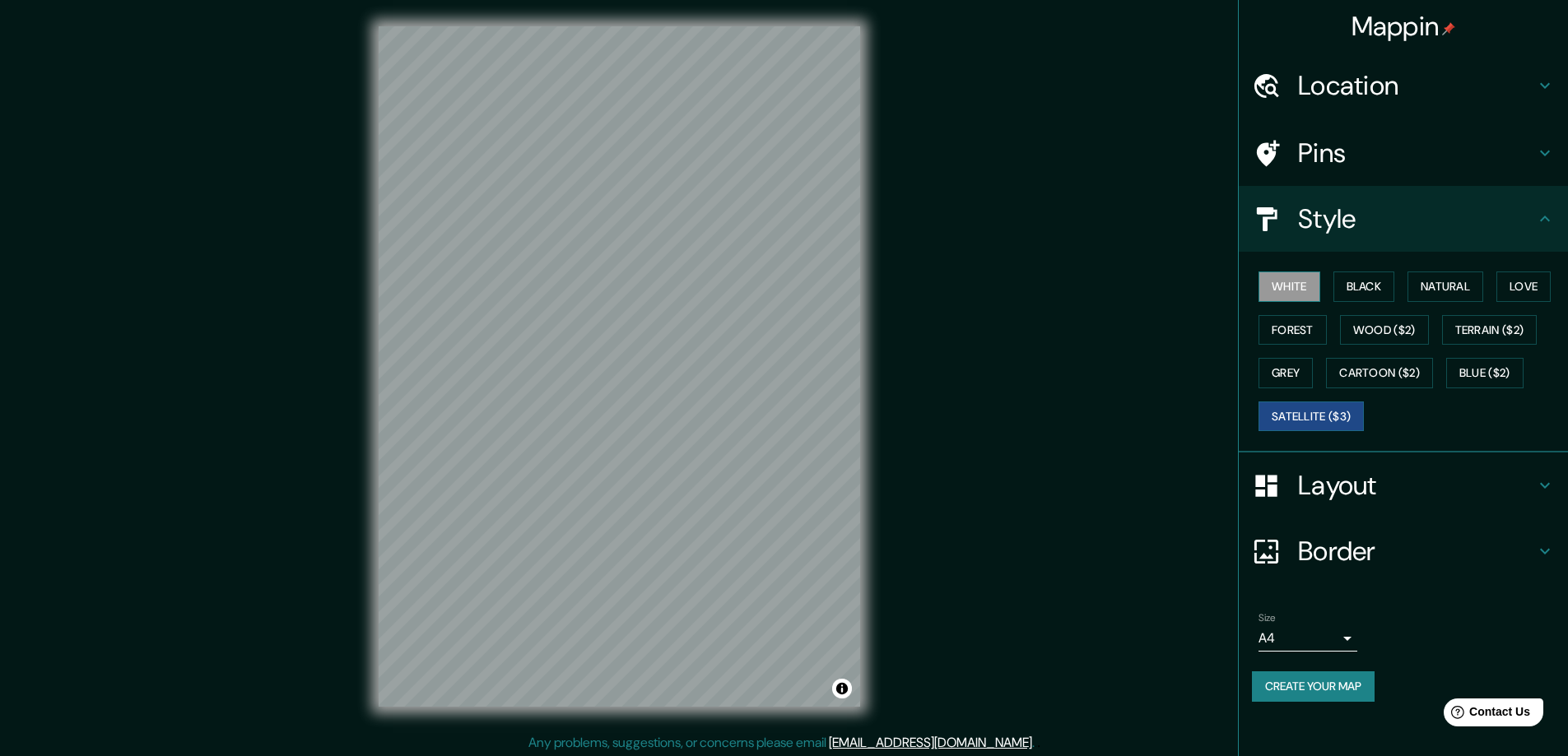
click at [1312, 284] on button "White" at bounding box center [1289, 286] width 62 height 30
click at [1353, 282] on button "Black" at bounding box center [1364, 286] width 62 height 30
click at [1307, 291] on button "White" at bounding box center [1289, 286] width 62 height 30
click at [1308, 422] on button "Satellite ($3)" at bounding box center [1311, 416] width 105 height 30
click at [1286, 294] on button "White" at bounding box center [1289, 286] width 62 height 30
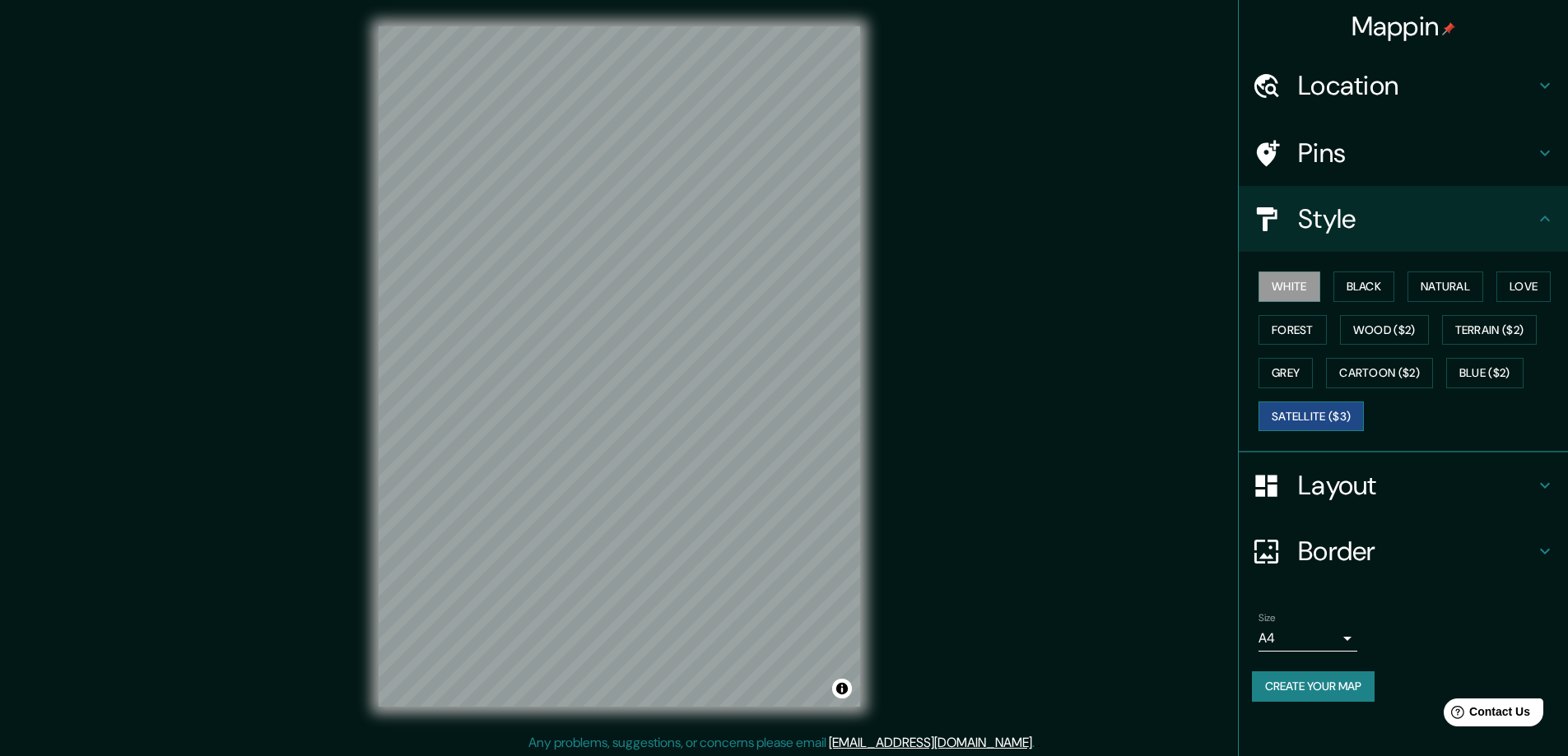
click at [1300, 404] on button "Satellite ($3)" at bounding box center [1311, 416] width 105 height 30
click at [1301, 287] on button "White" at bounding box center [1289, 286] width 62 height 30
click at [1438, 276] on button "Natural" at bounding box center [1445, 286] width 76 height 30
click at [1521, 278] on button "Love" at bounding box center [1523, 286] width 54 height 30
click at [1289, 329] on button "Forest" at bounding box center [1293, 330] width 69 height 30
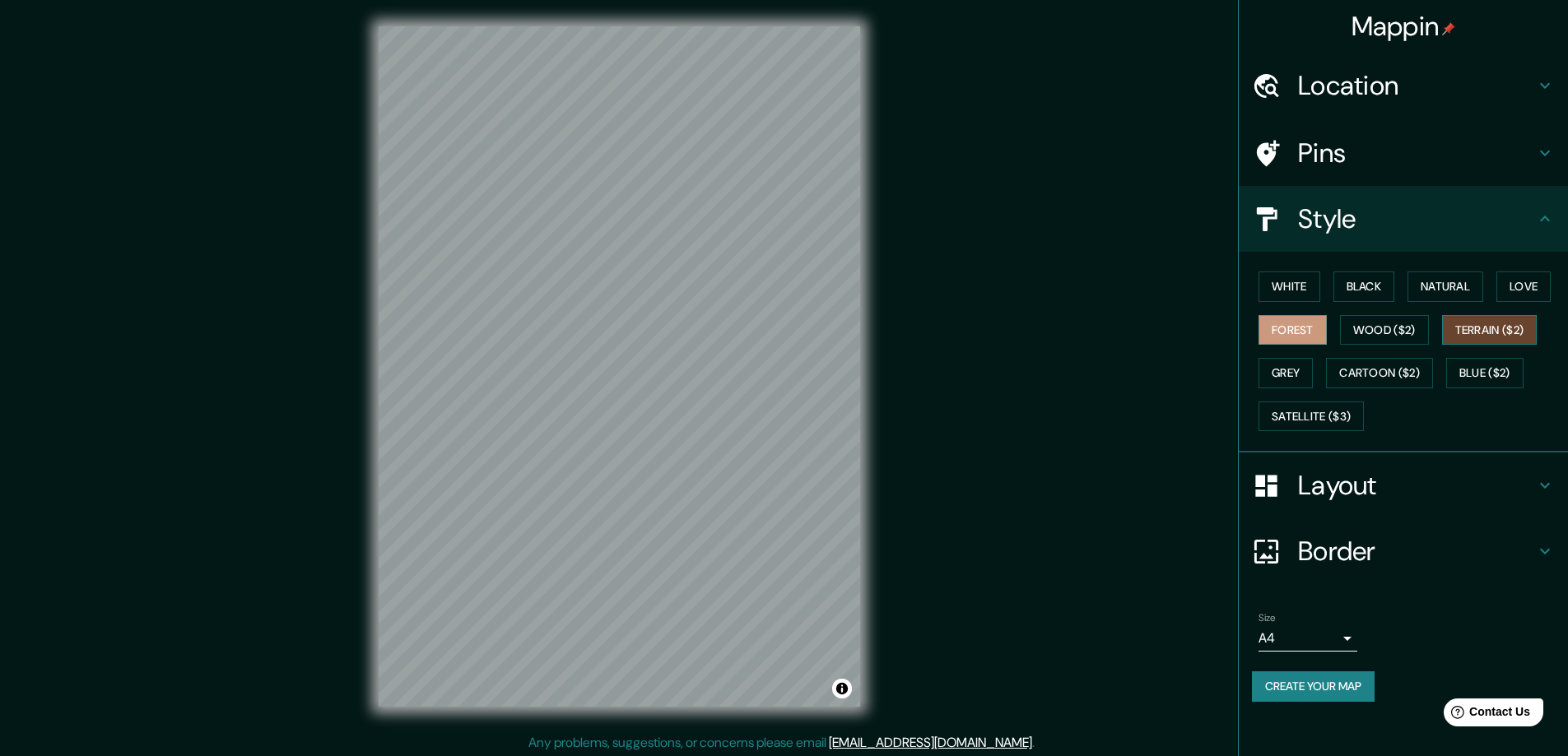
click at [1472, 343] on button "Terrain ($2)" at bounding box center [1489, 330] width 95 height 30
click at [1297, 290] on button "White" at bounding box center [1289, 286] width 62 height 30
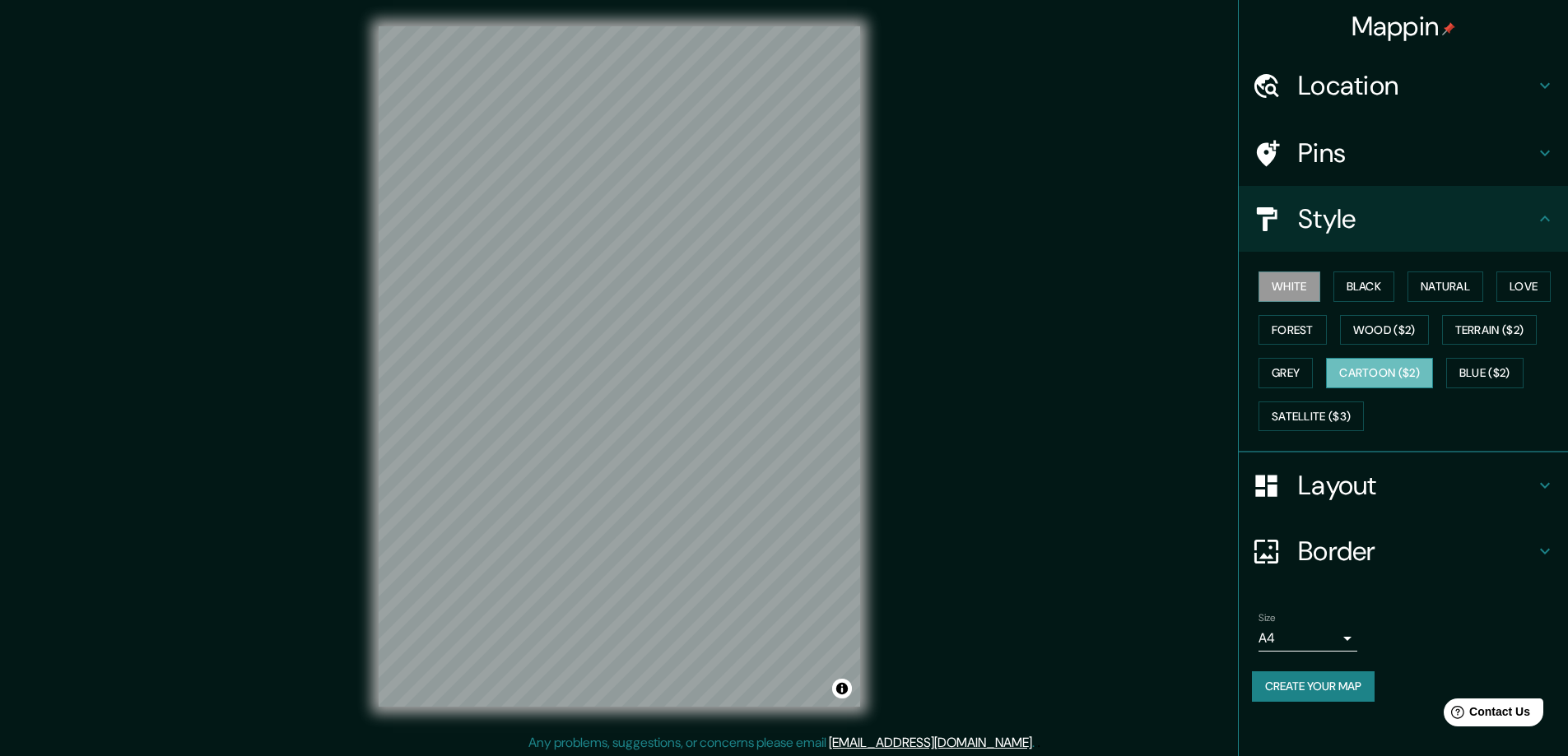
click at [1418, 373] on button "Cartoon ($2)" at bounding box center [1379, 372] width 107 height 30
click at [1321, 418] on button "Satellite ($3)" at bounding box center [1311, 416] width 105 height 30
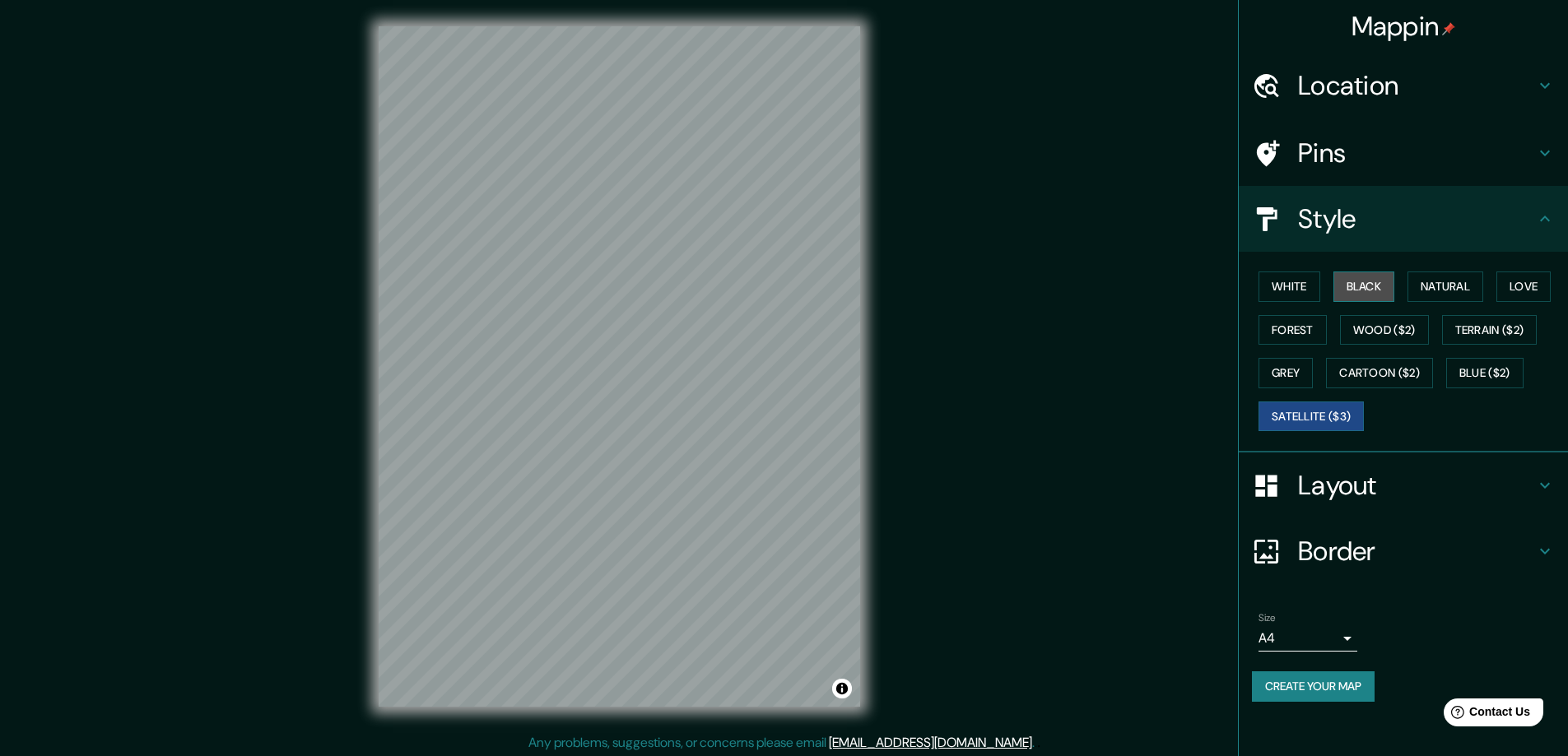
click at [1393, 285] on button "Black" at bounding box center [1364, 286] width 62 height 30
click at [1383, 291] on button "Black" at bounding box center [1364, 286] width 62 height 30
click at [1458, 282] on button "Natural" at bounding box center [1445, 286] width 76 height 30
click at [1522, 291] on button "Love" at bounding box center [1523, 286] width 54 height 30
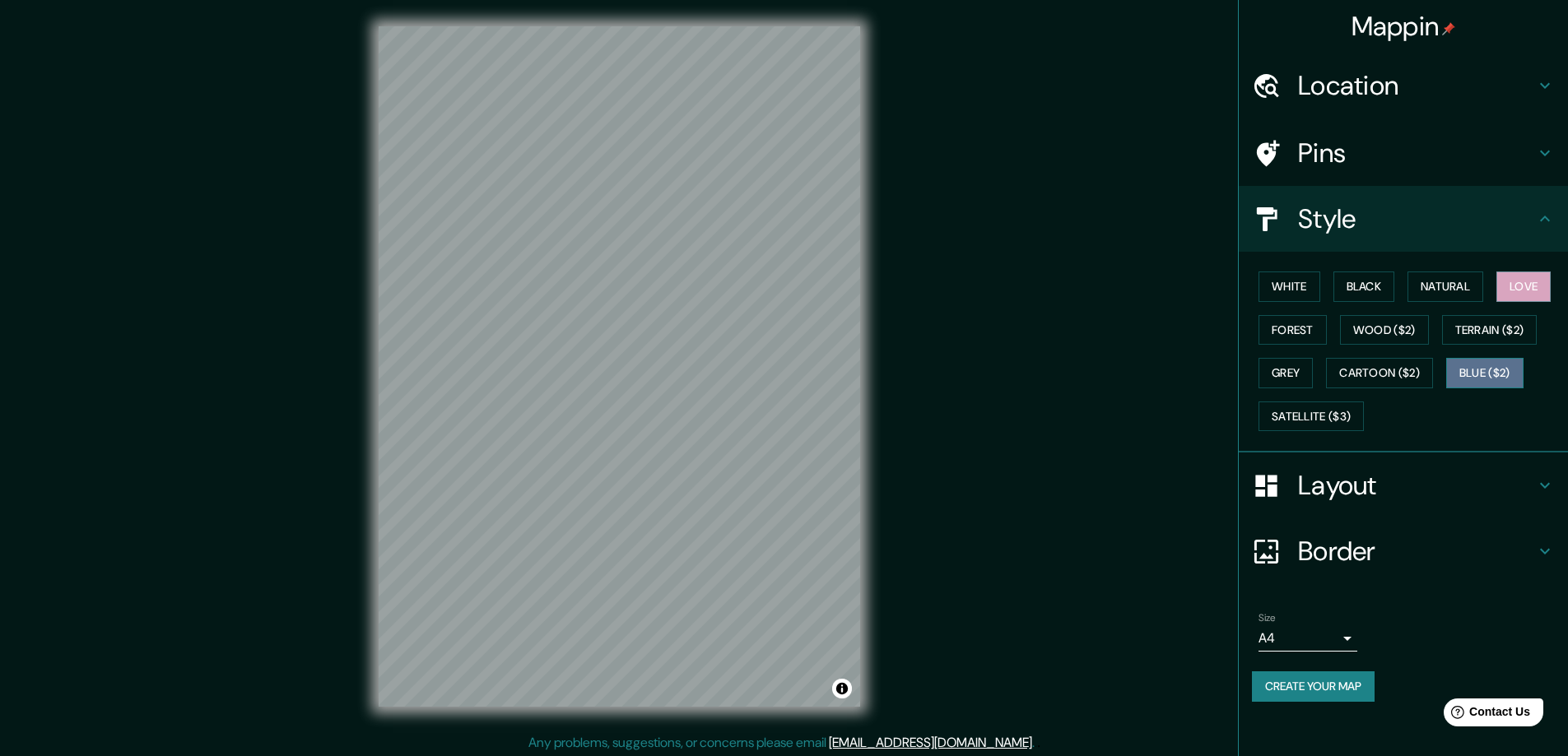
click at [1494, 368] on button "Blue ($2)" at bounding box center [1484, 372] width 78 height 30
click at [1319, 421] on button "Satellite ($3)" at bounding box center [1311, 416] width 105 height 30
